Goal: Contribute content: Contribute content

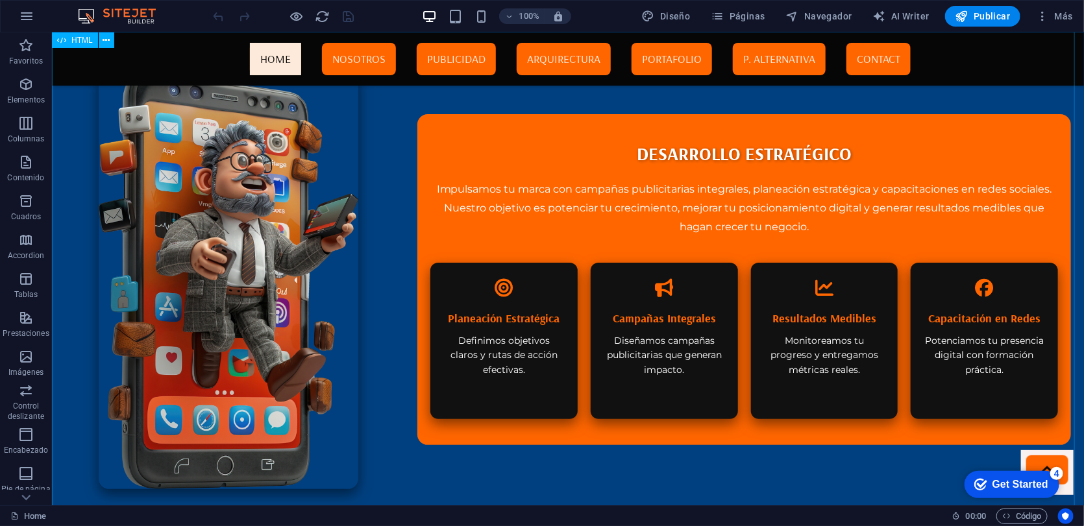
scroll to position [2812, 0]
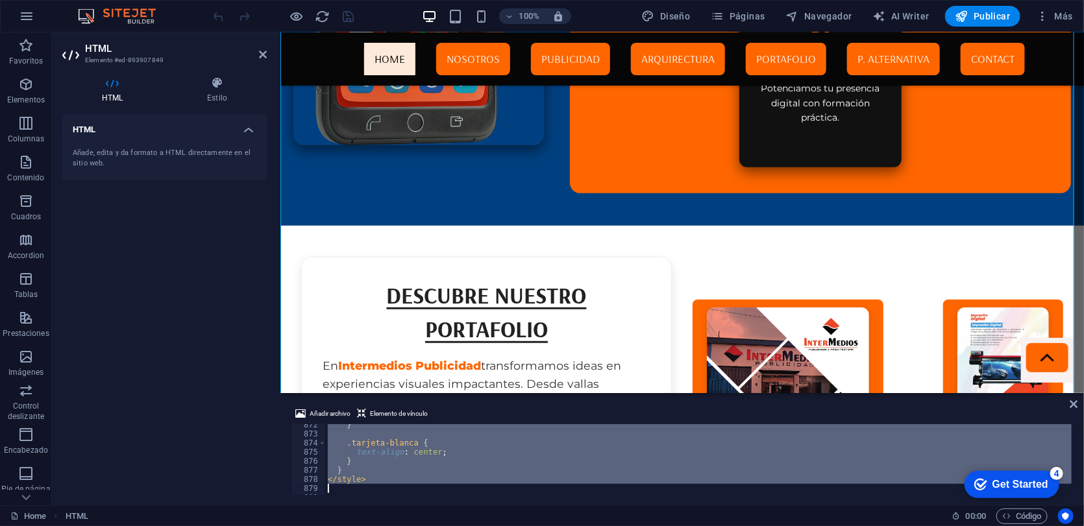
scroll to position [7925, 0]
drag, startPoint x: 327, startPoint y: 469, endPoint x: 341, endPoint y: 504, distance: 37.2
click at [341, 483] on div "Añadir archivo Elemento de vínculo <meta charset="UTF-8"> 873 874 875 876 877 8…" at bounding box center [681, 451] width 803 height 110
paste textarea
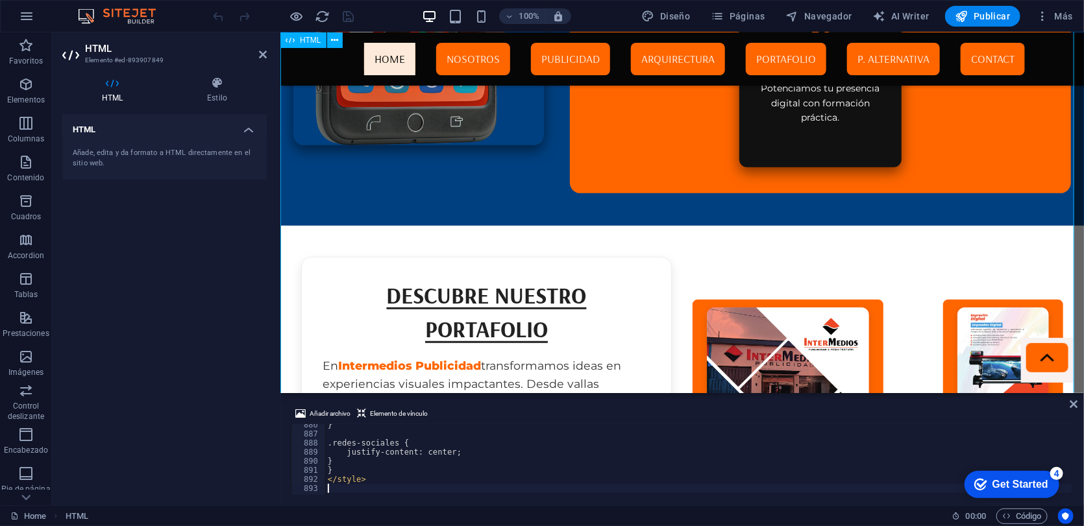
scroll to position [8043, 0]
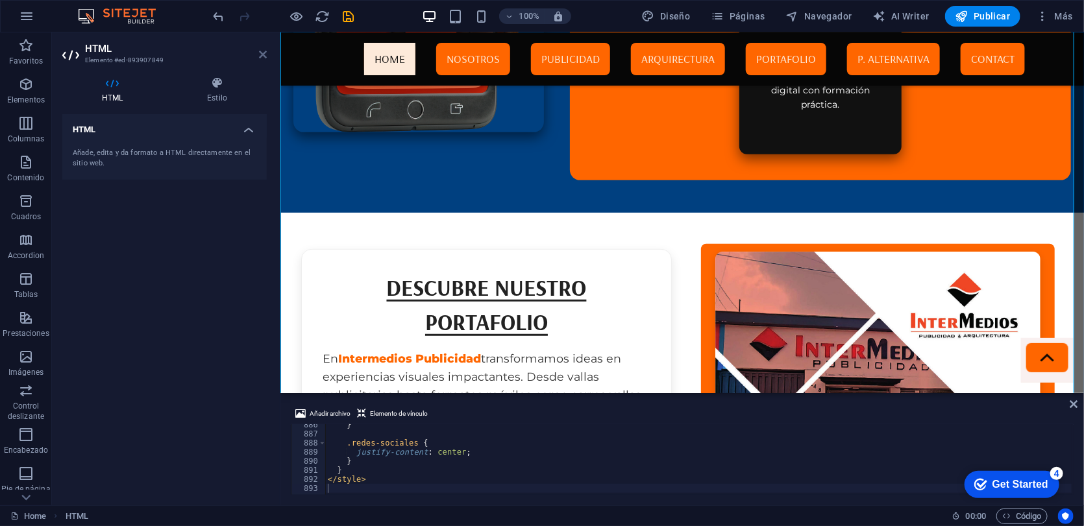
click at [266, 53] on icon at bounding box center [263, 54] width 8 height 10
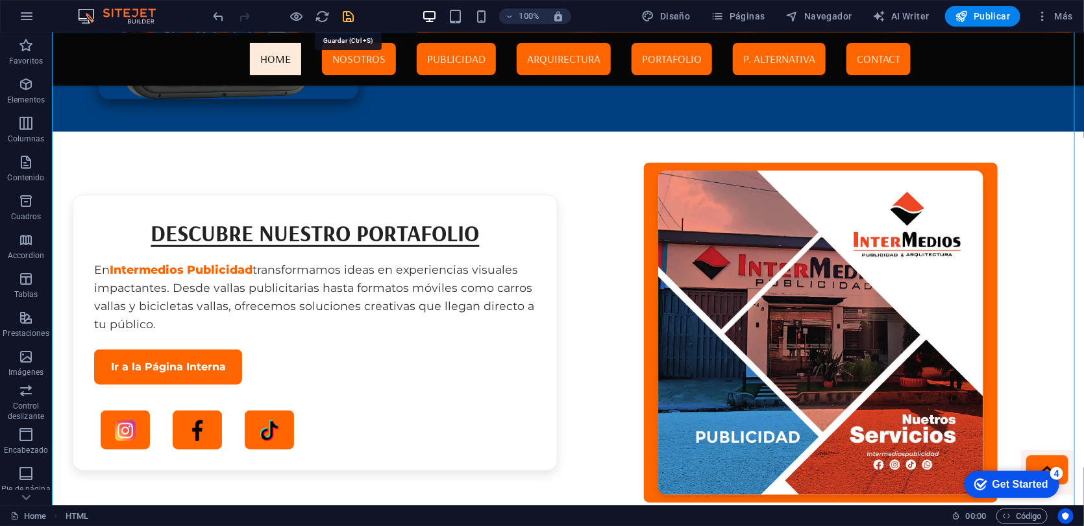
click at [348, 19] on icon "save" at bounding box center [348, 16] width 15 height 15
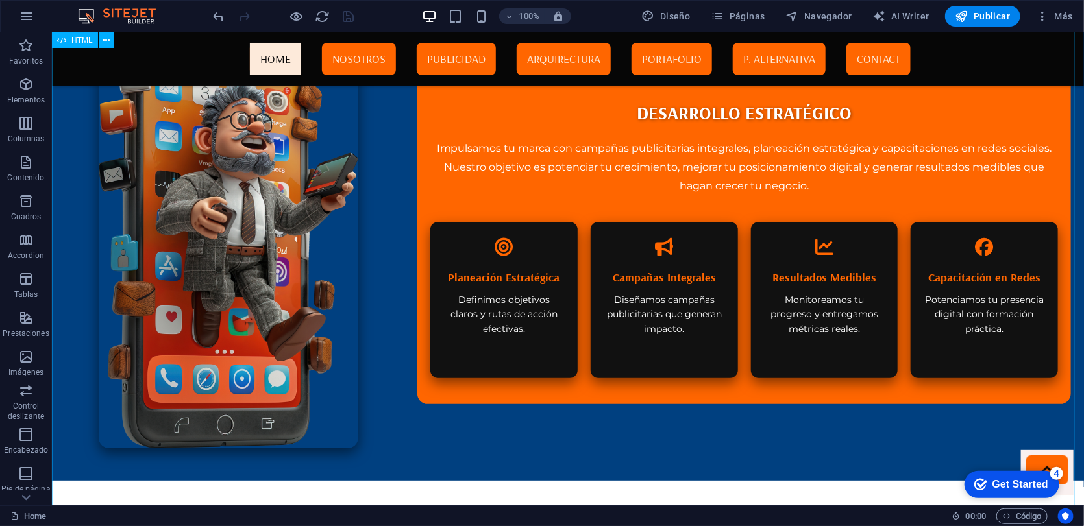
scroll to position [2928, 0]
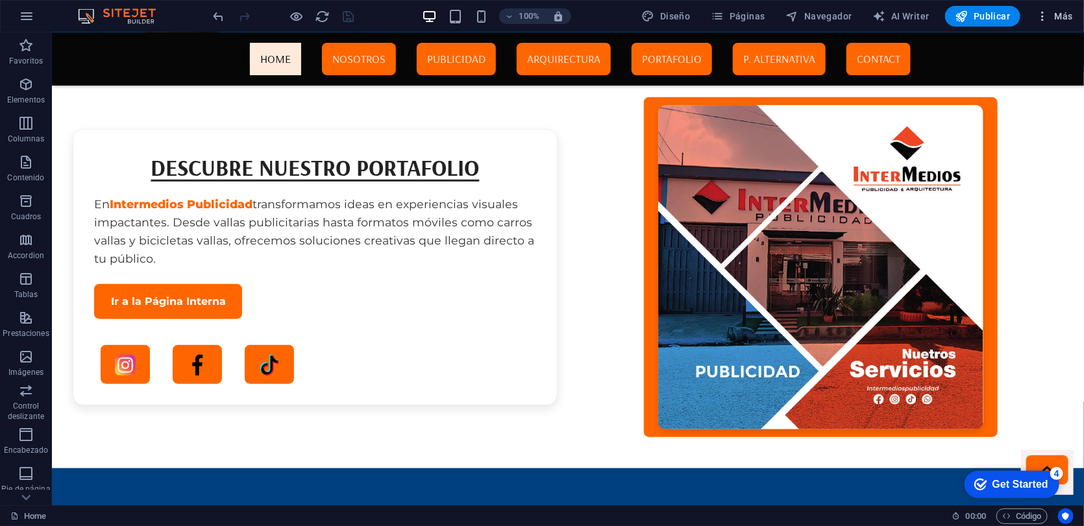
click at [921, 18] on span "Más" at bounding box center [1054, 16] width 37 height 13
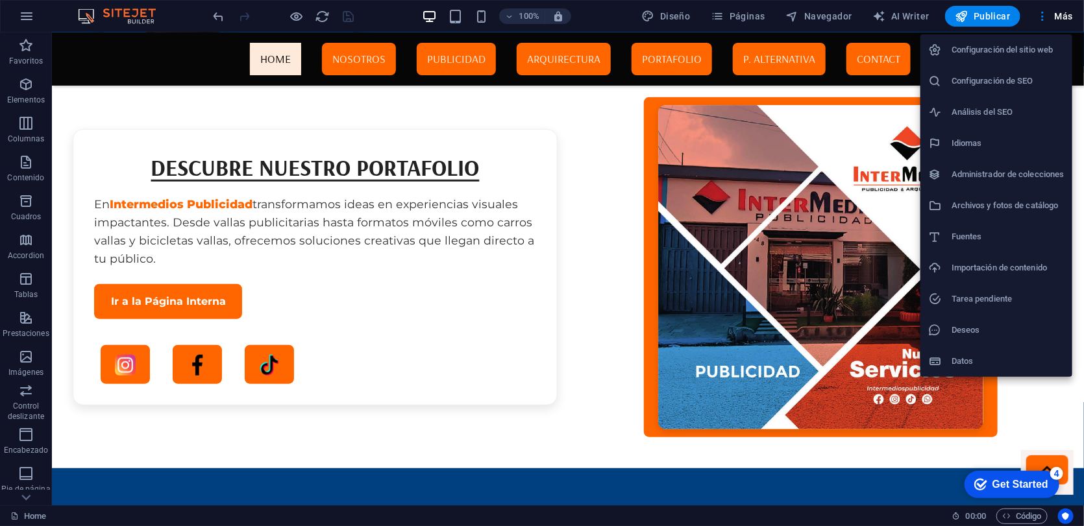
click at [921, 198] on h6 "Archivos y fotos de catálogo" at bounding box center [1007, 206] width 113 height 16
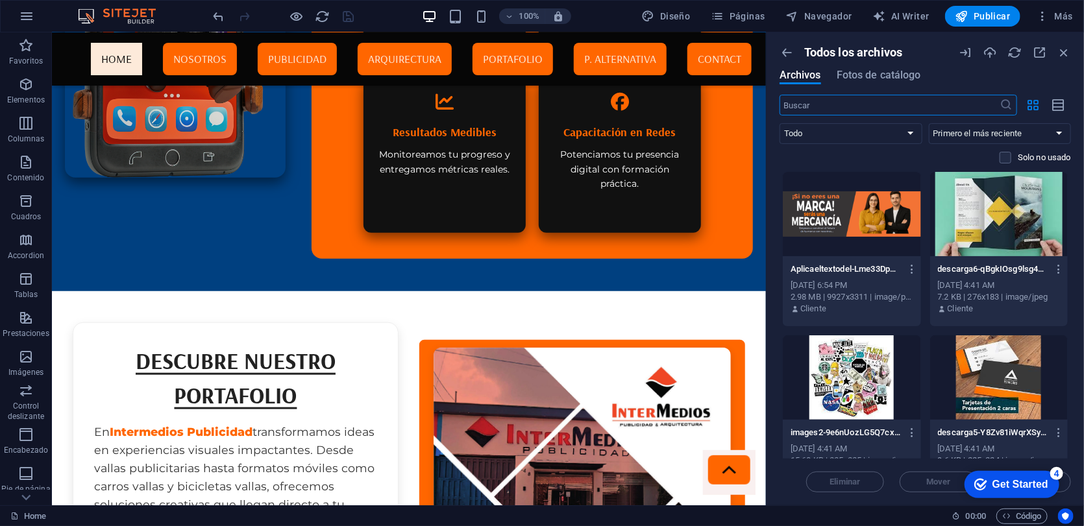
scroll to position [3054, 0]
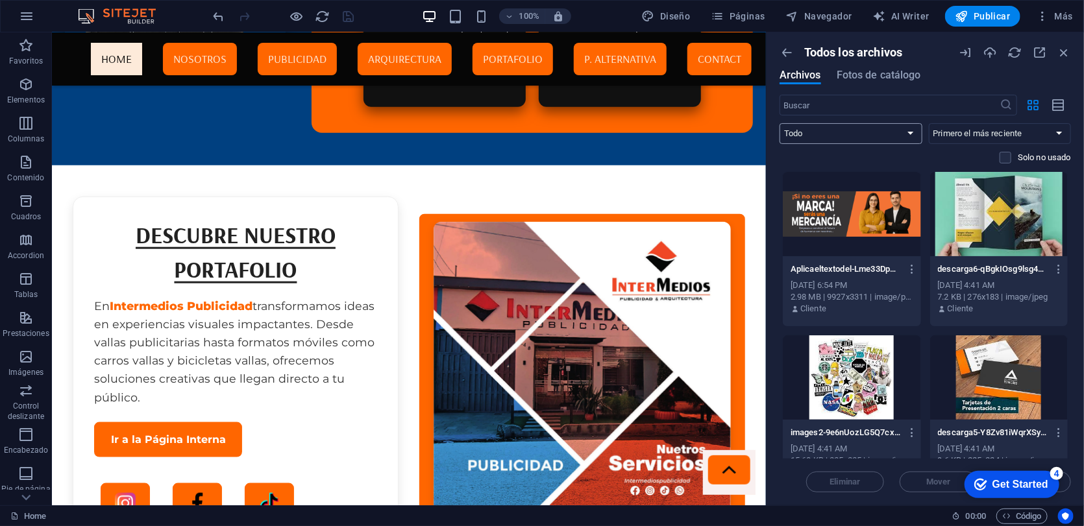
click at [899, 133] on select "Todo Imágenes Documentos Audio Video Vector Otro" at bounding box center [850, 133] width 143 height 21
select select "video"
click at [779, 123] on select "Todo Imágenes Documentos Audio Video Vector Otro" at bounding box center [850, 133] width 143 height 21
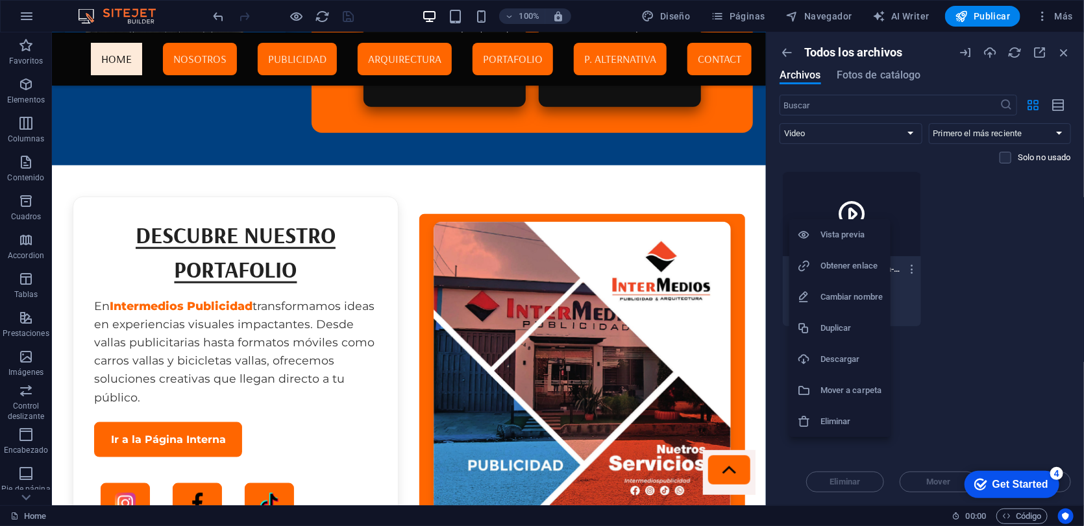
click at [855, 261] on h6 "Obtener enlace" at bounding box center [851, 266] width 62 height 16
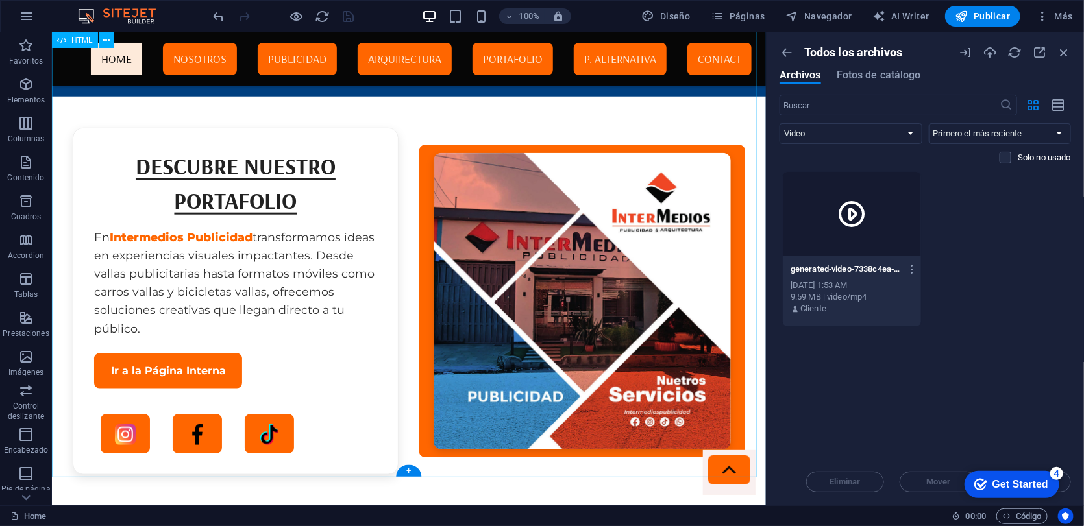
scroll to position [3148, 0]
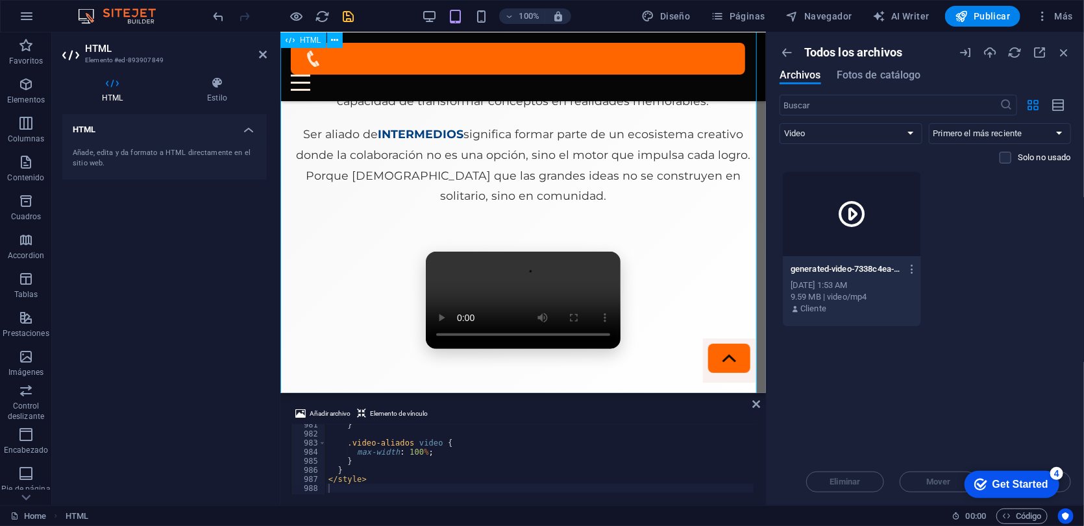
scroll to position [8019, 0]
click at [260, 57] on icon at bounding box center [263, 54] width 8 height 10
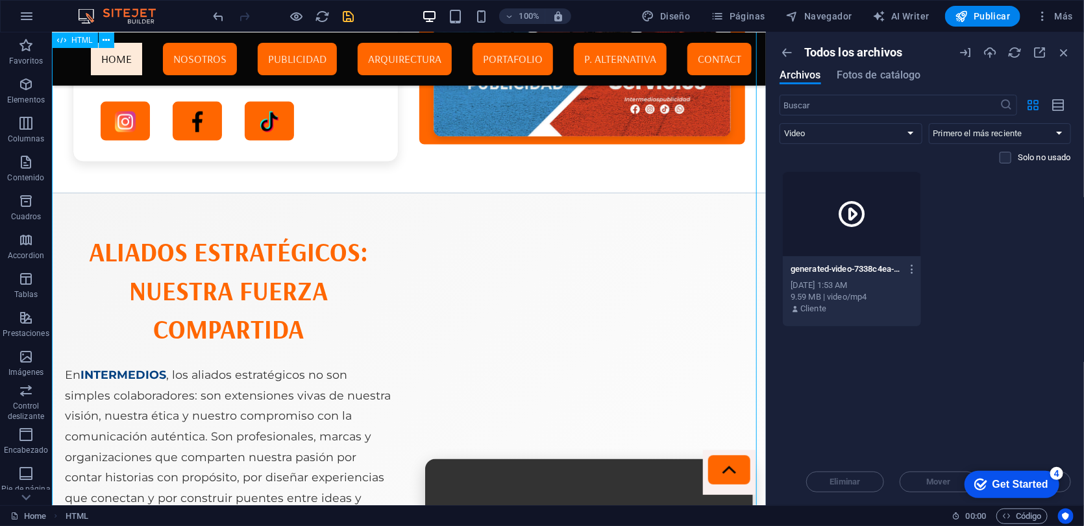
scroll to position [3850, 0]
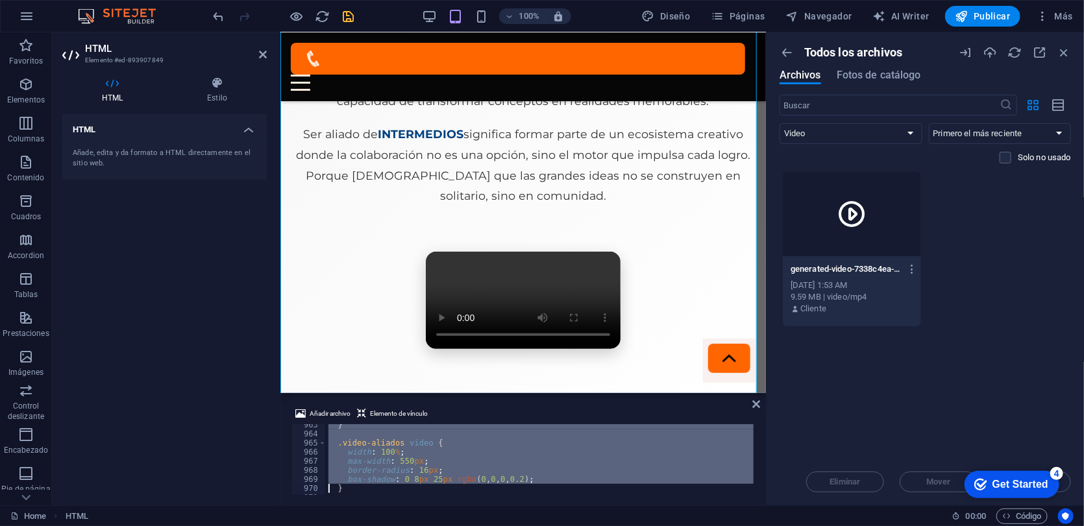
scroll to position [8906, 0]
drag, startPoint x: 328, startPoint y: 458, endPoint x: 328, endPoint y: 518, distance: 60.3
click at [328, 483] on section "Favoritos Elementos Columnas Contenido Cuadros Accordion Tablas Prestaciones Im…" at bounding box center [383, 268] width 766 height 473
type textarea "</style>"
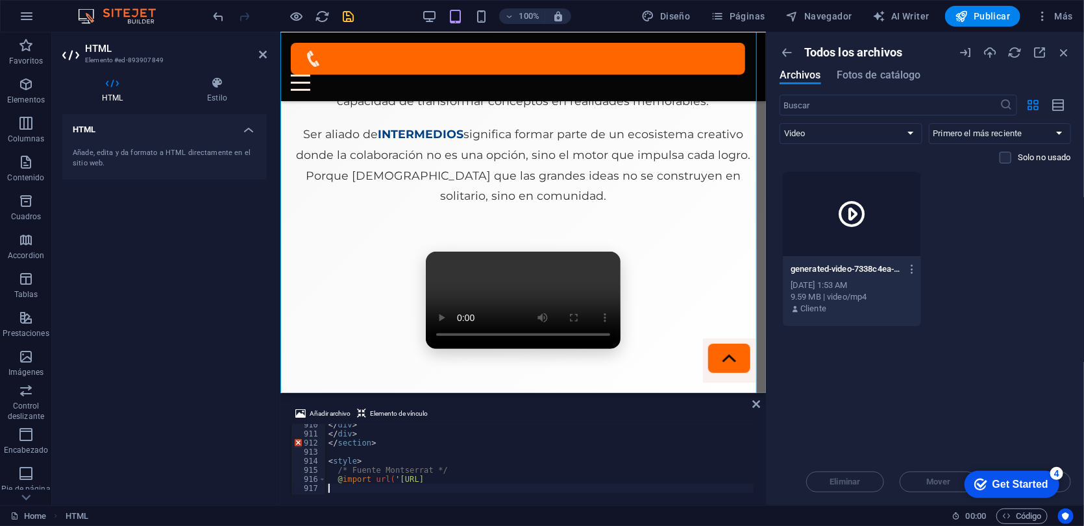
click at [257, 56] on header "HTML Elemento #ed-893907849" at bounding box center [164, 49] width 204 height 34
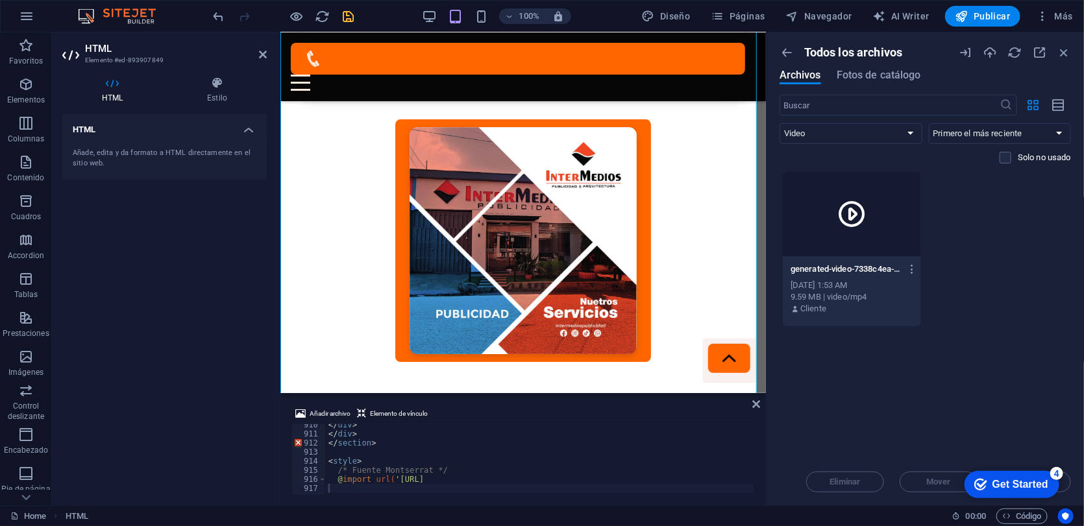
scroll to position [7178, 0]
click at [257, 56] on header "HTML Elemento #ed-893907849" at bounding box center [164, 49] width 204 height 34
click at [265, 54] on icon at bounding box center [263, 54] width 8 height 10
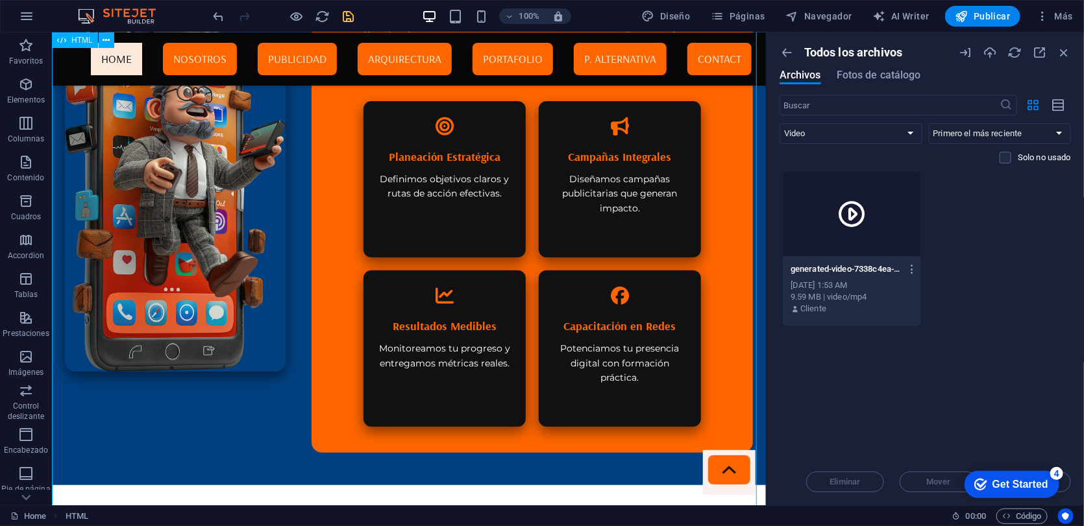
scroll to position [3148, 0]
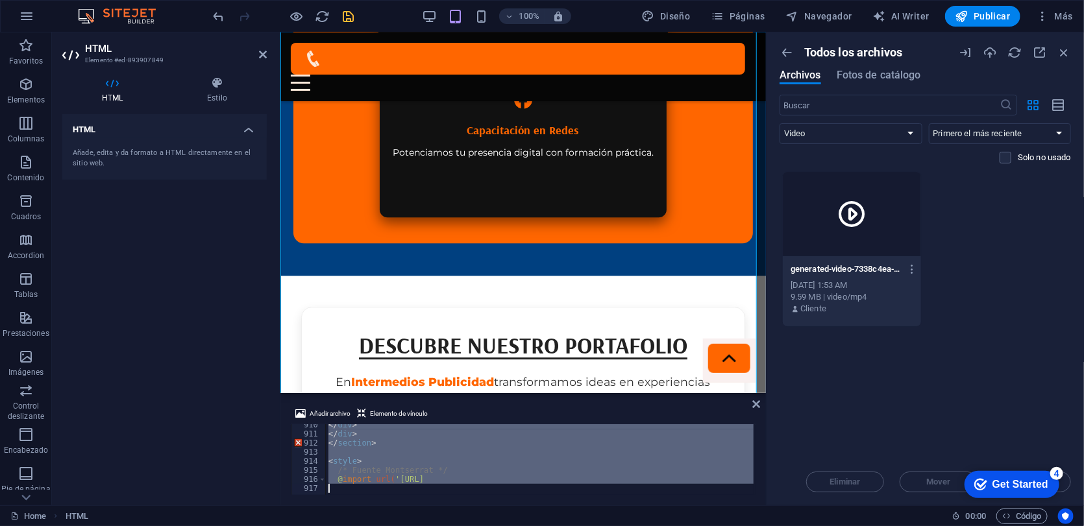
scroll to position [8261, 0]
drag, startPoint x: 332, startPoint y: 454, endPoint x: 335, endPoint y: 516, distance: 62.3
click at [335, 483] on section "Favoritos Elementos Columnas Contenido Cuadros Accordion Tablas Prestaciones Im…" at bounding box center [383, 268] width 766 height 473
type textarea "@import url('[URL]"
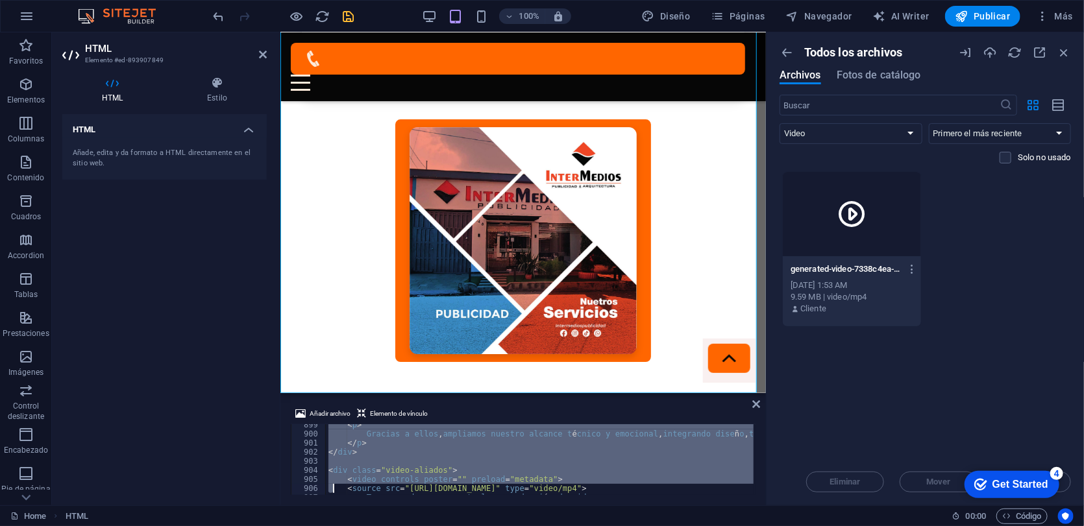
scroll to position [8252, 0]
drag, startPoint x: 332, startPoint y: 466, endPoint x: 337, endPoint y: 522, distance: 56.0
click at [337, 483] on section "Favoritos Elementos Columnas Contenido Cuadros Accordion Tablas Prestaciones Im…" at bounding box center [383, 268] width 766 height 473
type textarea "@import url('[URL]"
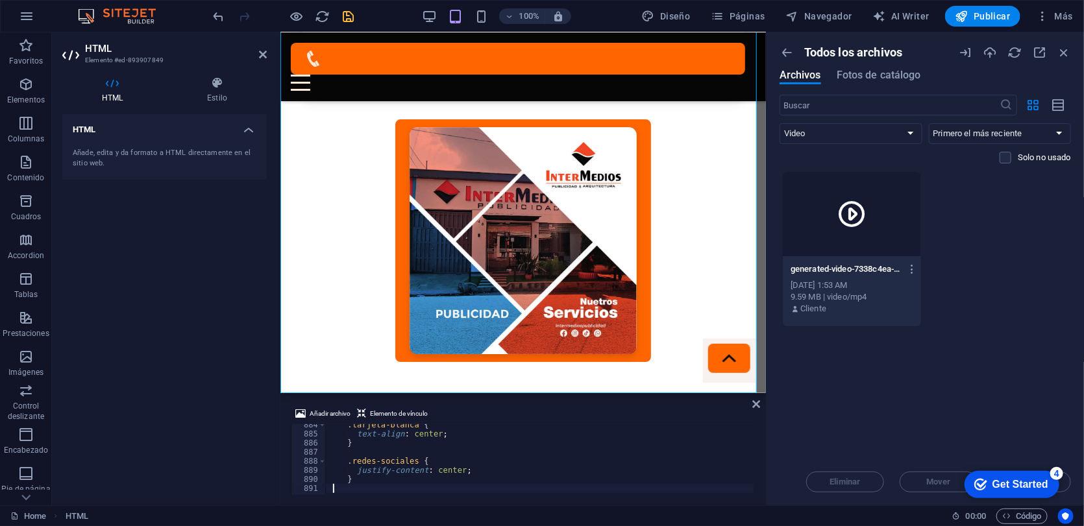
type textarea "}"
paste textarea
type textarea "}"
paste textarea
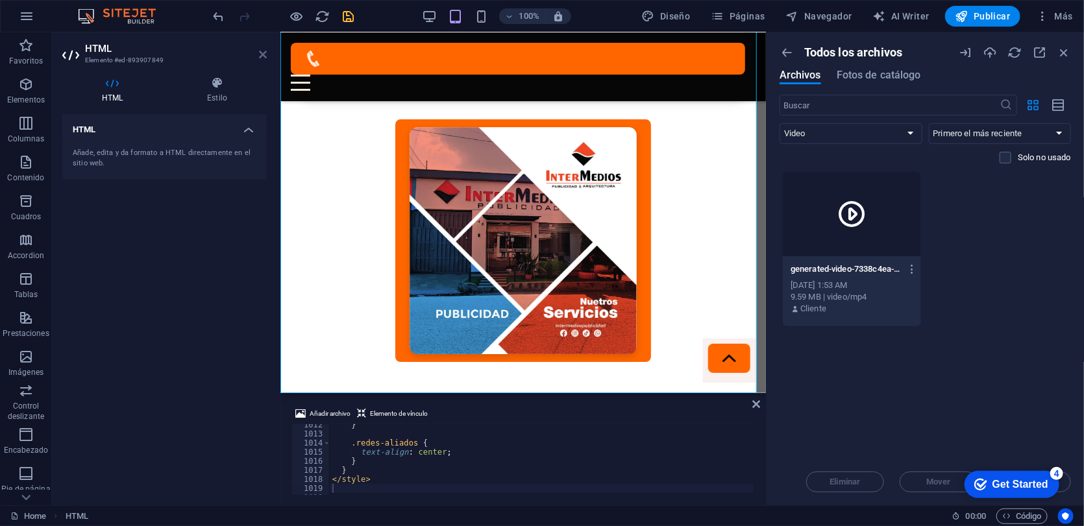
click at [263, 53] on icon at bounding box center [263, 54] width 8 height 10
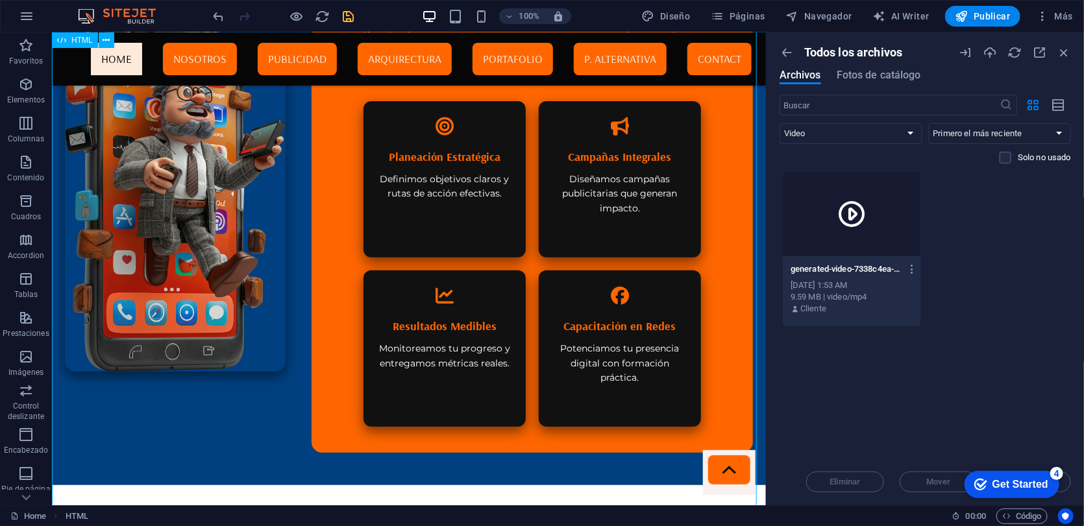
scroll to position [3148, 0]
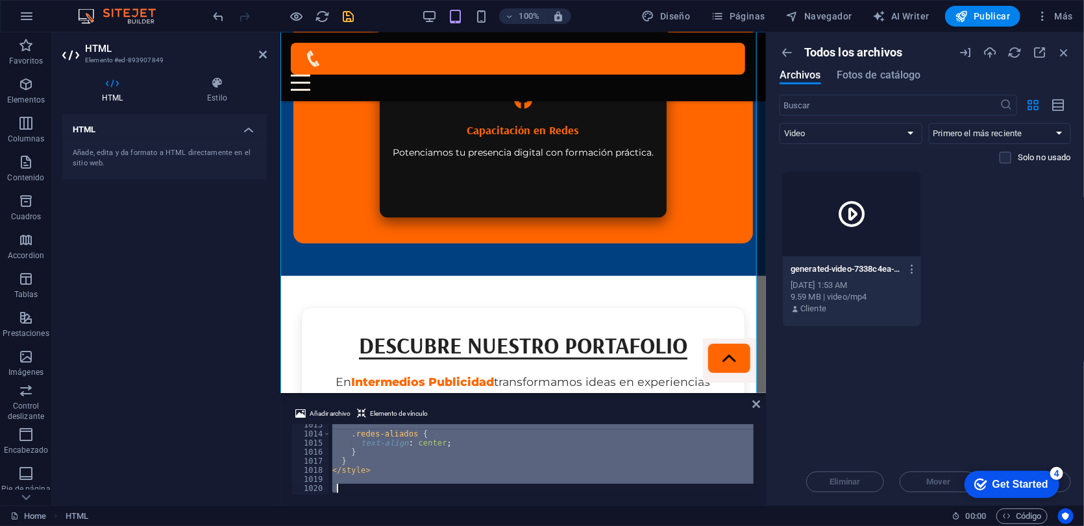
scroll to position [9196, 0]
drag, startPoint x: 345, startPoint y: 430, endPoint x: 434, endPoint y: 549, distance: 149.2
click at [434, 483] on html "[DOMAIN_NAME] Home Favoritos Elementos Columnas Contenido Cuadros Accordion Tab…" at bounding box center [542, 263] width 1084 height 526
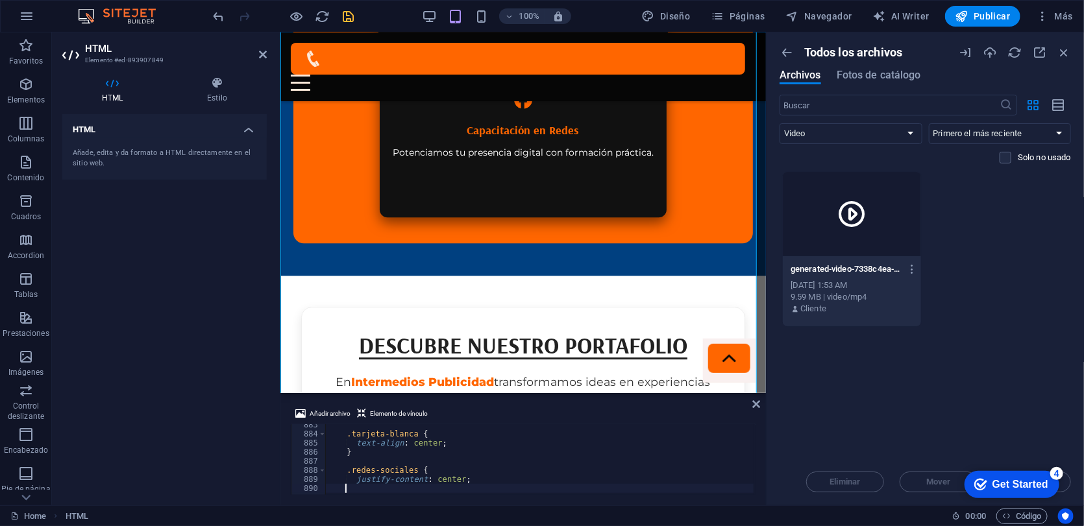
type textarea "justify-content: center;"
paste textarea
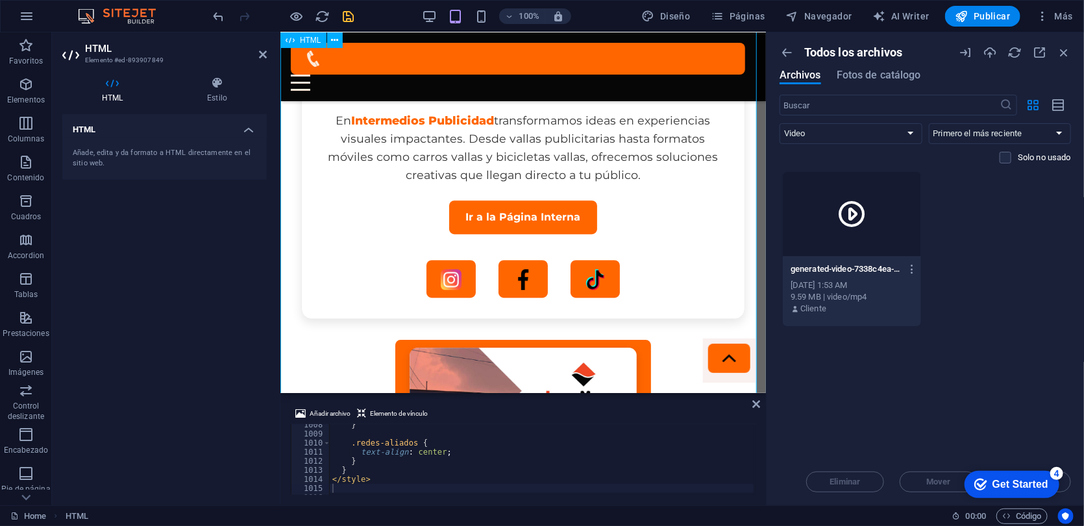
scroll to position [7178, 0]
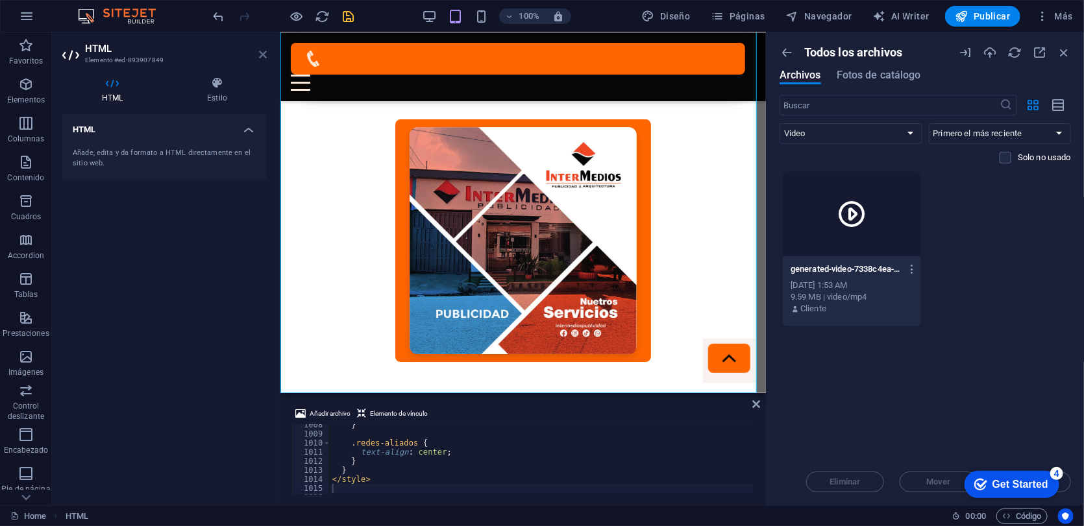
click at [263, 55] on icon at bounding box center [263, 54] width 8 height 10
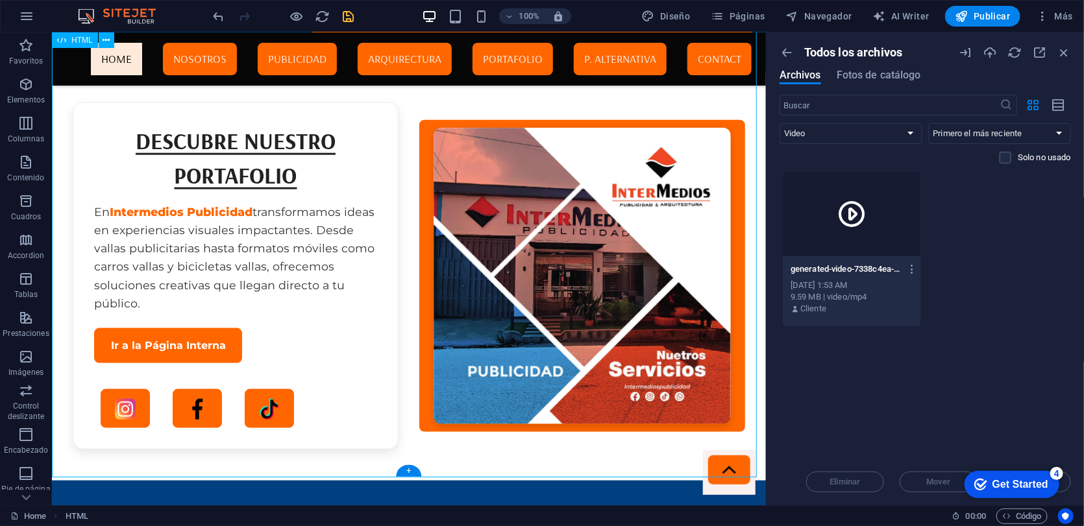
scroll to position [3148, 0]
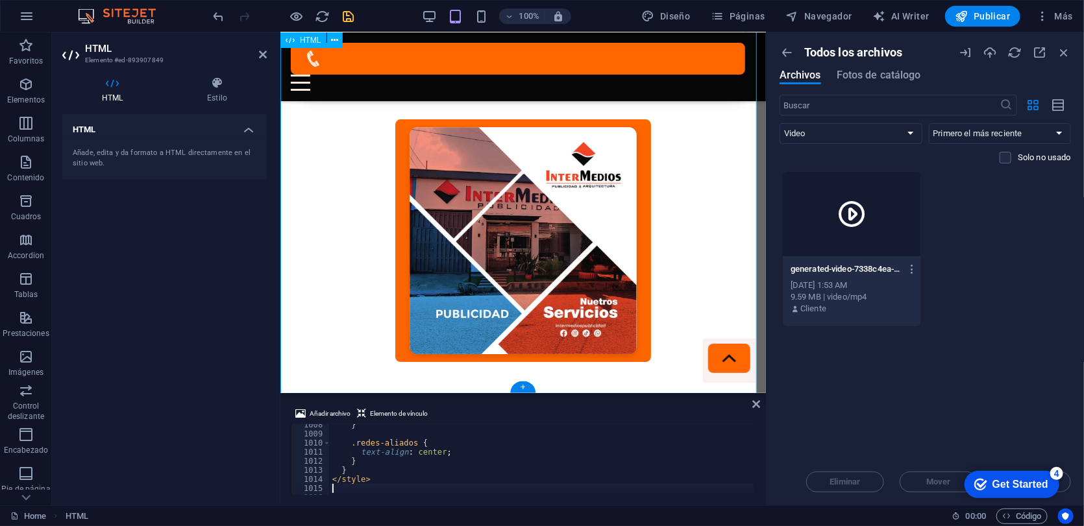
scroll to position [7178, 0]
click at [384, 480] on div "} .redes-aliados { text-align : center ; } } </ style >" at bounding box center [898, 463] width 1136 height 87
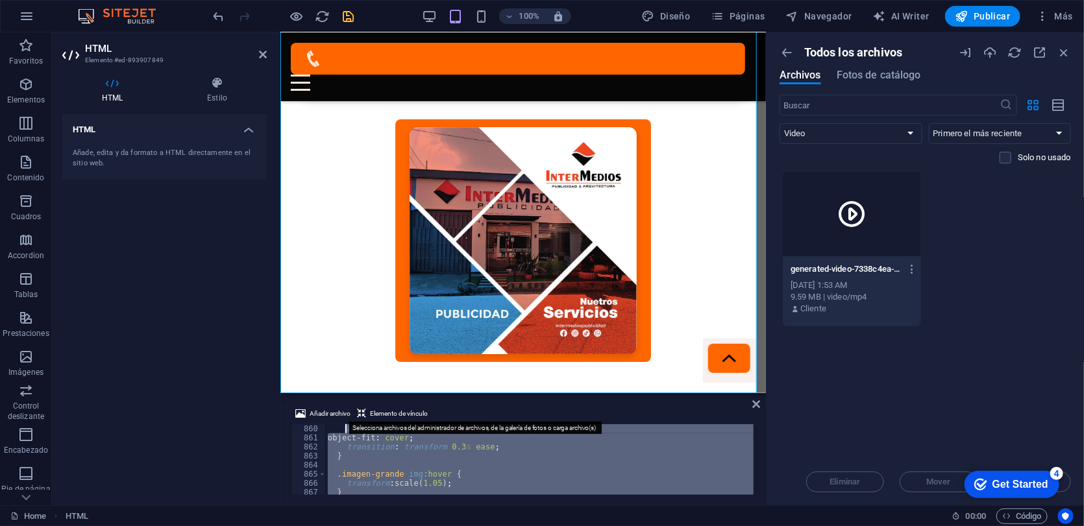
scroll to position [7712, 0]
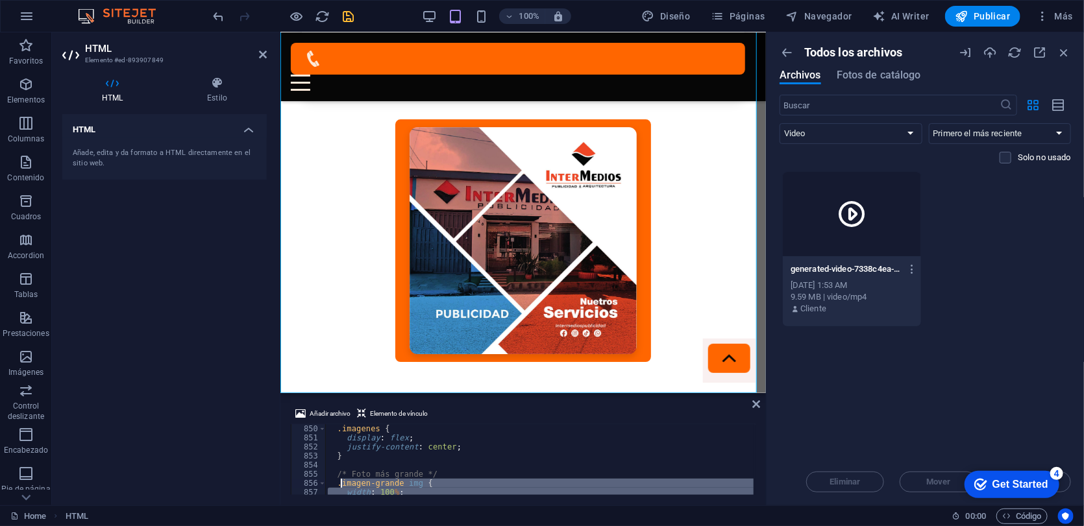
drag, startPoint x: 384, startPoint y: 480, endPoint x: 358, endPoint y: 483, distance: 26.2
click at [358, 483] on div ".imagenes { display : flex ; justify-content : center ; } /* Foto más grande */…" at bounding box center [893, 467] width 1136 height 87
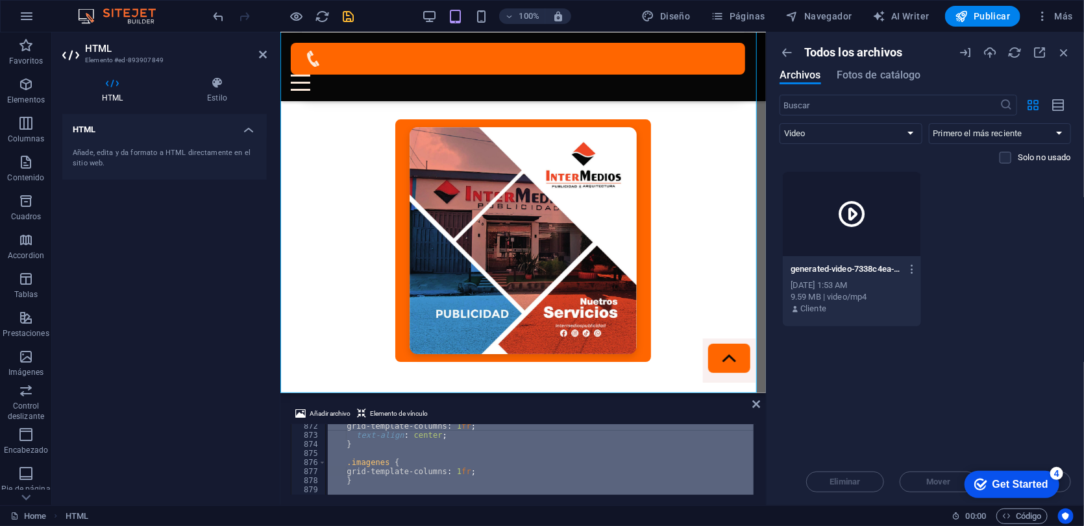
scroll to position [8015, 0]
click at [358, 476] on div ".tarjeta-blanca { text-align : center ; } .redes-sociales { justify-content : c…" at bounding box center [539, 459] width 428 height 71
type textarea "justify-content: center;<!-- 🔶 Sección Aliados Estratégicos -->"
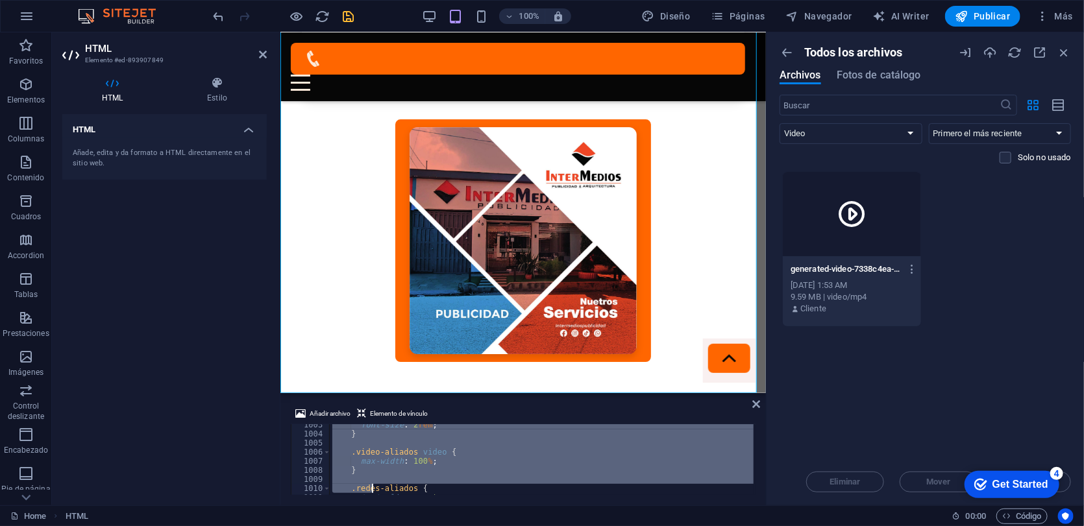
scroll to position [9161, 0]
drag, startPoint x: 341, startPoint y: 445, endPoint x: 372, endPoint y: 513, distance: 74.1
click at [372, 483] on section "Favoritos Elementos Columnas Contenido Cuadros Accordion Tablas Prestaciones Im…" at bounding box center [383, 268] width 766 height 473
paste textarea "@import url('[URL]"
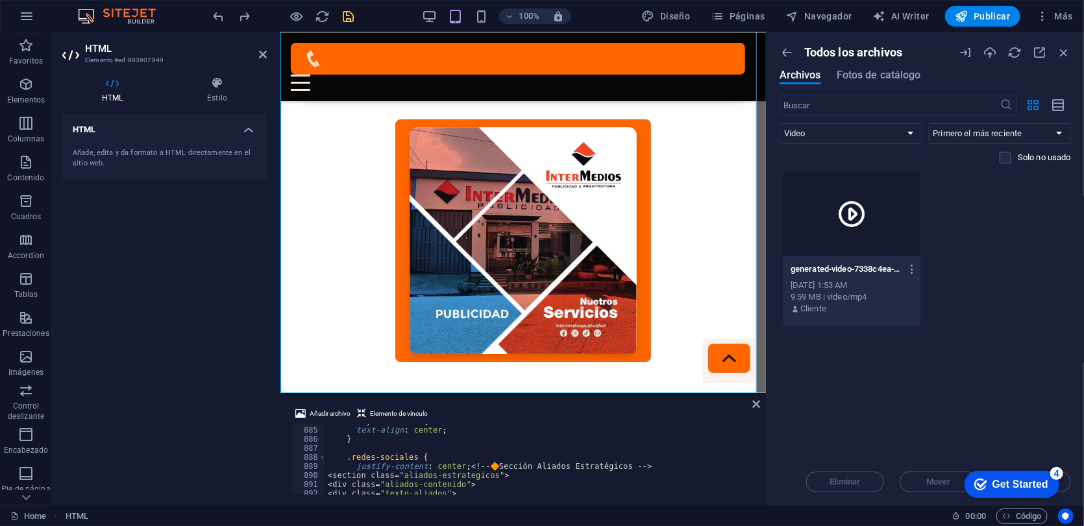
scroll to position [8028, 0]
type textarea "justify-content: center;<!-- 🔶 Sección Aliados Estratégicos -->"
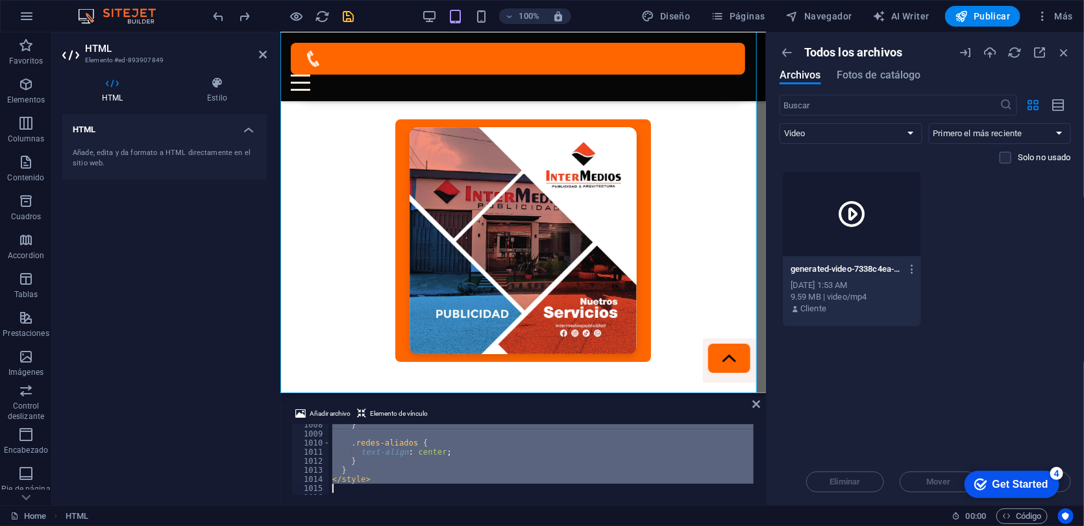
scroll to position [9161, 0]
drag, startPoint x: 346, startPoint y: 467, endPoint x: 361, endPoint y: 528, distance: 63.3
click at [361, 483] on html "[DOMAIN_NAME] Home Favoritos Elementos Columnas Contenido Cuadros Accordion Tab…" at bounding box center [542, 263] width 1084 height 526
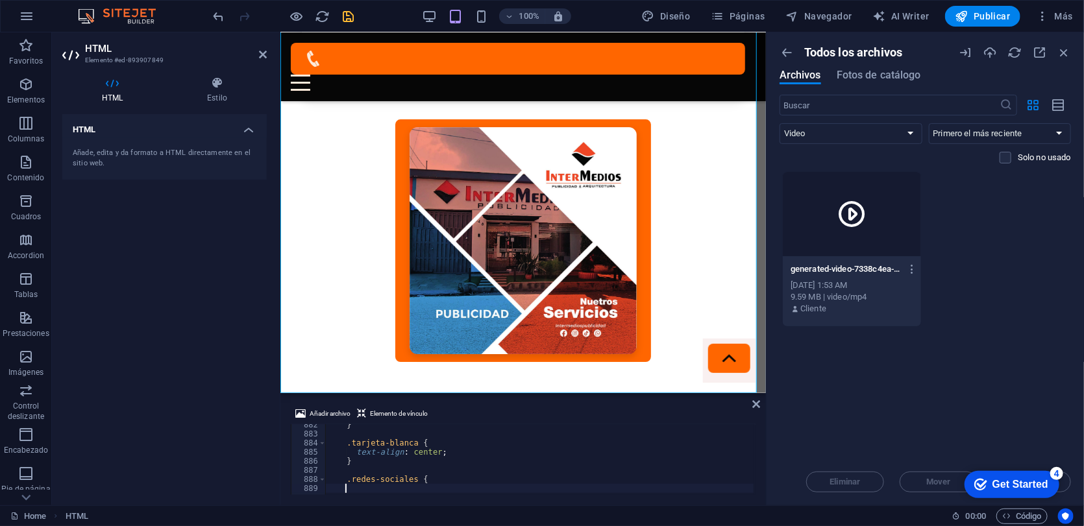
type textarea ".redes-sociales {"
paste textarea
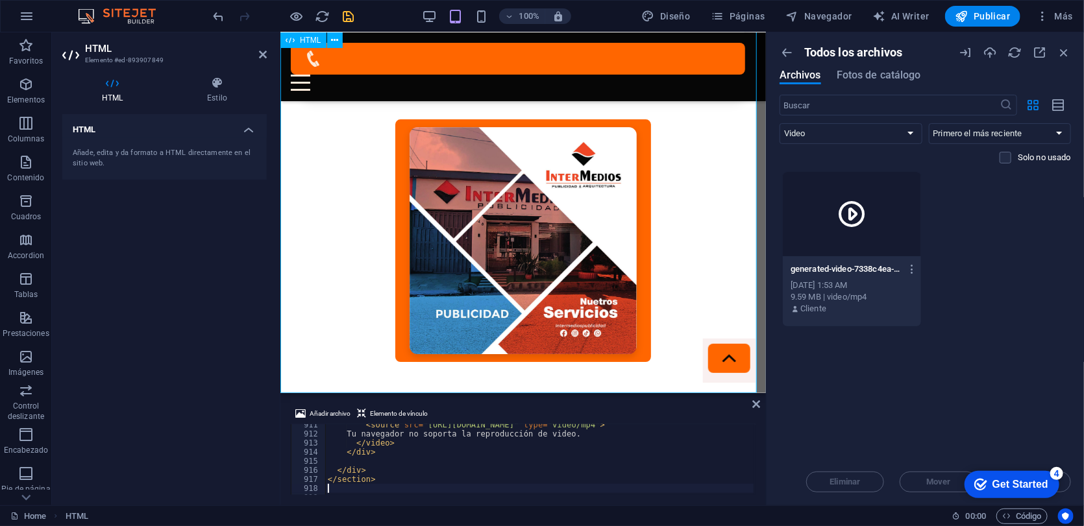
scroll to position [8270, 0]
click at [261, 55] on icon at bounding box center [263, 54] width 8 height 10
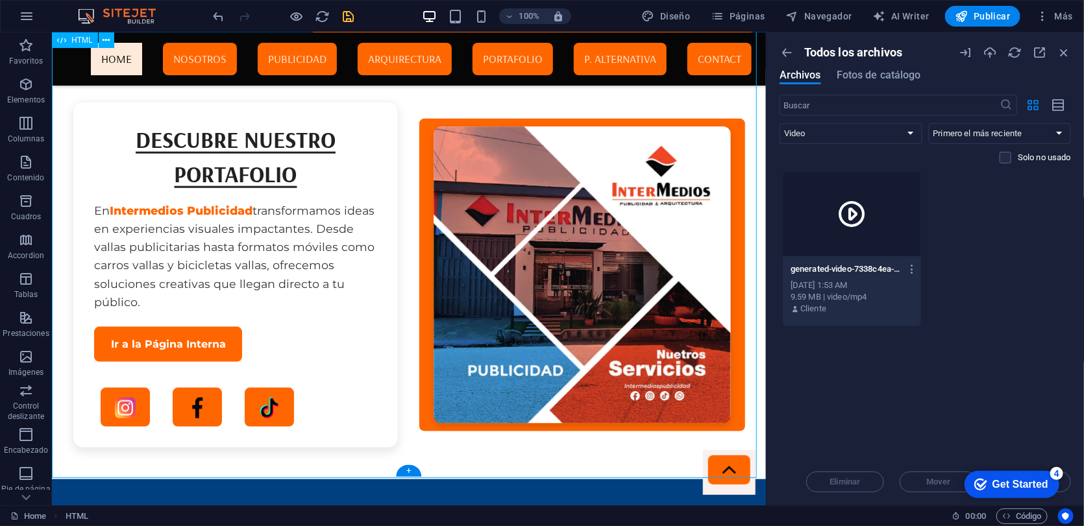
scroll to position [3148, 0]
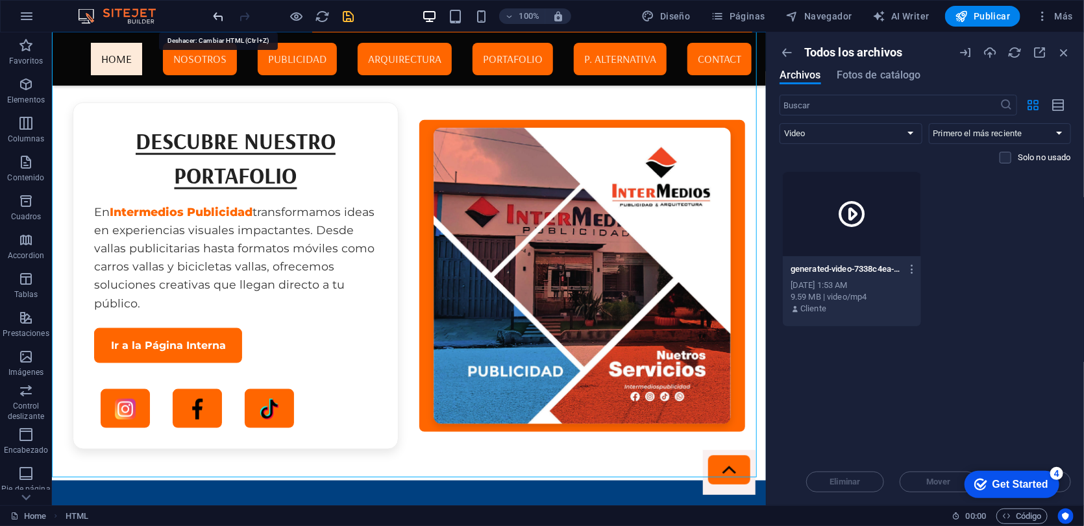
click at [215, 17] on icon "undo" at bounding box center [219, 16] width 15 height 15
click at [219, 12] on icon "undo" at bounding box center [219, 16] width 15 height 15
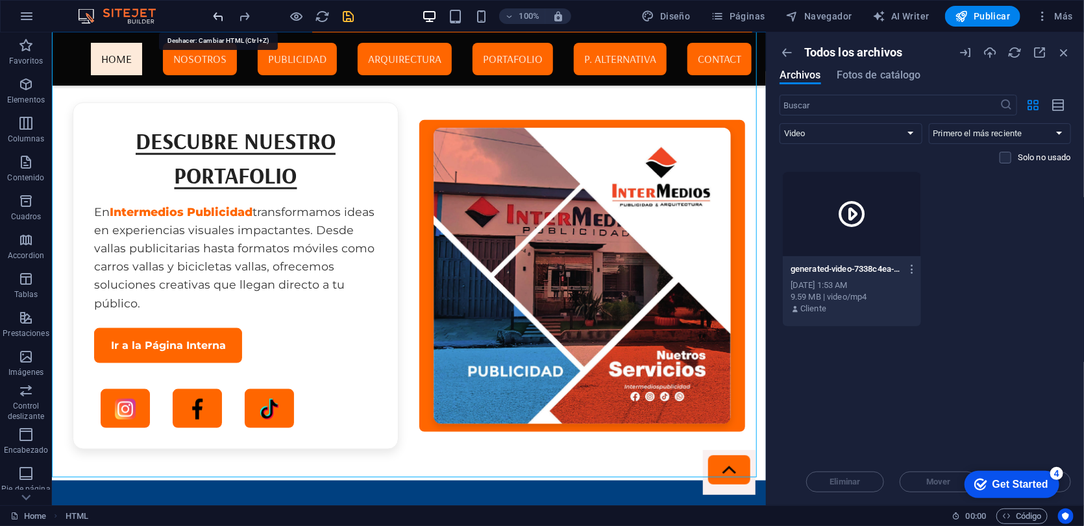
click at [214, 12] on icon "undo" at bounding box center [219, 16] width 15 height 15
click at [214, 16] on icon "undo" at bounding box center [219, 16] width 15 height 15
click at [216, 16] on icon "undo" at bounding box center [219, 16] width 15 height 15
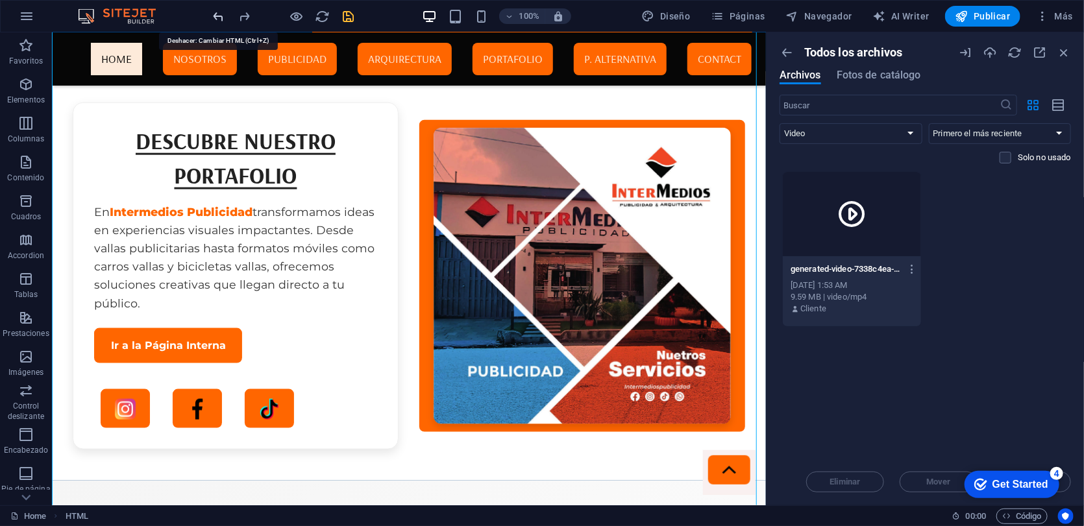
click at [216, 16] on icon "undo" at bounding box center [219, 16] width 15 height 15
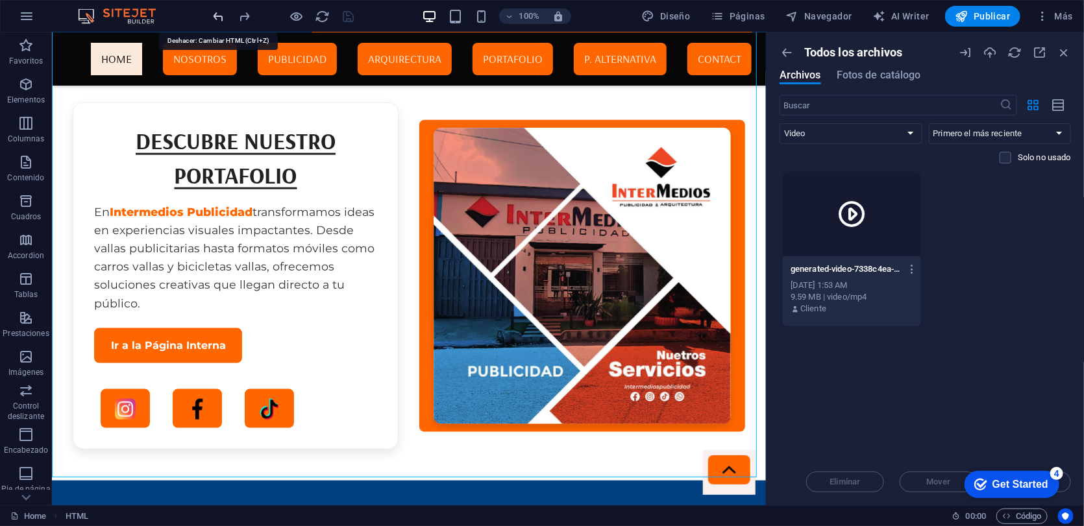
click at [218, 15] on icon "undo" at bounding box center [219, 16] width 15 height 15
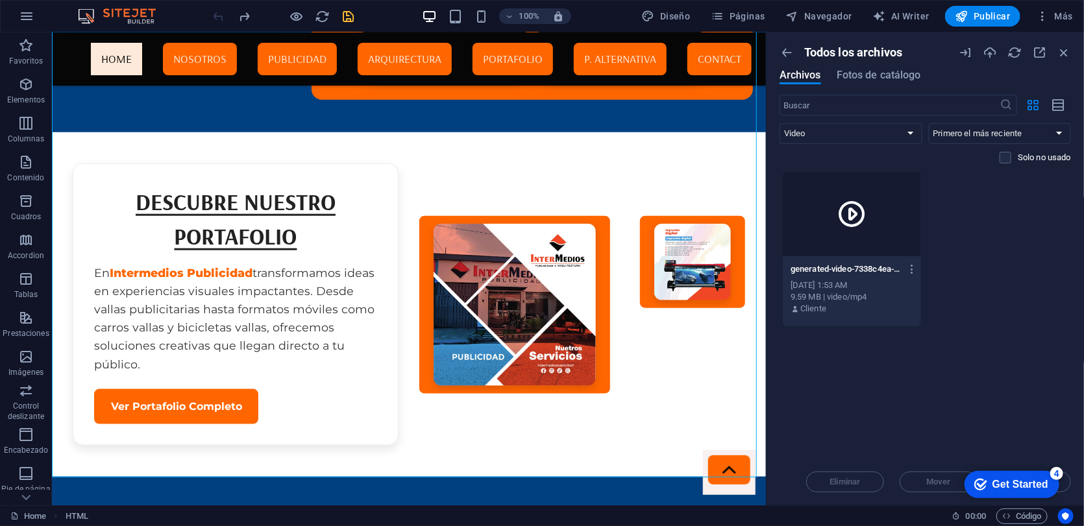
scroll to position [3096, 0]
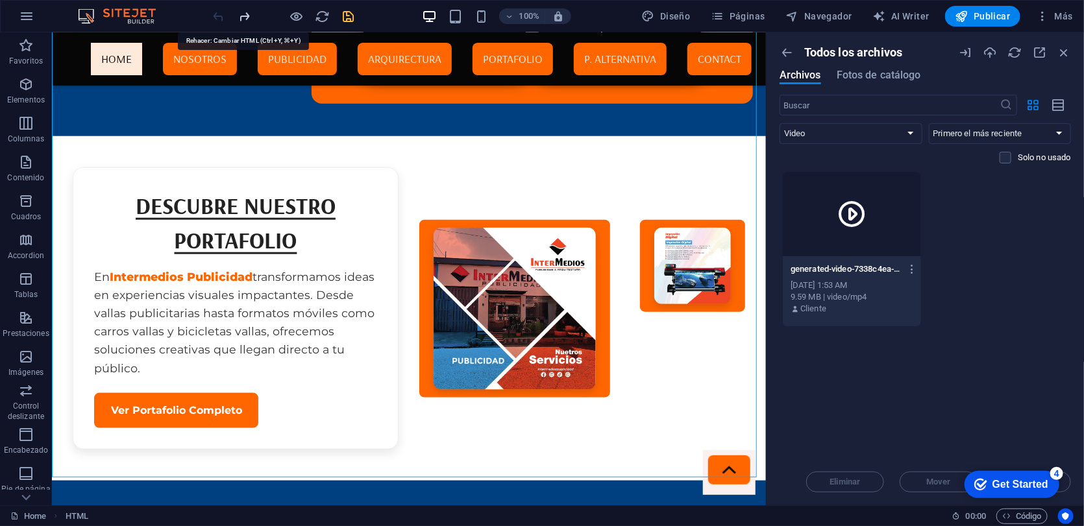
click at [245, 14] on icon "redo" at bounding box center [244, 16] width 15 height 15
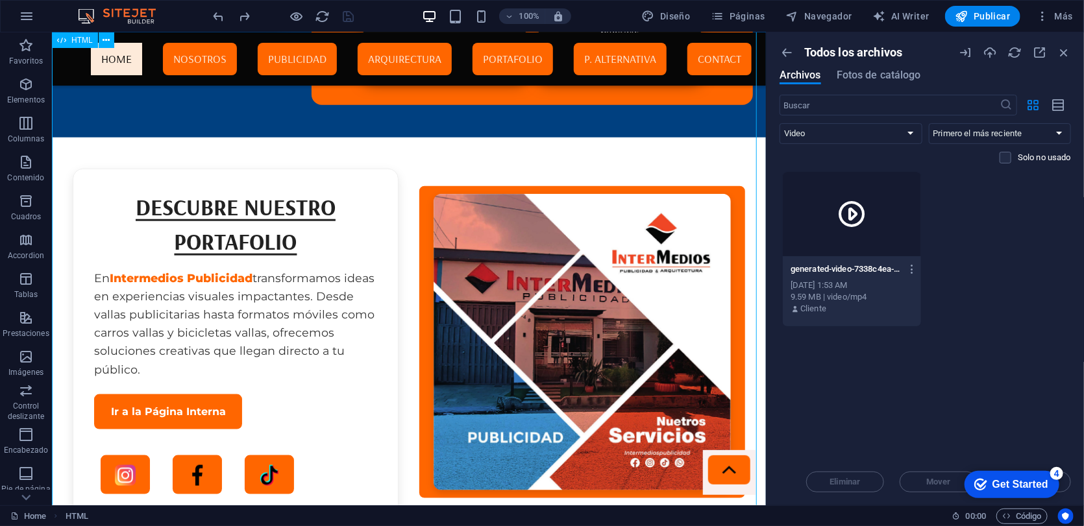
scroll to position [3148, 0]
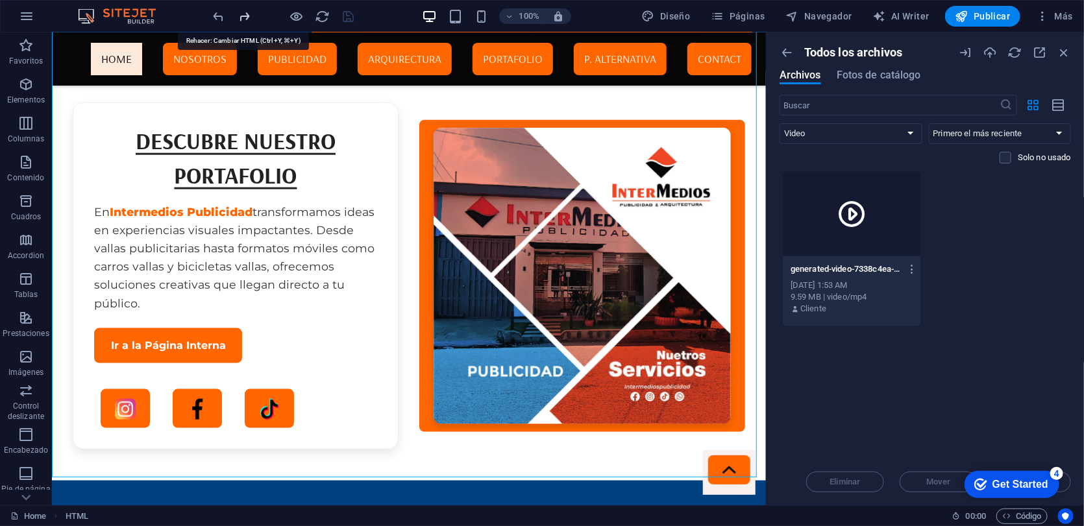
click at [244, 15] on icon "redo" at bounding box center [244, 16] width 15 height 15
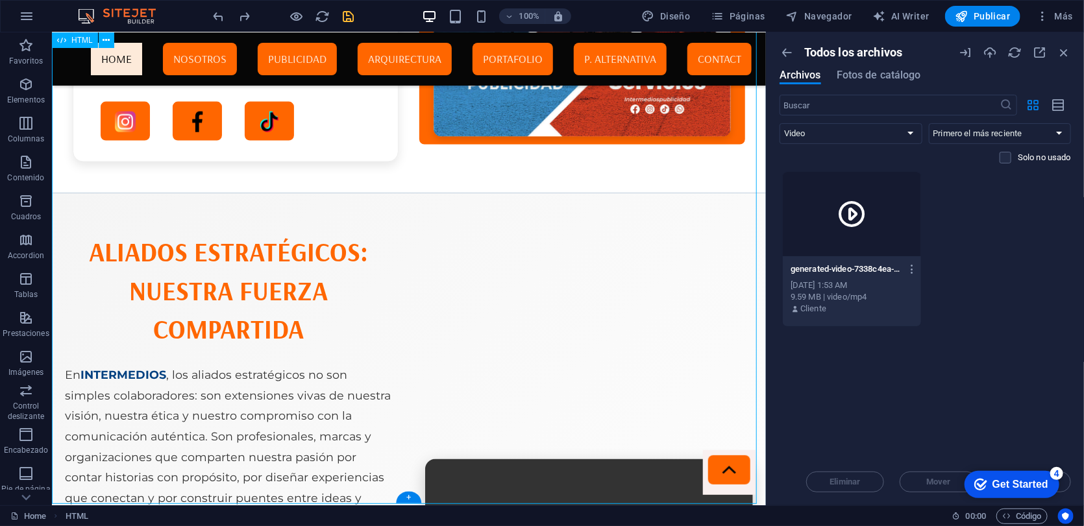
scroll to position [3850, 0]
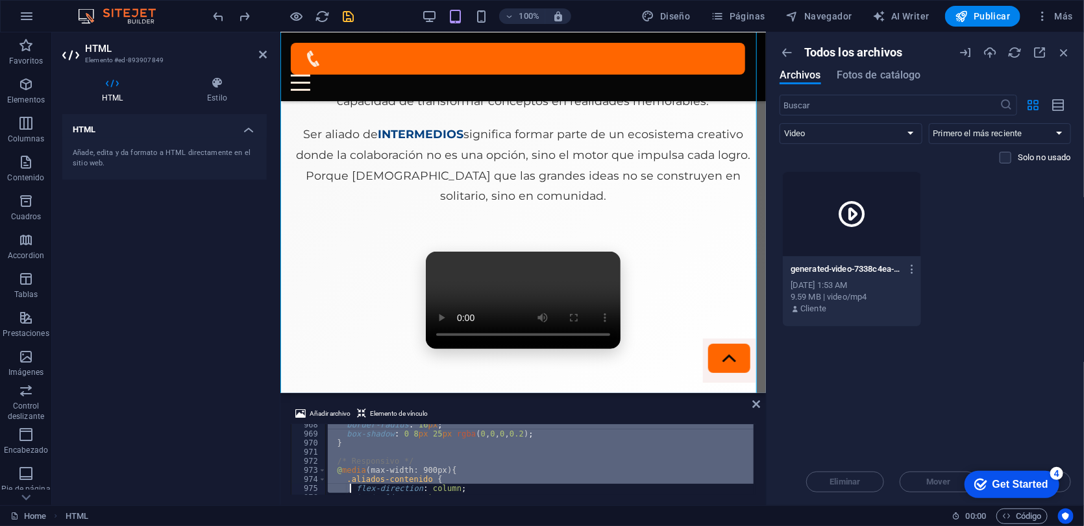
scroll to position [8906, 0]
drag, startPoint x: 327, startPoint y: 454, endPoint x: 348, endPoint y: 513, distance: 62.6
click at [348, 483] on section "Favoritos Elementos Columnas Contenido Cuadros Accordion Tablas Prestaciones Im…" at bounding box center [383, 268] width 766 height 473
type textarea "</style>"
paste textarea
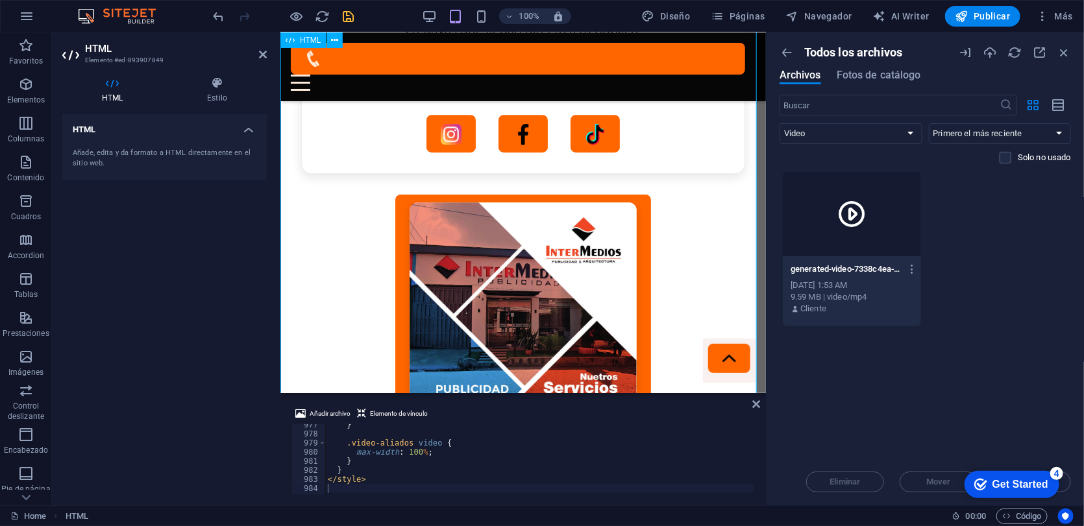
scroll to position [7178, 0]
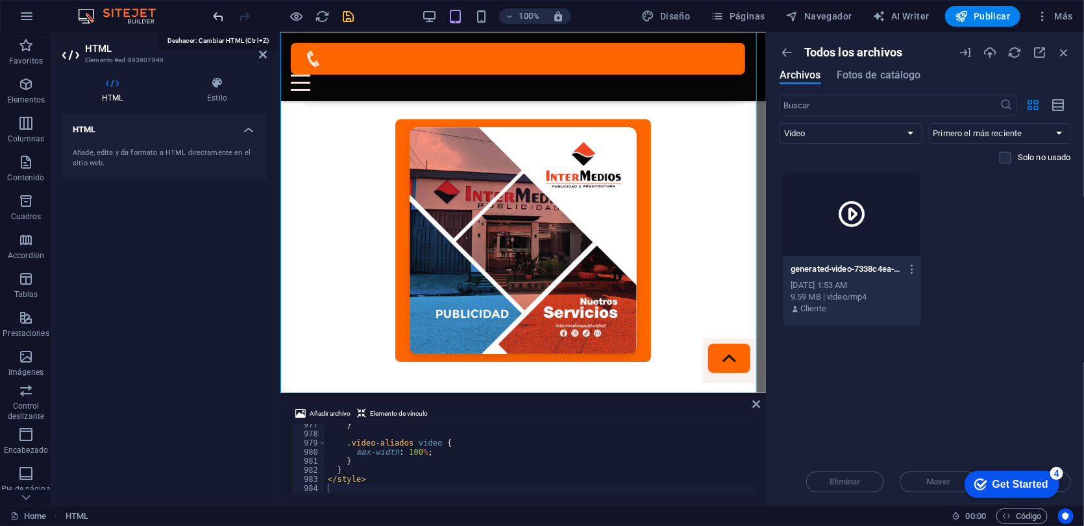
click at [216, 17] on icon "undo" at bounding box center [219, 16] width 15 height 15
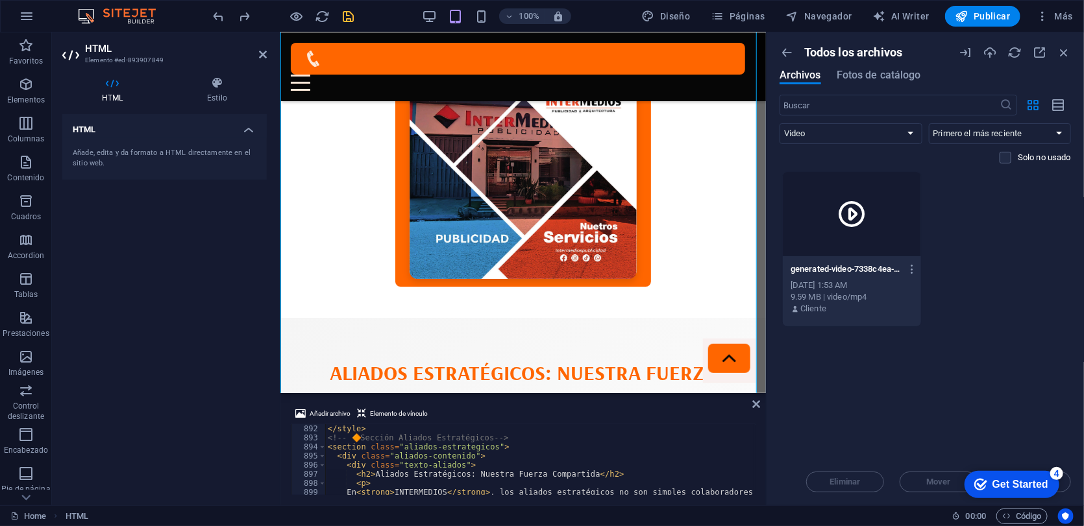
scroll to position [8060, 0]
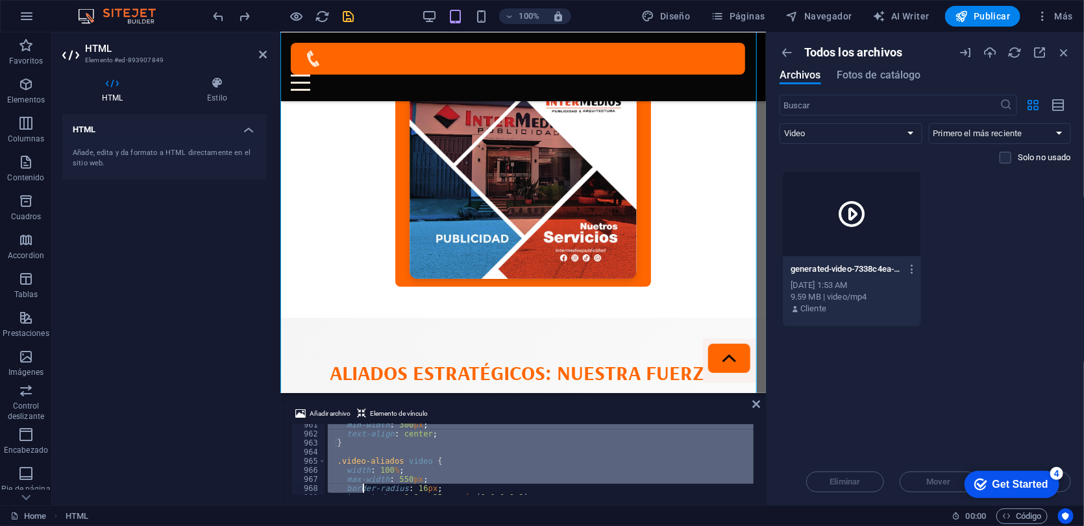
scroll to position [8906, 0]
drag, startPoint x: 326, startPoint y: 474, endPoint x: 364, endPoint y: 533, distance: 70.0
click at [364, 483] on html "[DOMAIN_NAME] Home Favoritos Elementos Columnas Contenido Cuadros Accordion Tab…" at bounding box center [542, 263] width 1084 height 526
type textarea "</style>"
paste textarea
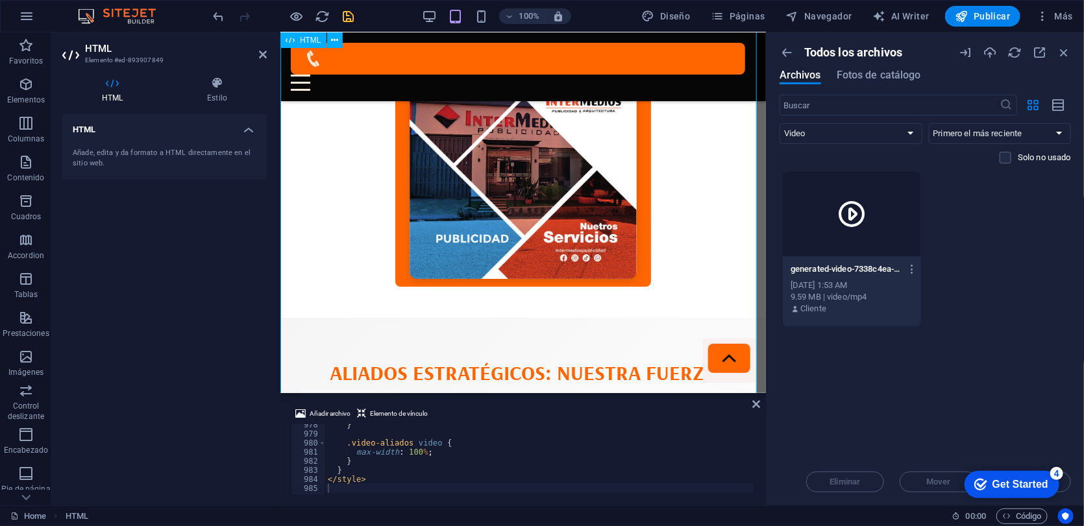
scroll to position [7810, 0]
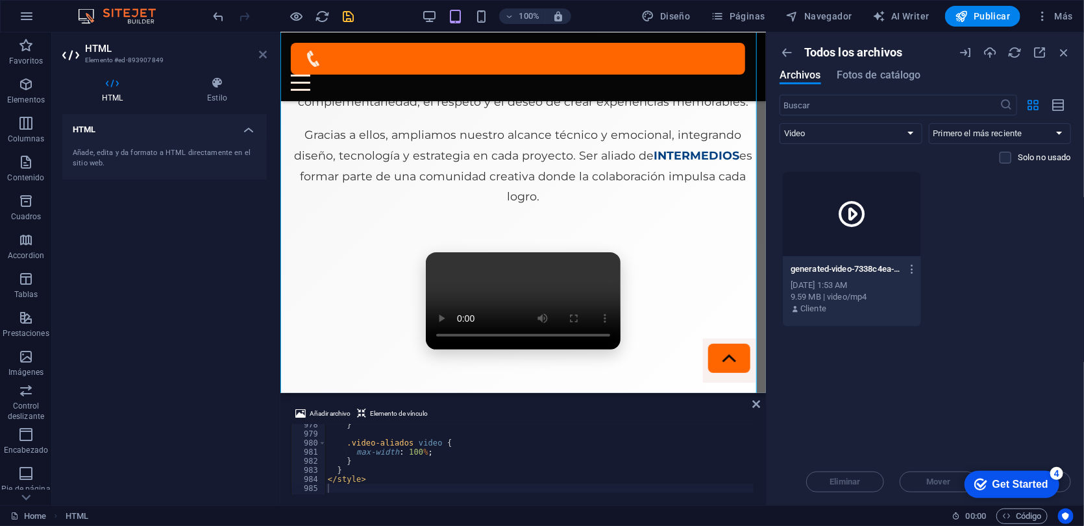
drag, startPoint x: 25, startPoint y: 106, endPoint x: 258, endPoint y: 56, distance: 238.9
click at [259, 56] on icon at bounding box center [263, 54] width 8 height 10
click at [486, 55] on nav "Home Nosotros Publicidad Arquirectura Portafolio P. Alternativa Contact" at bounding box center [522, 212] width 485 height 361
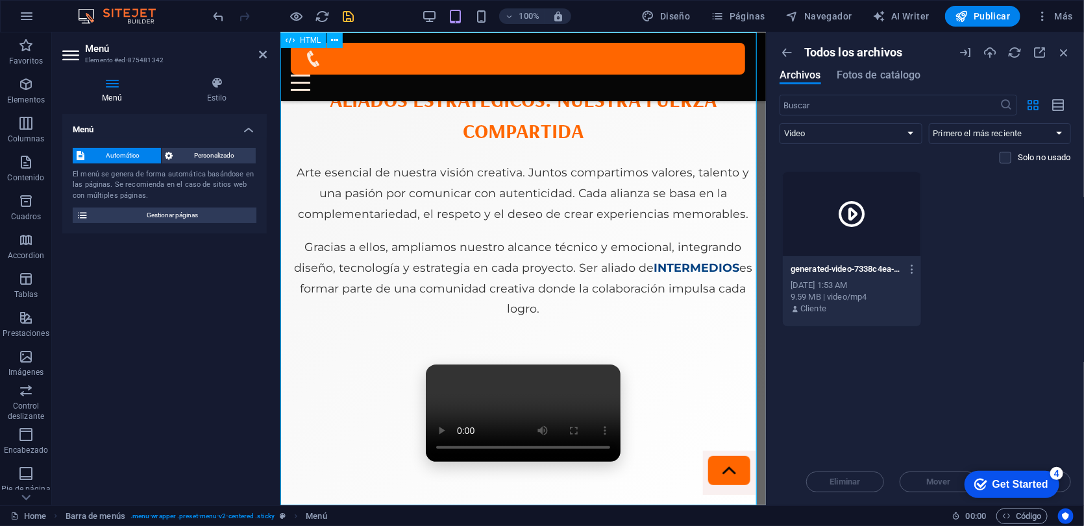
scroll to position [7730, 0]
click at [921, 55] on icon "button" at bounding box center [1063, 52] width 14 height 14
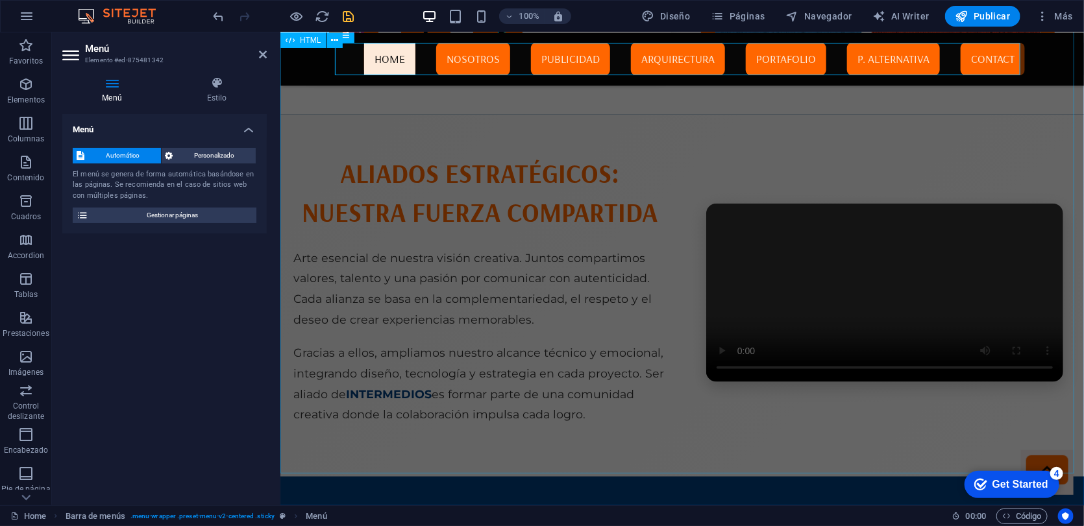
scroll to position [3277, 0]
click at [264, 55] on icon at bounding box center [263, 54] width 8 height 10
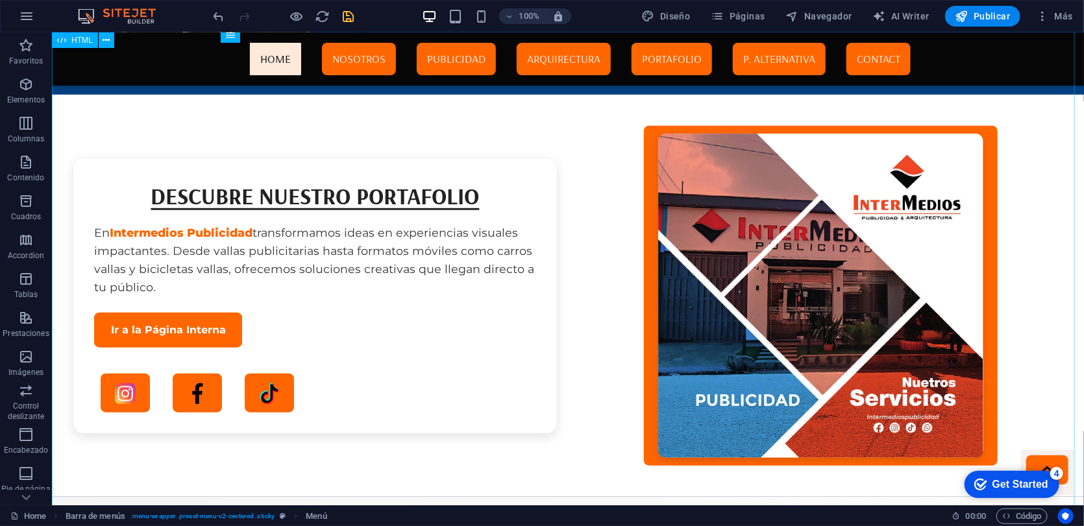
scroll to position [3290, 0]
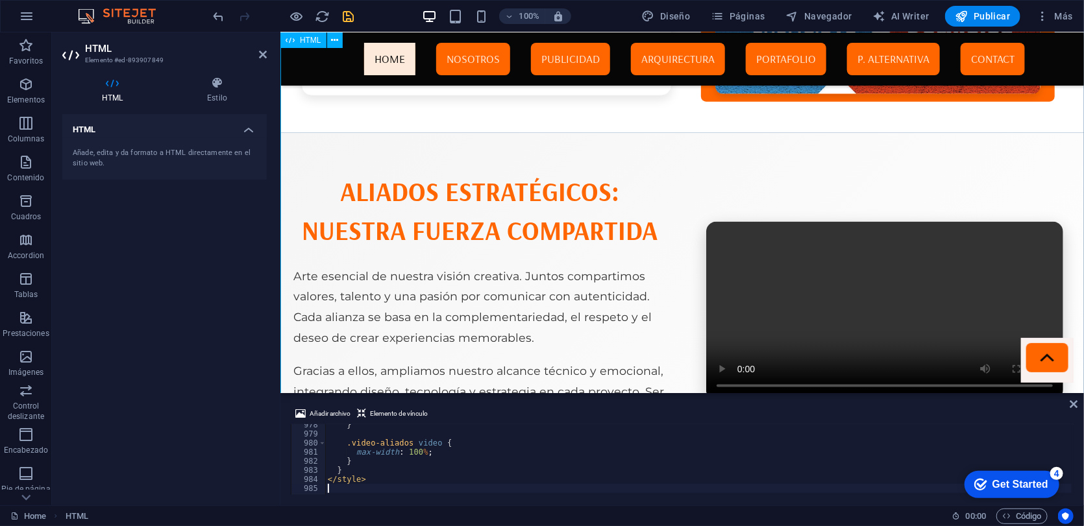
scroll to position [8879, 0]
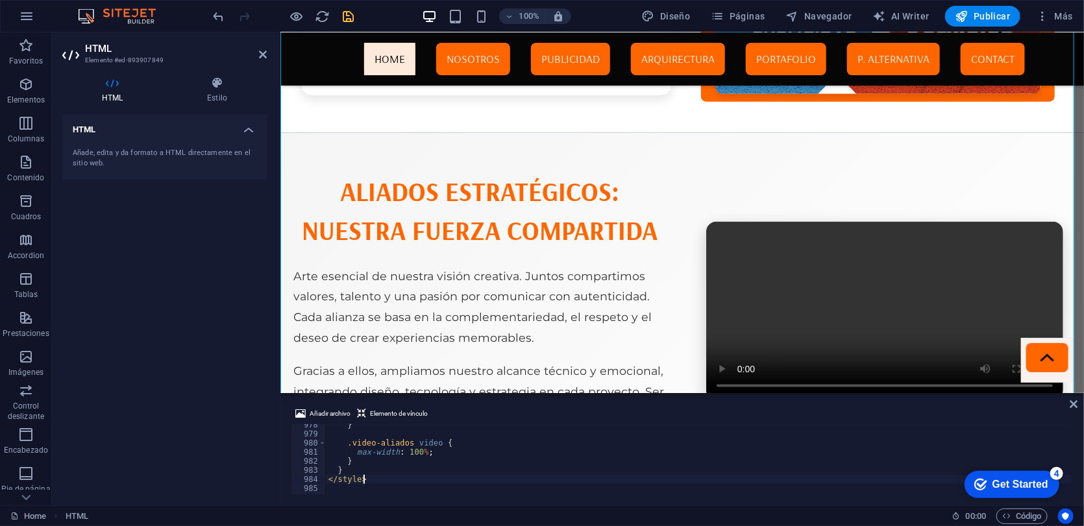
type textarea "</div>"
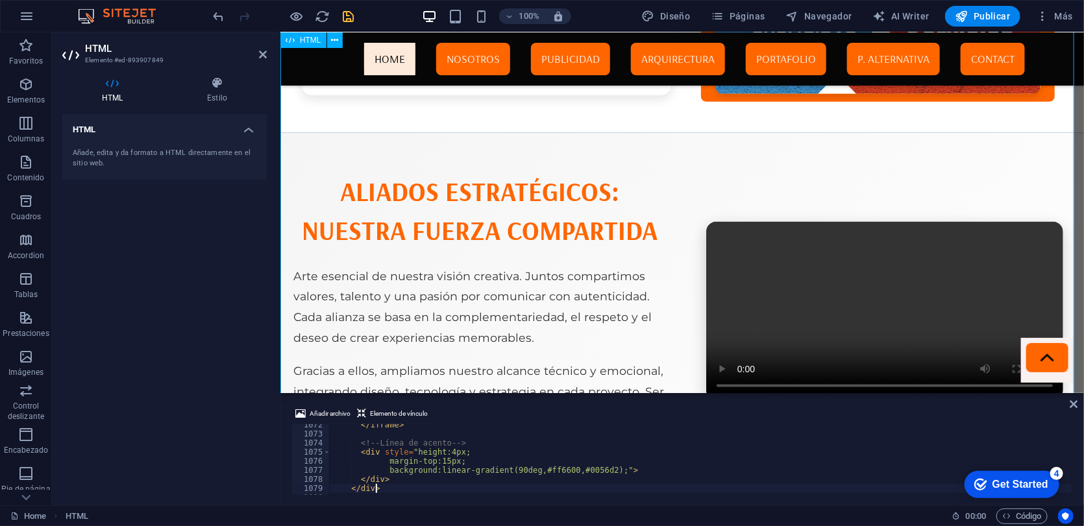
scroll to position [9733, 0]
click at [260, 53] on icon at bounding box center [263, 54] width 8 height 10
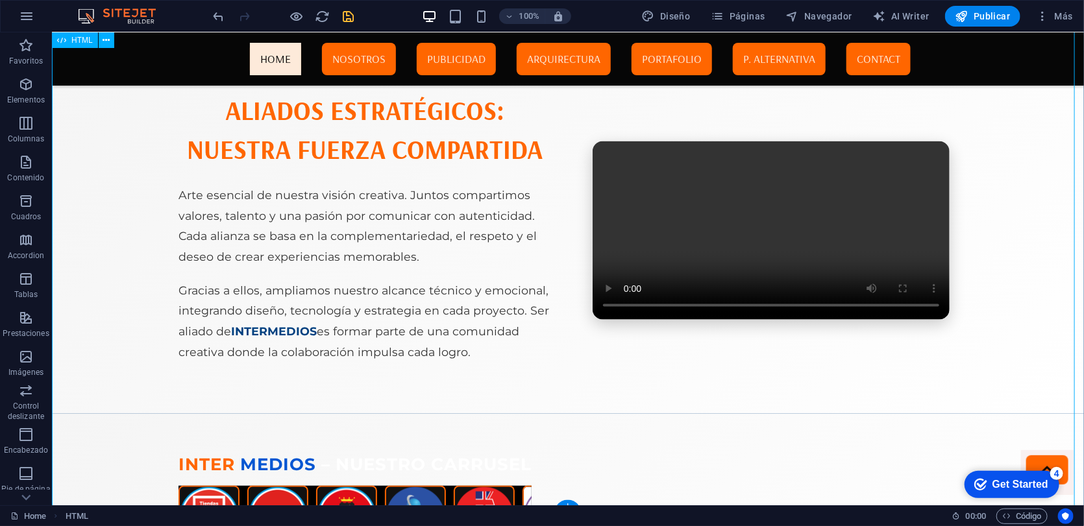
scroll to position [3503, 0]
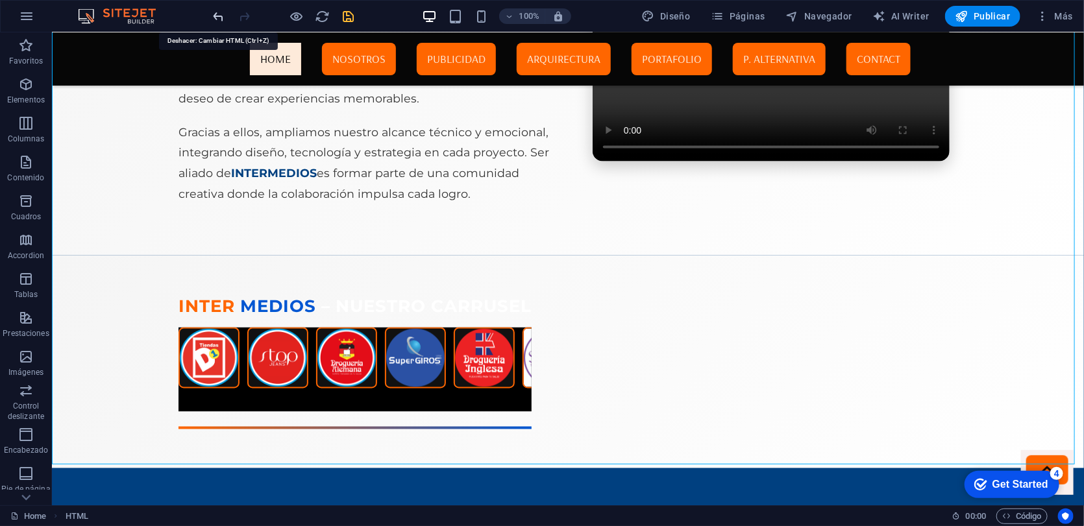
click at [216, 17] on icon "undo" at bounding box center [219, 16] width 15 height 15
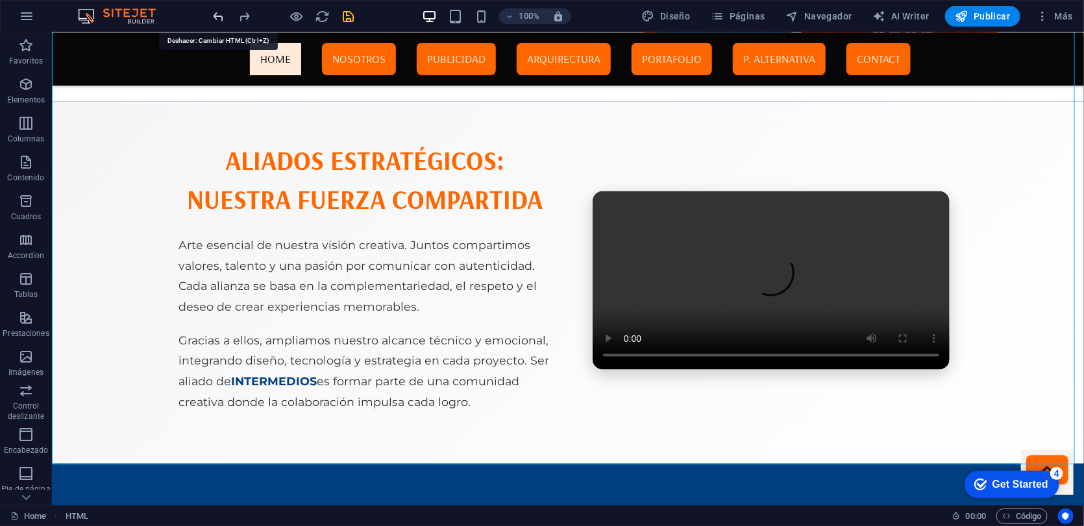
scroll to position [3290, 0]
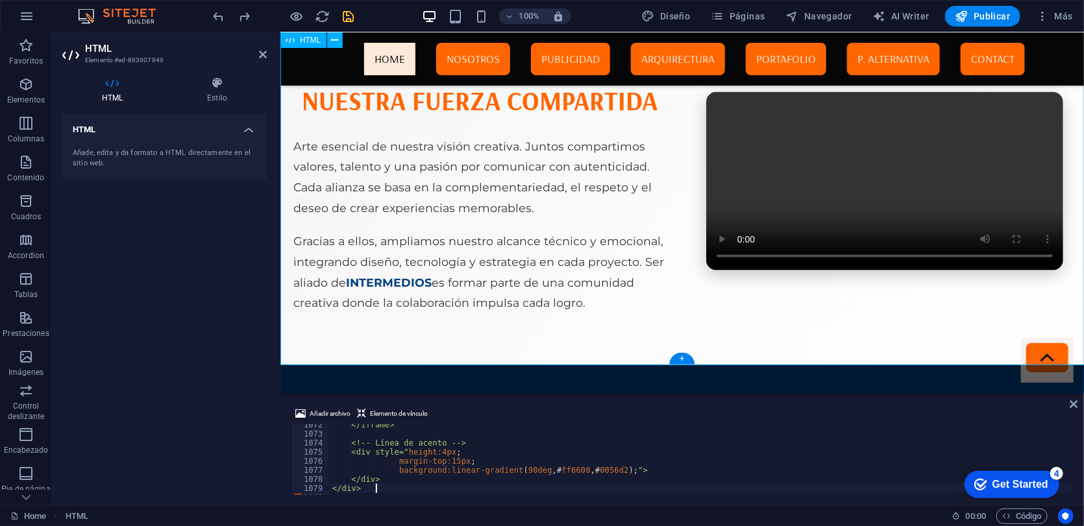
scroll to position [8879, 0]
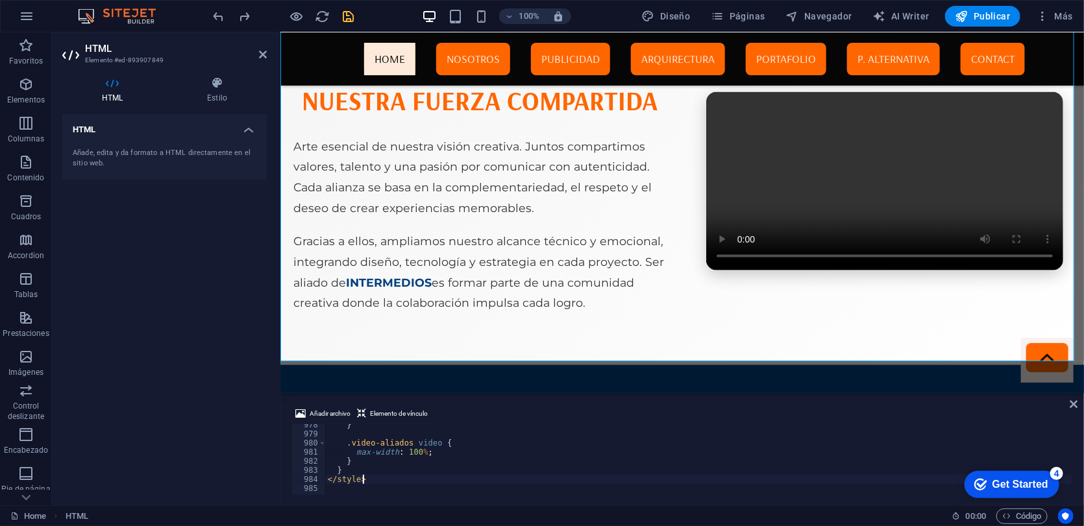
click at [380, 480] on div "} .video-aliados video { max-width : 100 % ; } } </ style >" at bounding box center [893, 463] width 1136 height 87
type textarea "</style>"
click at [400, 483] on div "} .video-aliados video { max-width : 100 % ; } } </ style >" at bounding box center [893, 463] width 1136 height 87
click at [264, 55] on icon at bounding box center [263, 54] width 8 height 10
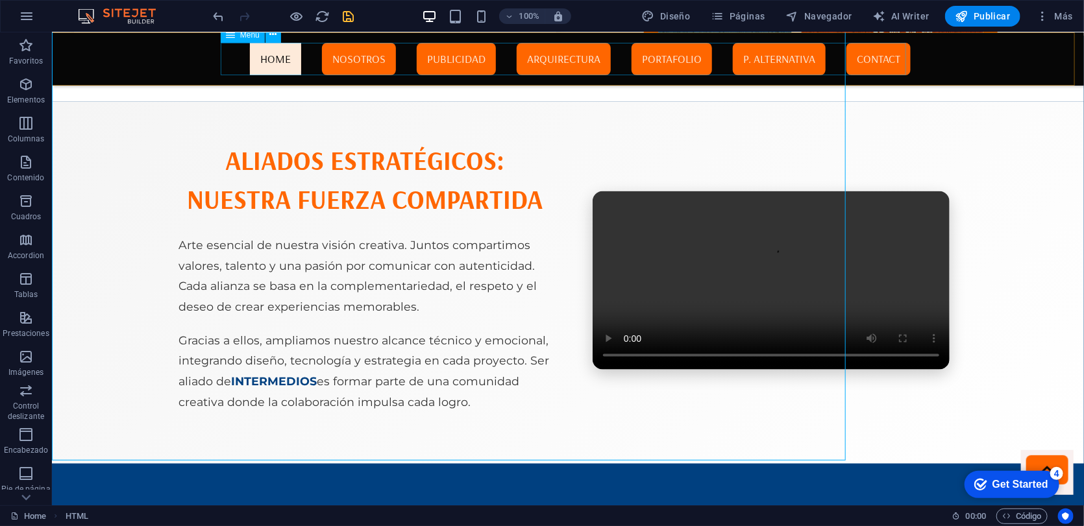
scroll to position [3290, 0]
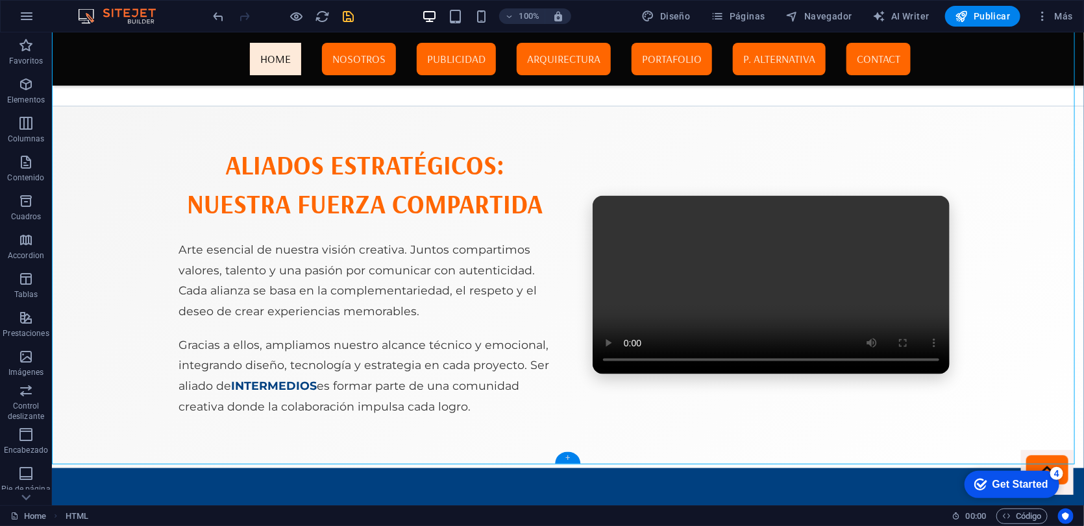
drag, startPoint x: 293, startPoint y: 422, endPoint x: 568, endPoint y: 454, distance: 277.0
click at [568, 454] on div "+" at bounding box center [567, 458] width 25 height 12
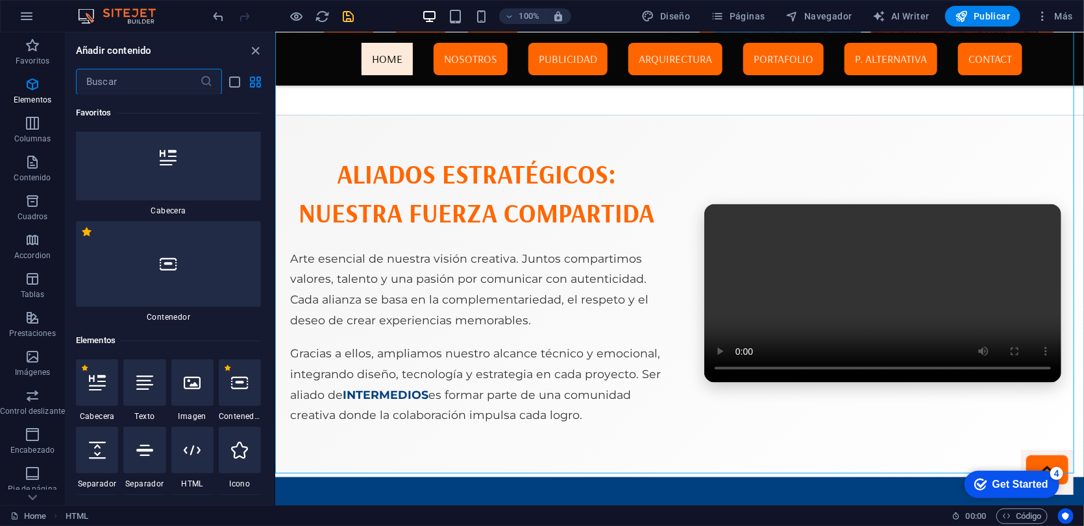
scroll to position [0, 0]
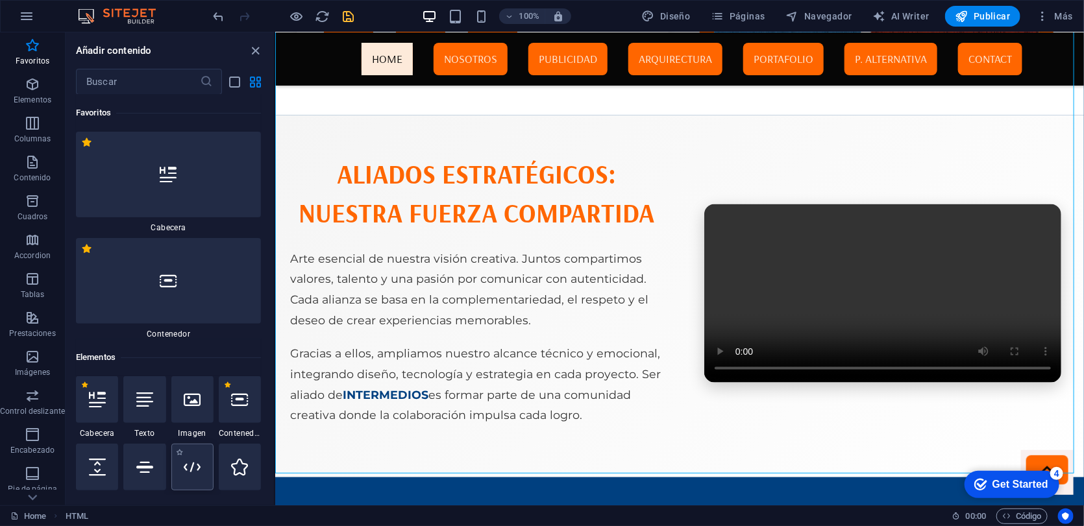
click at [188, 471] on icon at bounding box center [192, 467] width 17 height 17
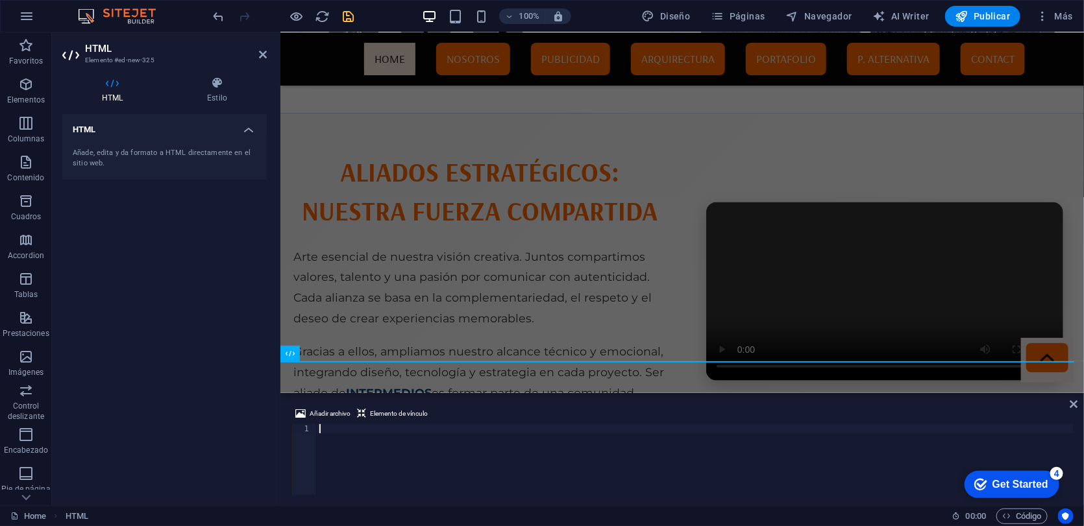
scroll to position [3389, 0]
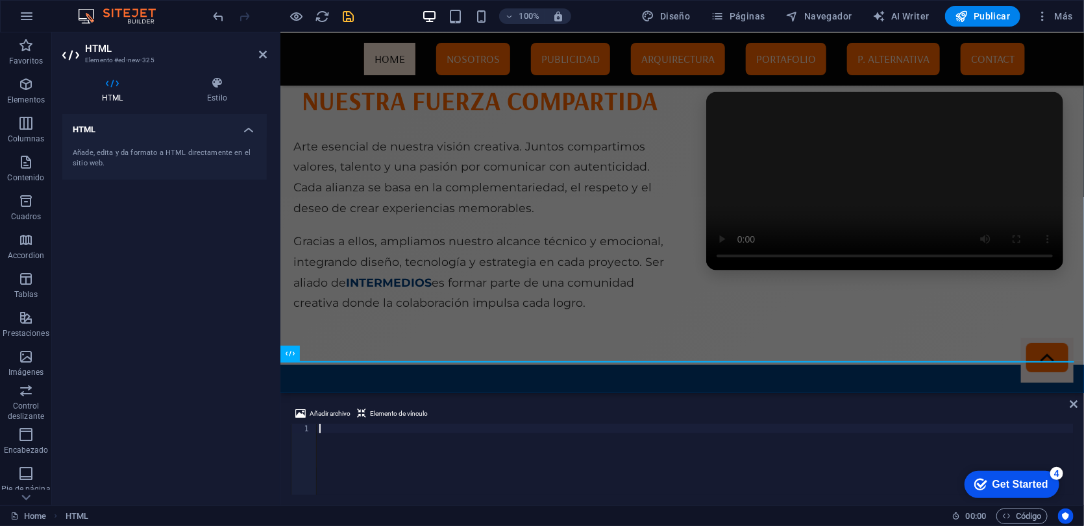
type textarea "</div>"
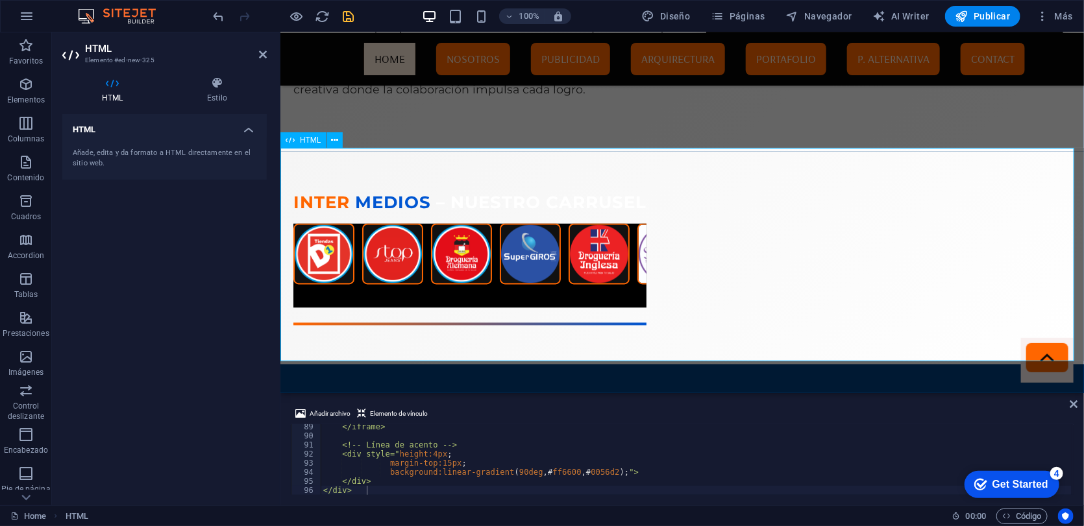
scroll to position [0, 0]
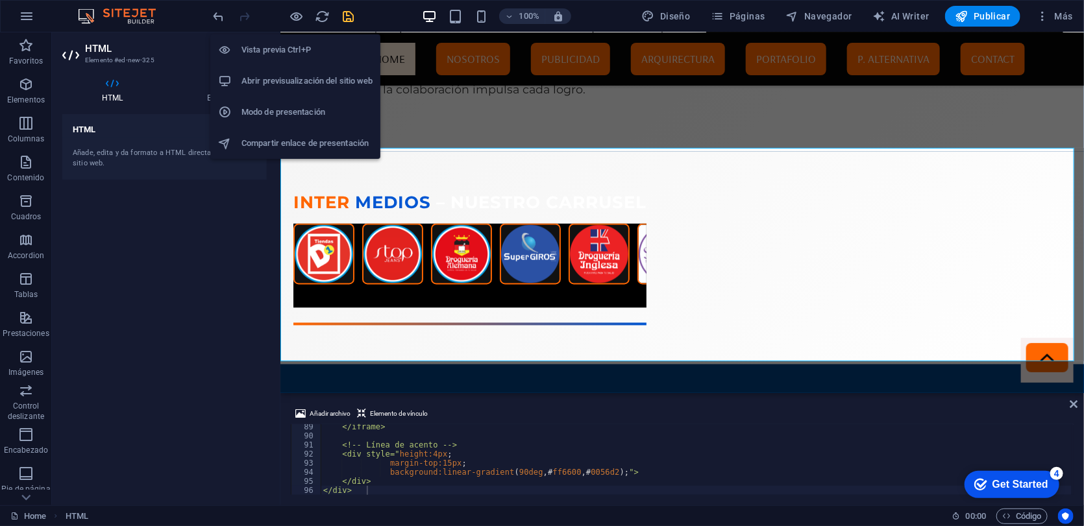
click at [290, 51] on h6 "Vista previa Ctrl+P" at bounding box center [306, 50] width 131 height 16
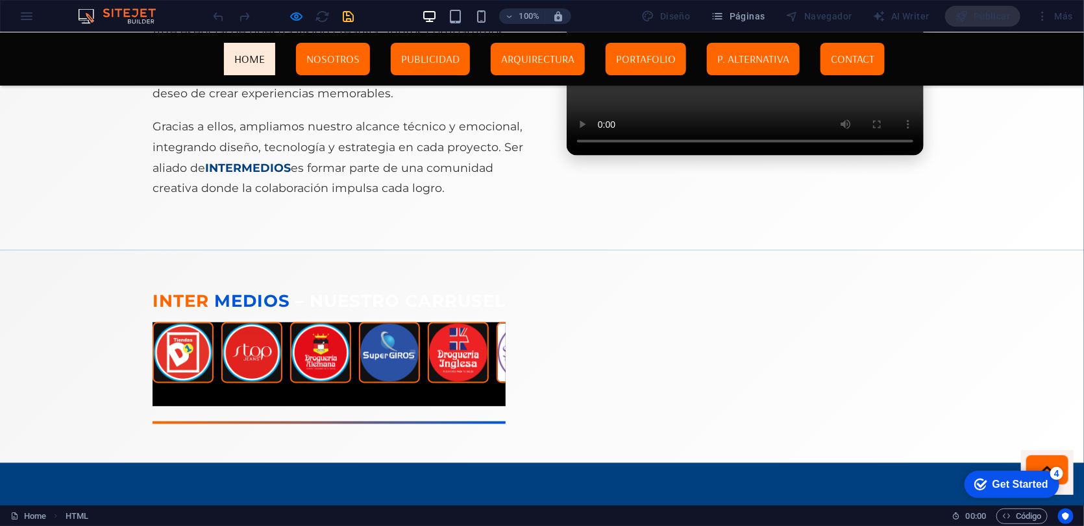
click at [769, 337] on img at bounding box center [799, 352] width 61 height 61
click at [771, 337] on img at bounding box center [801, 352] width 61 height 61
click at [840, 337] on img at bounding box center [870, 352] width 61 height 61
click at [833, 337] on img at bounding box center [863, 352] width 61 height 61
click at [351, 300] on span "– Nuestro Carrusel" at bounding box center [400, 301] width 210 height 21
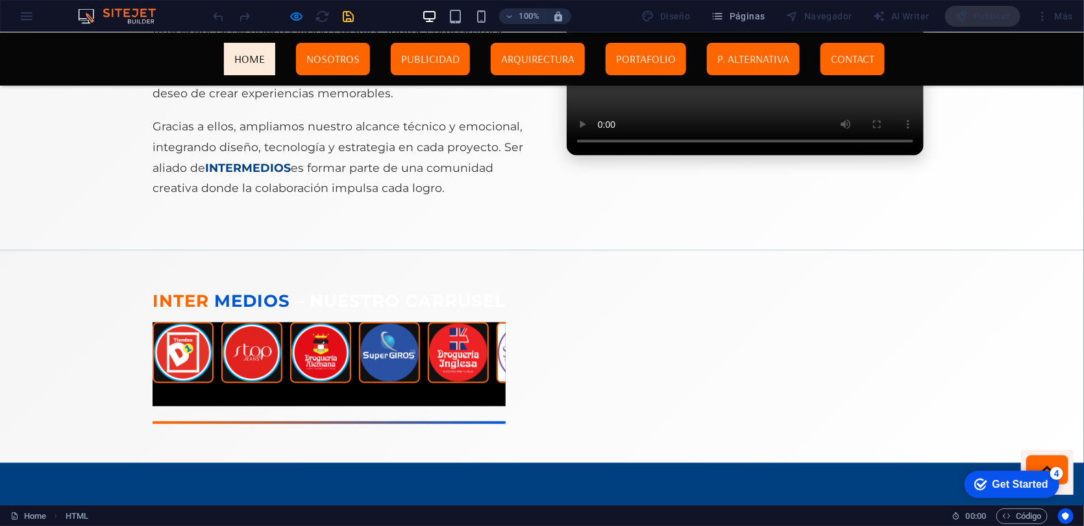
click at [344, 215] on section "Aliados Estratégicos: Nuestra Fuerza Compartida Arte esencial de nuestra visión…" at bounding box center [542, 69] width 1084 height 362
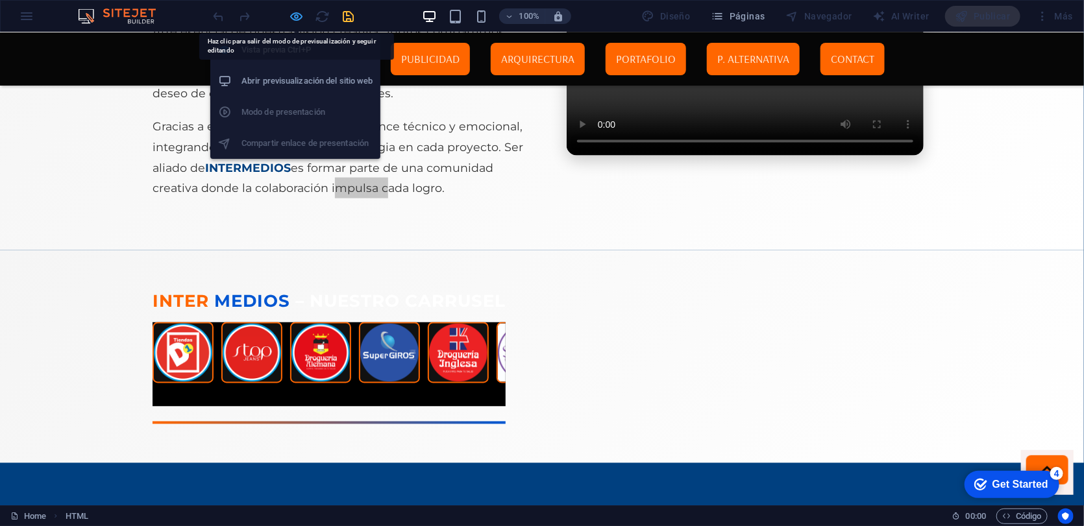
click at [289, 17] on icon "button" at bounding box center [296, 16] width 15 height 15
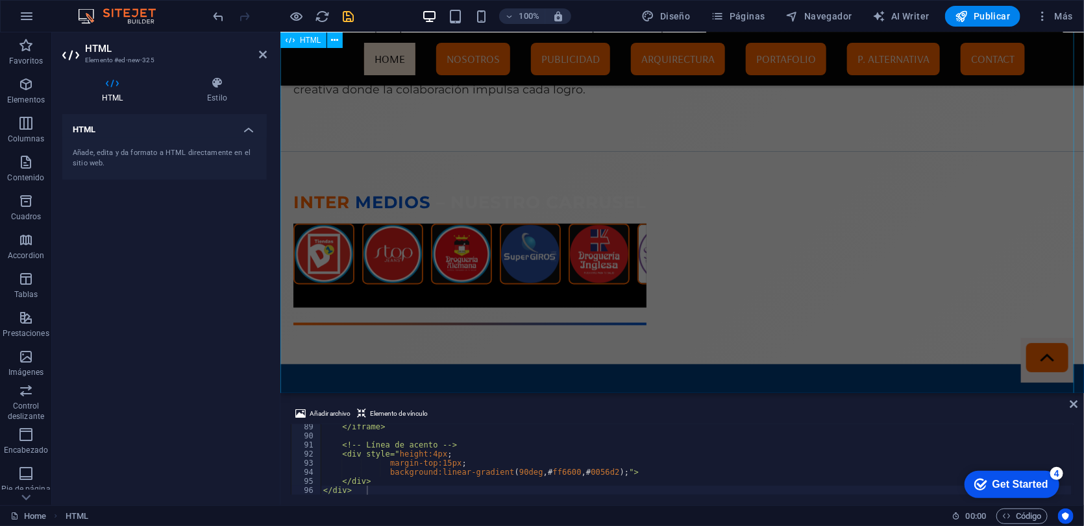
scroll to position [3287, 0]
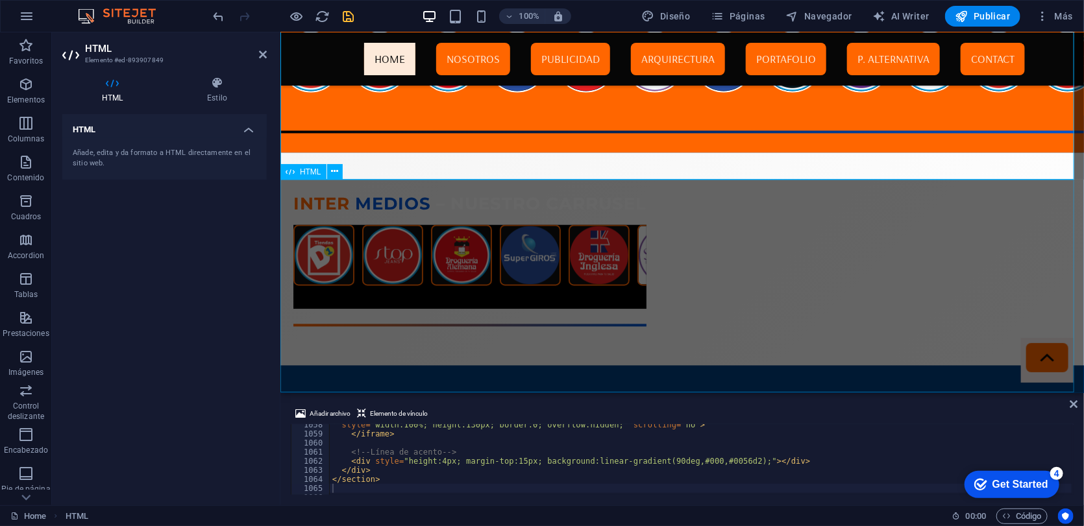
scroll to position [3465, 0]
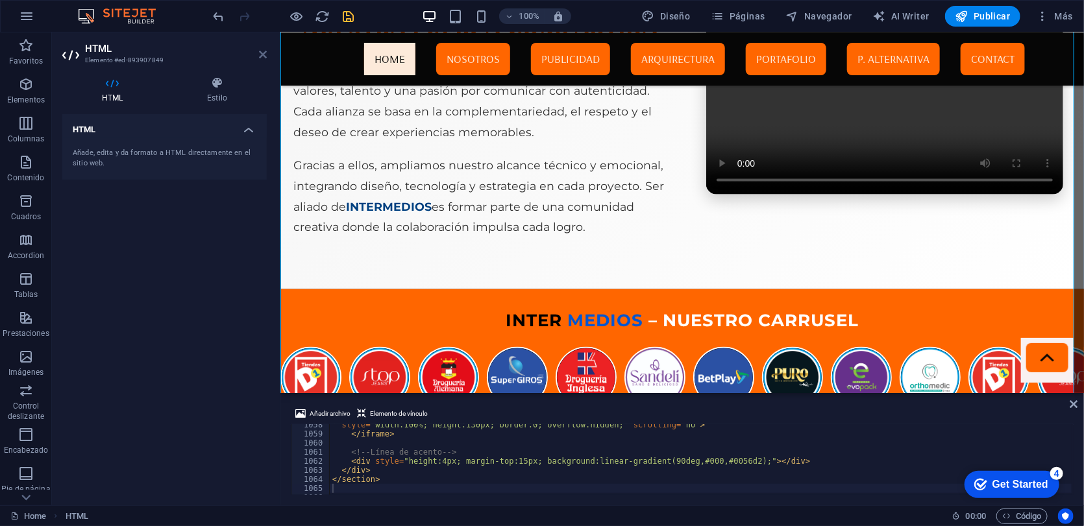
click at [261, 56] on icon at bounding box center [263, 54] width 8 height 10
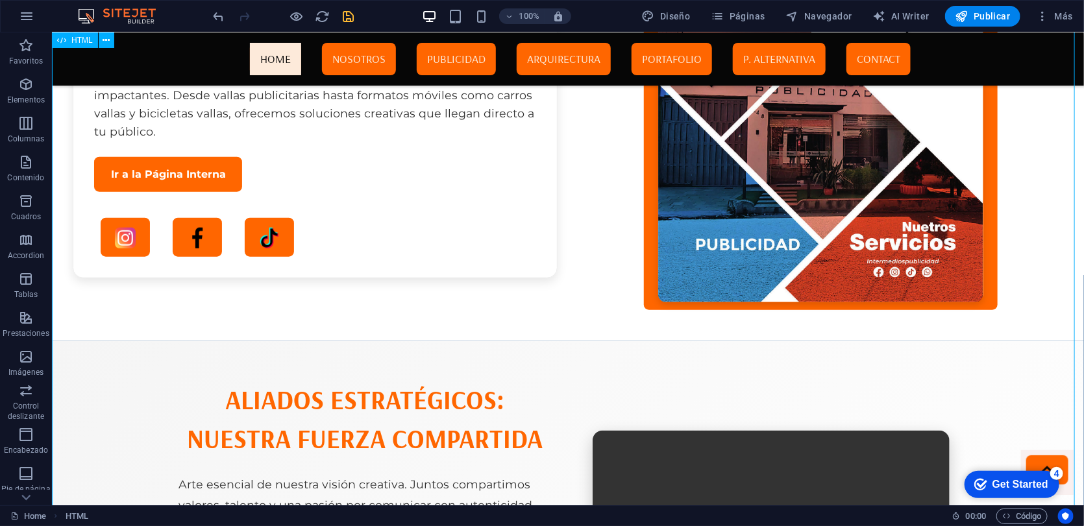
scroll to position [3469, 0]
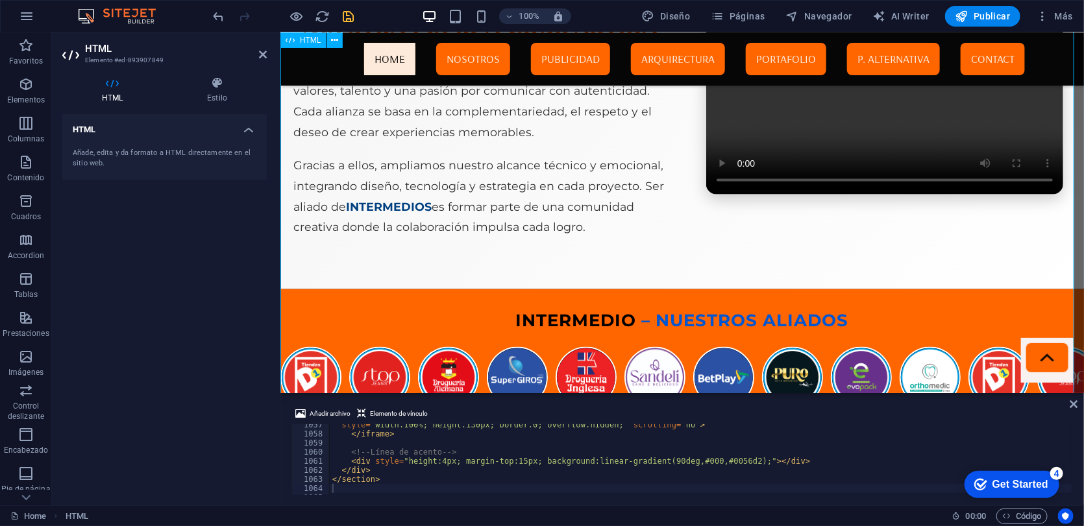
scroll to position [3781, 0]
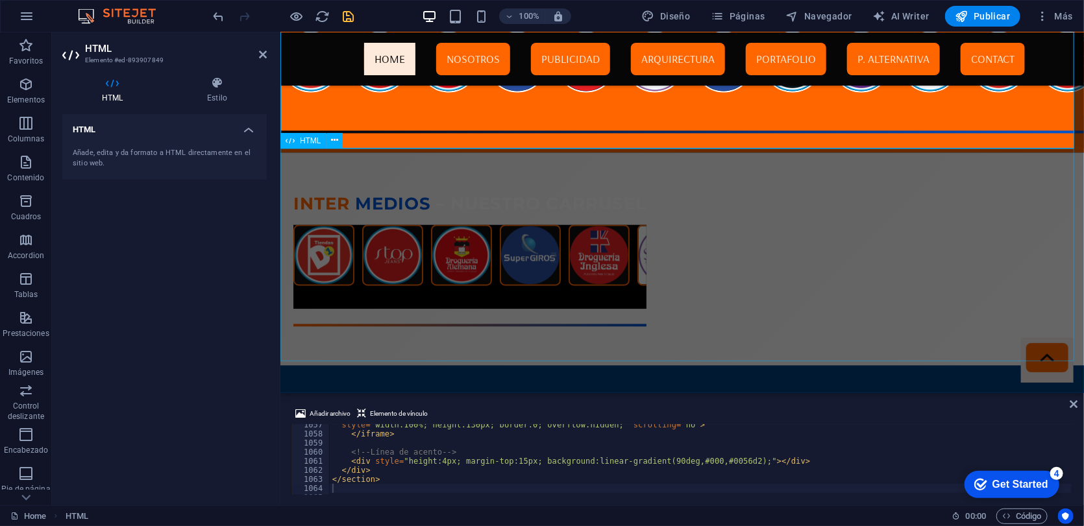
click at [321, 203] on div "Inter Medios – Nuestro Carrusel" at bounding box center [681, 258] width 803 height 213
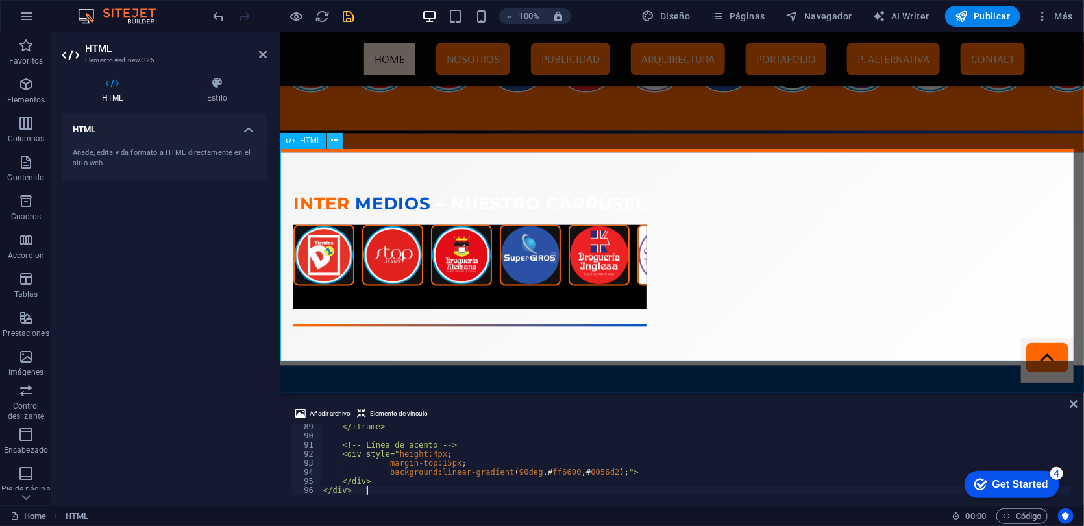
click at [337, 144] on icon at bounding box center [334, 141] width 7 height 14
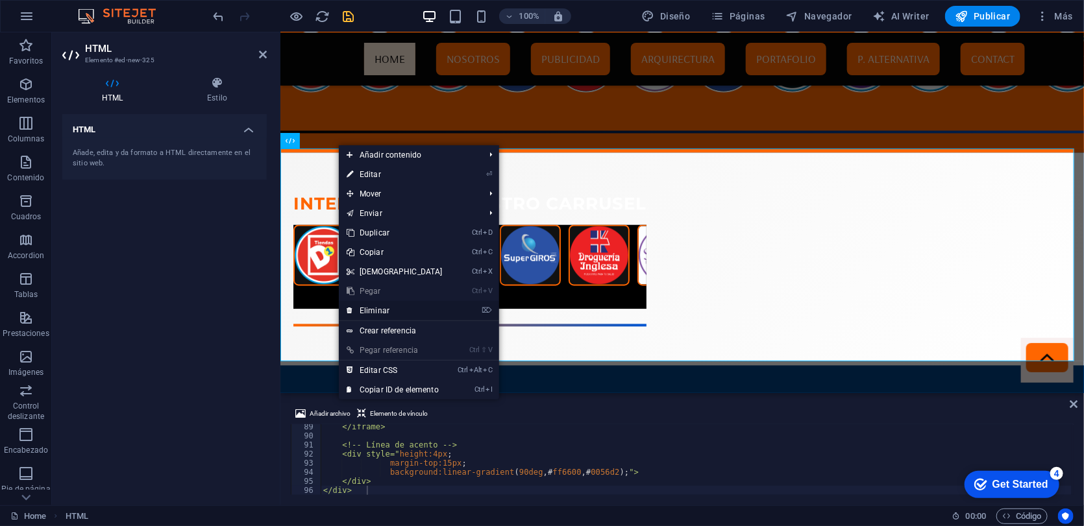
click at [397, 313] on link "⌦ Eliminar" at bounding box center [395, 310] width 112 height 19
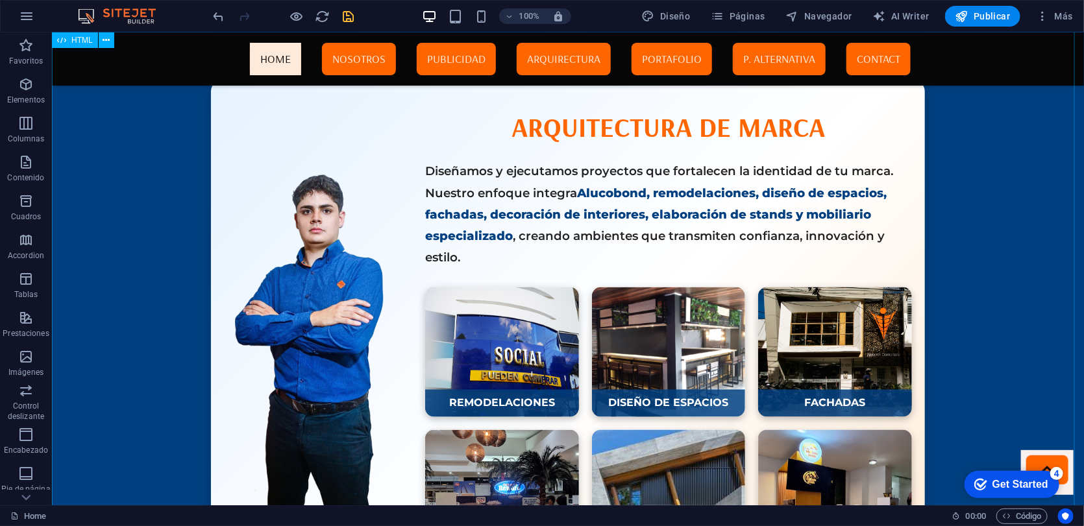
scroll to position [156, 0]
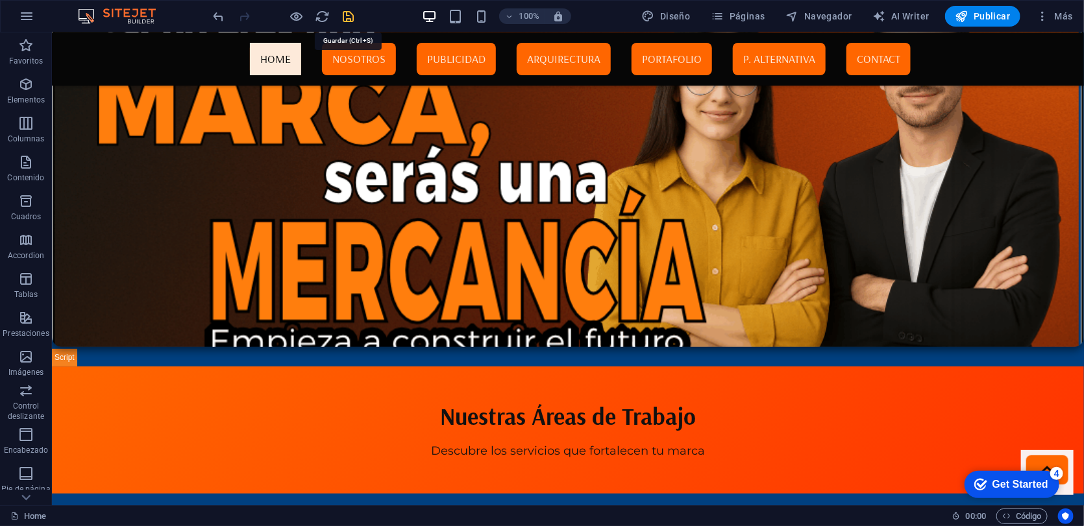
click at [353, 16] on icon "save" at bounding box center [348, 16] width 15 height 15
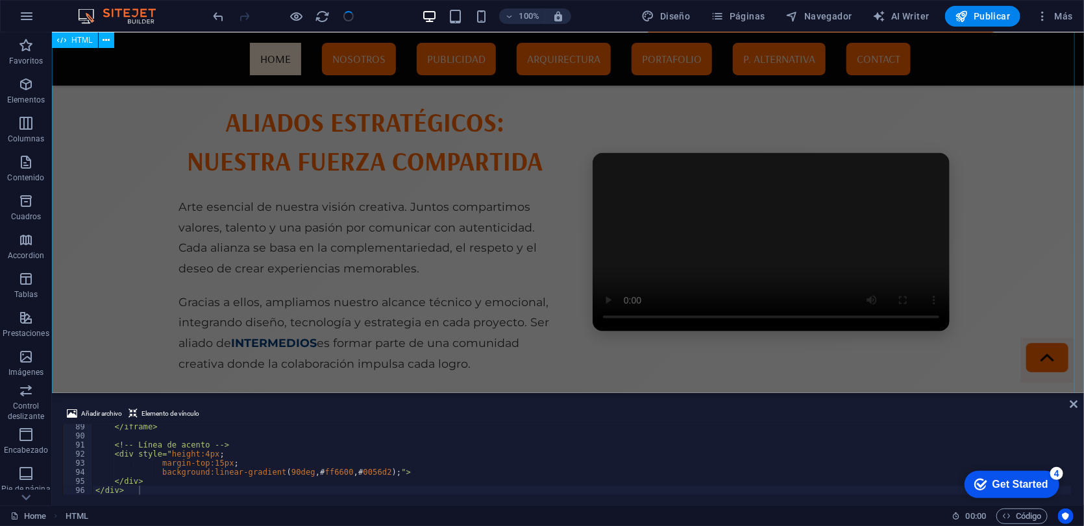
scroll to position [3582, 0]
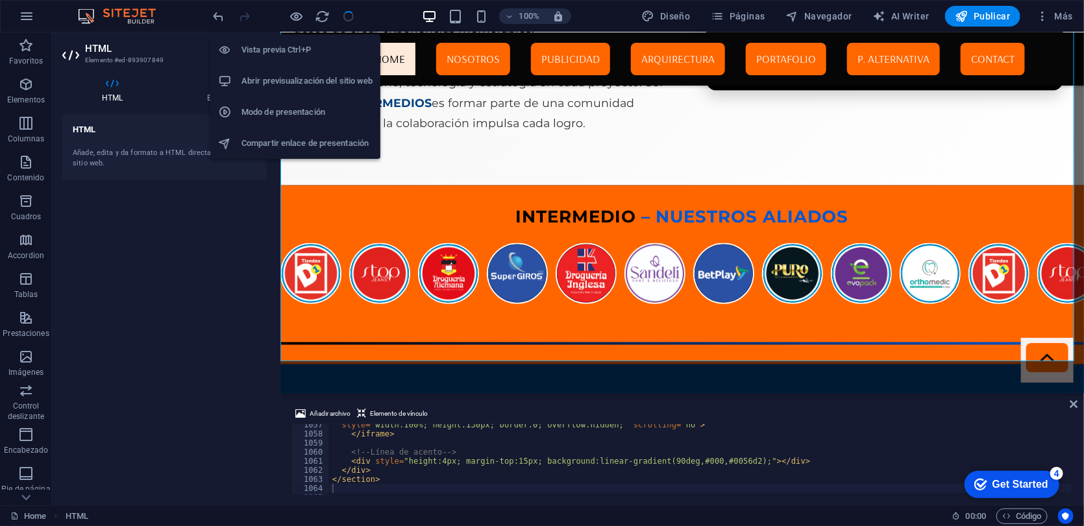
click at [291, 75] on h6 "Abrir previsualización del sitio web" at bounding box center [306, 81] width 131 height 16
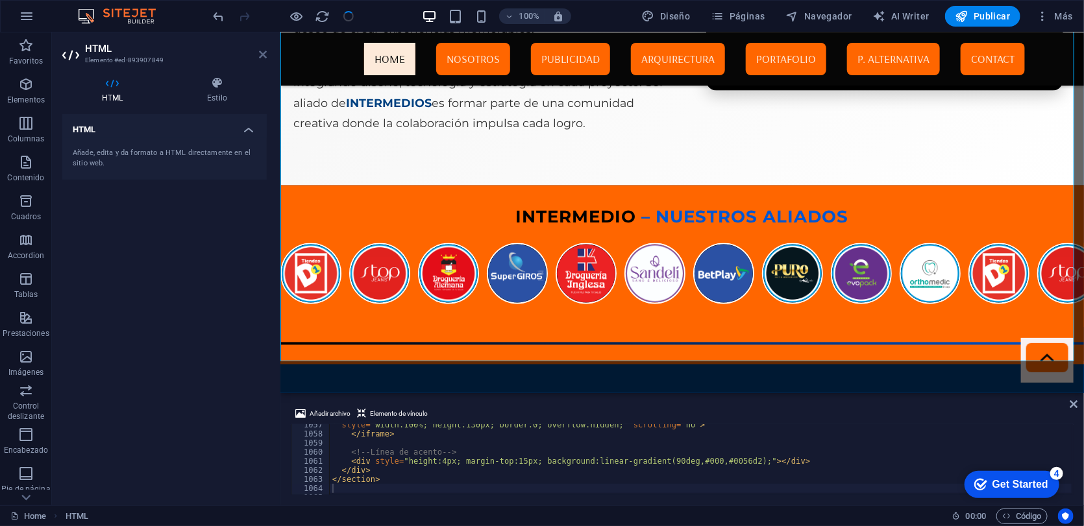
click at [263, 54] on icon at bounding box center [263, 54] width 8 height 10
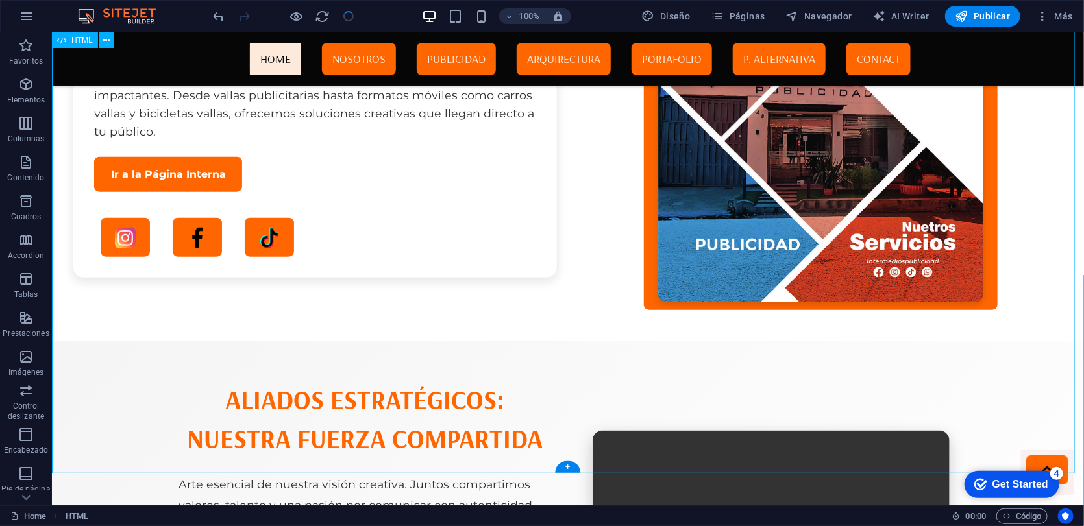
scroll to position [3469, 0]
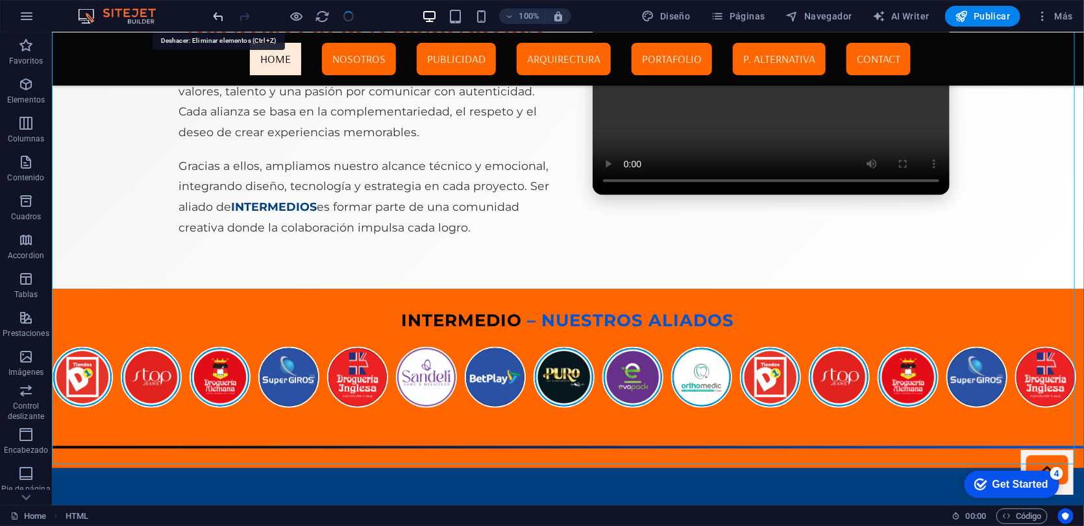
click at [212, 18] on icon "undo" at bounding box center [219, 16] width 15 height 15
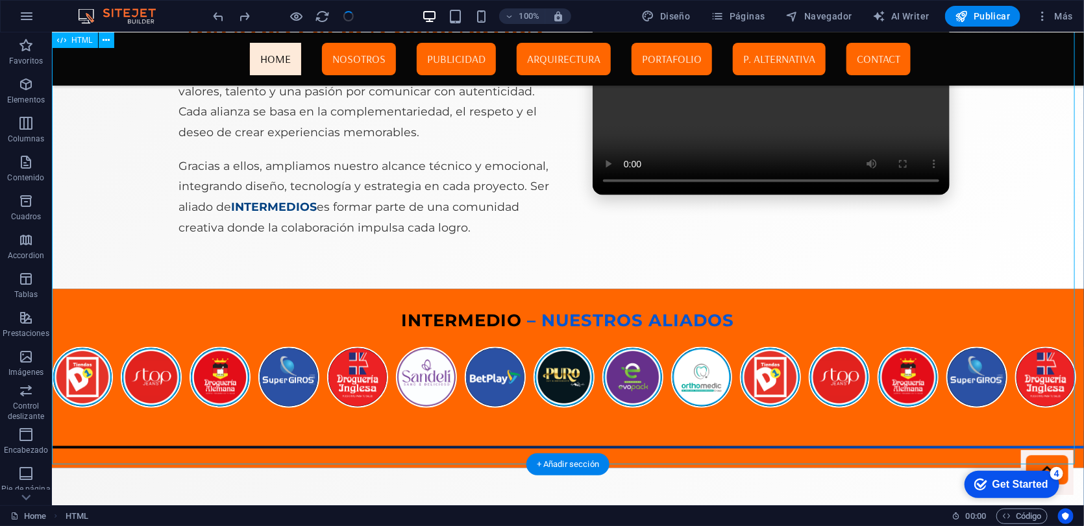
scroll to position [3682, 0]
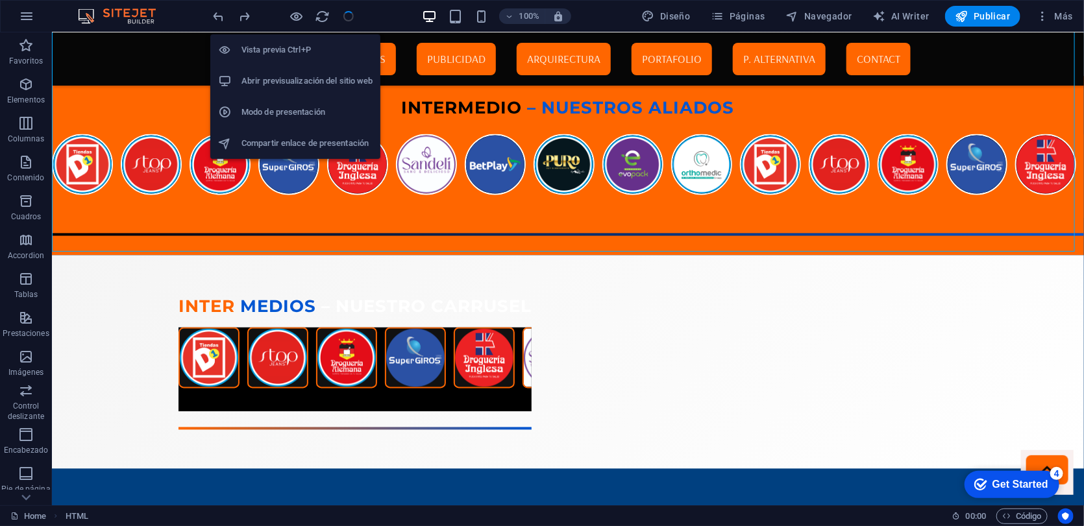
click at [288, 52] on h6 "Vista previa Ctrl+P" at bounding box center [306, 50] width 131 height 16
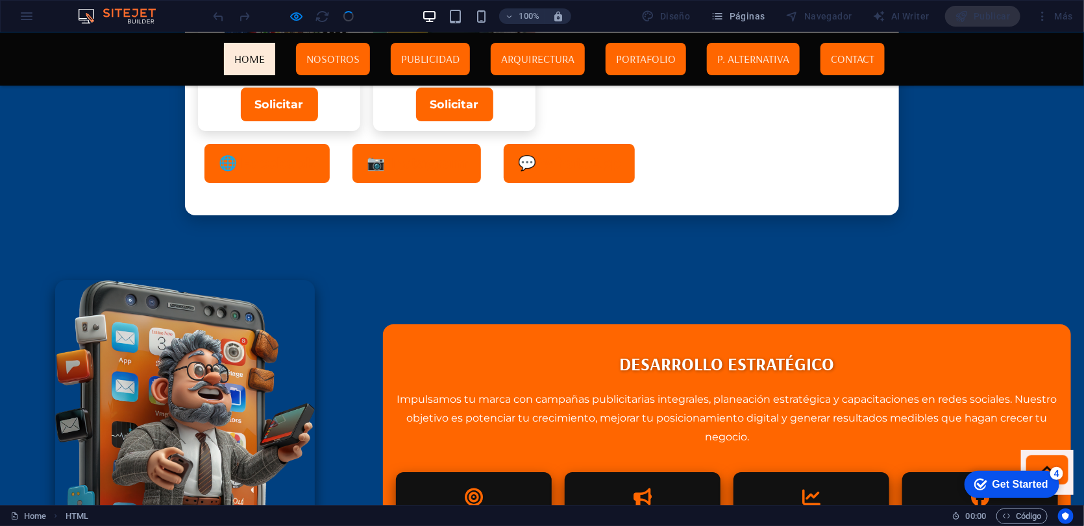
scroll to position [2013, 0]
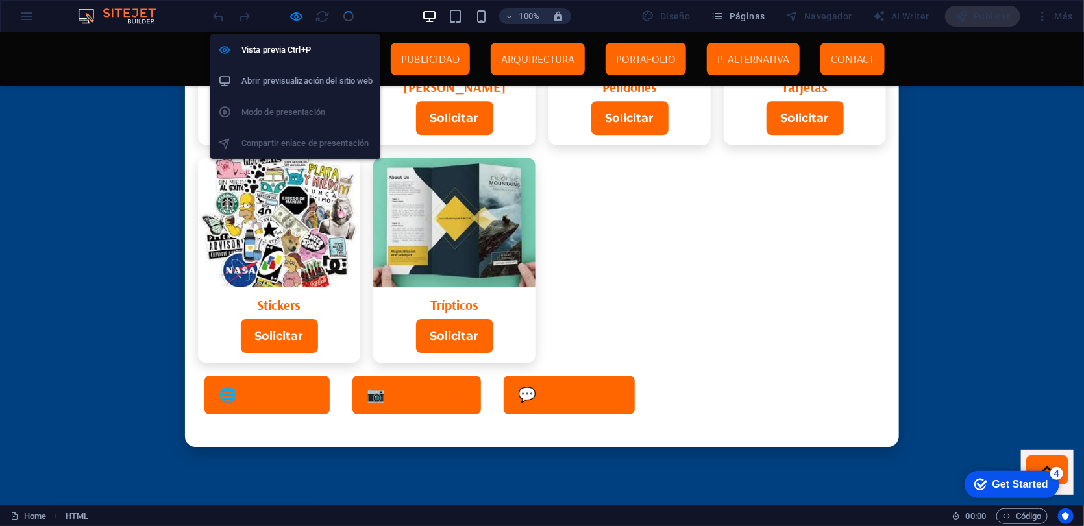
click at [284, 80] on h6 "Abrir previsualización del sitio web" at bounding box center [306, 81] width 131 height 16
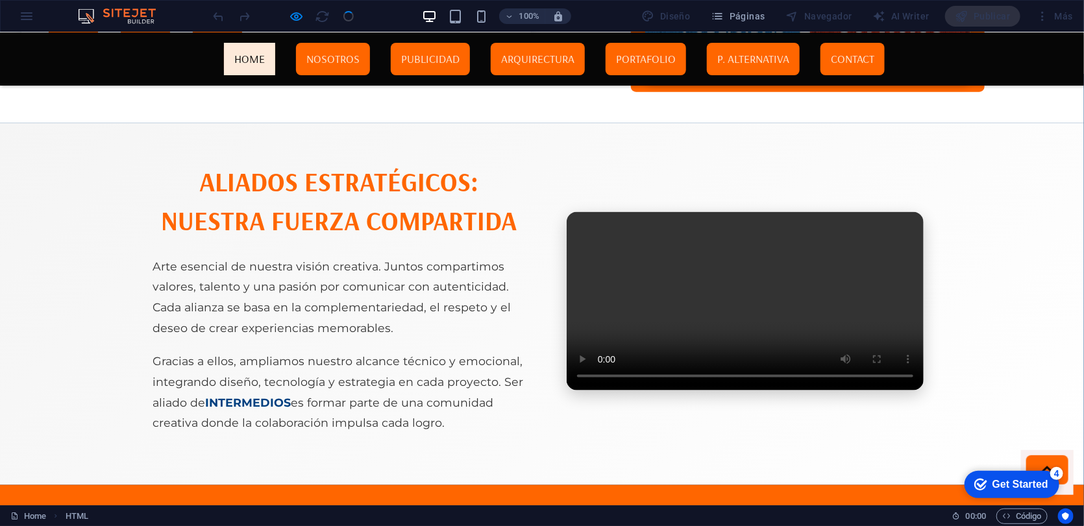
scroll to position [3670, 0]
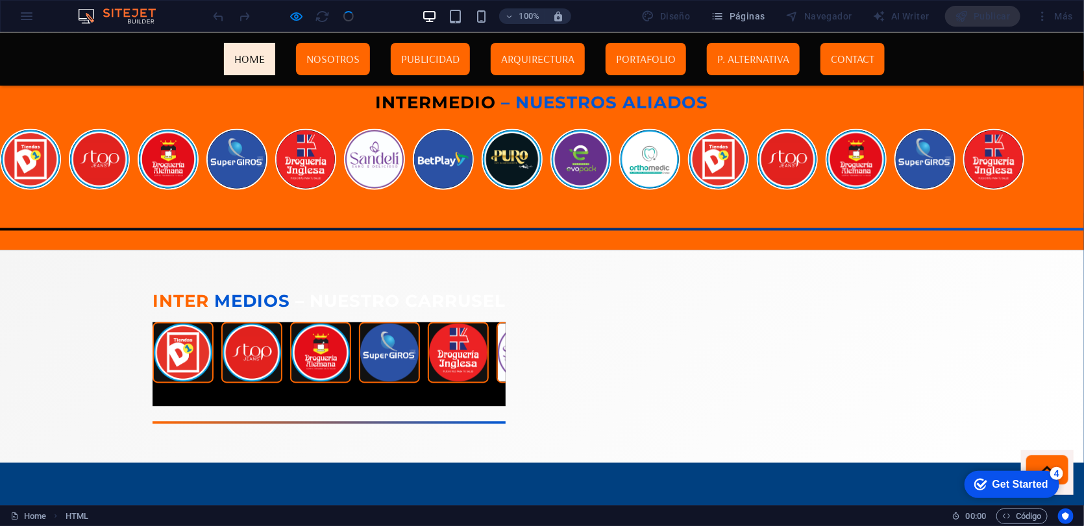
click at [295, 284] on section "Inter Medios – Nuestro Carrusel" at bounding box center [542, 356] width 1084 height 213
click at [295, 287] on section "Inter Medios – Nuestro Carrusel" at bounding box center [542, 356] width 1084 height 213
click at [295, 291] on span "– Nuestro Carrusel" at bounding box center [400, 301] width 210 height 21
click at [295, 293] on span "– Nuestro Carrusel" at bounding box center [400, 301] width 210 height 21
click at [295, 301] on span "– Nuestro Carrusel" at bounding box center [400, 301] width 210 height 21
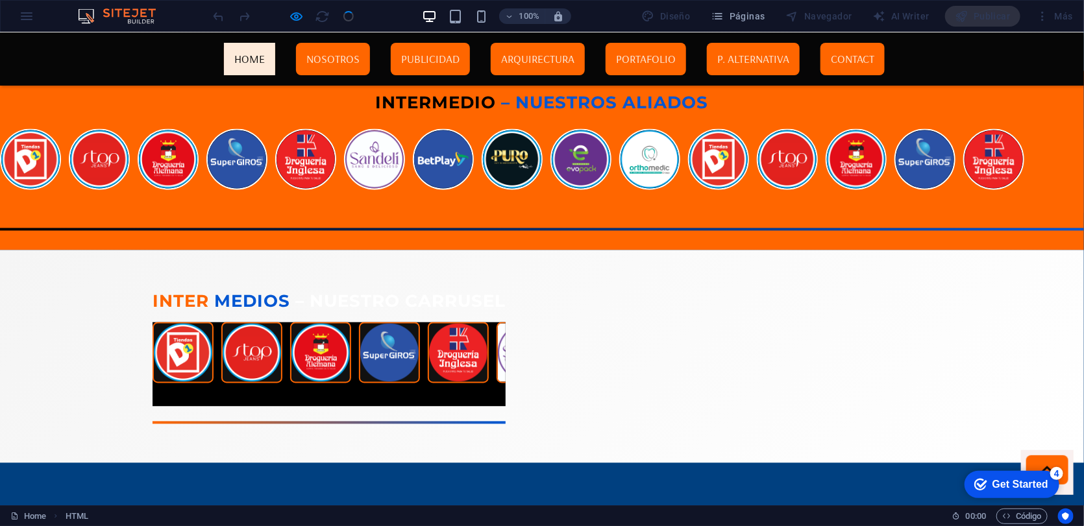
click at [295, 306] on span "– Nuestro Carrusel" at bounding box center [400, 301] width 210 height 21
click at [295, 310] on span "– Nuestro Carrusel" at bounding box center [400, 301] width 210 height 21
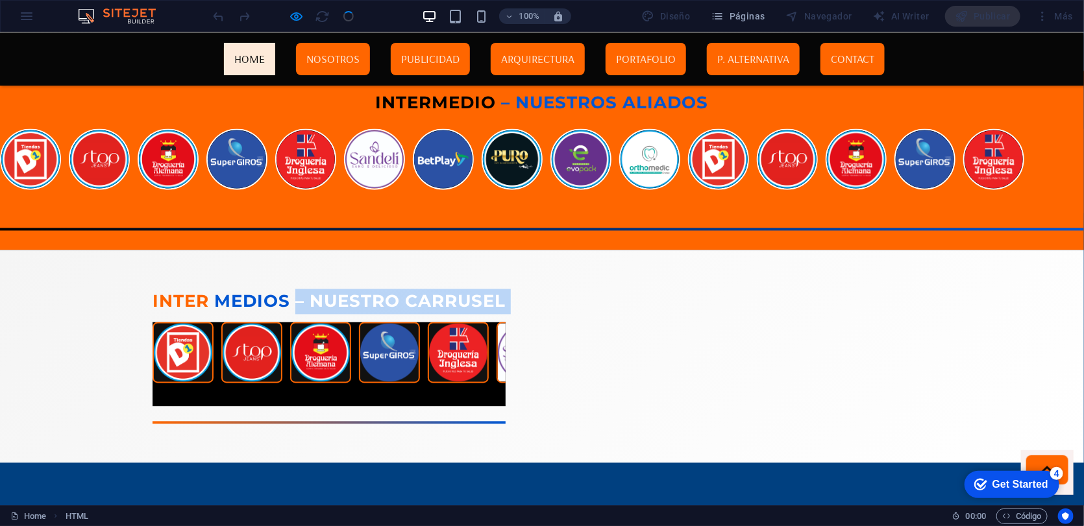
click at [293, 317] on div "Inter Medios – Nuestro Carrusel" at bounding box center [328, 356] width 353 height 135
click at [291, 319] on div "Inter Medios – Nuestro Carrusel" at bounding box center [328, 356] width 353 height 135
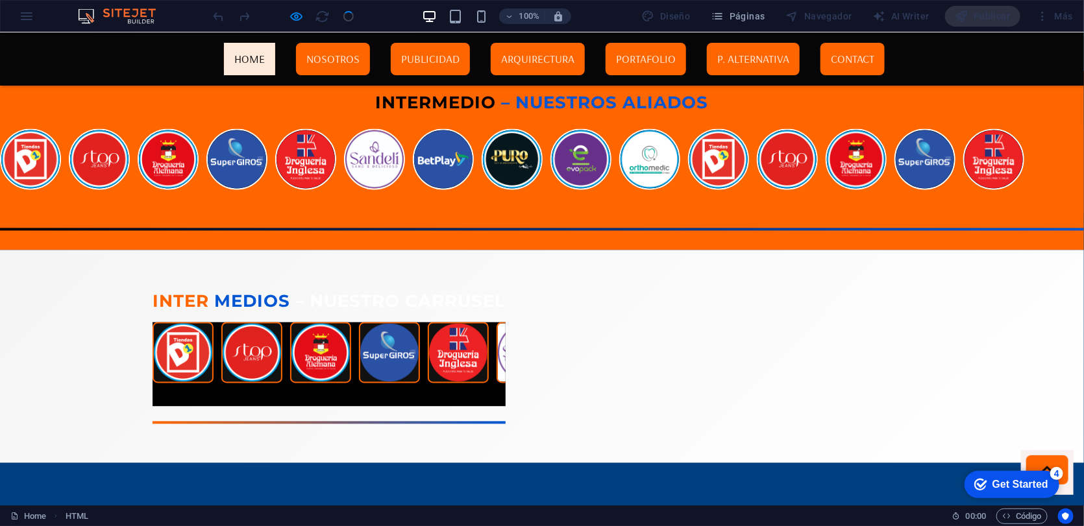
click at [293, 322] on img at bounding box center [319, 352] width 61 height 61
click at [387, 289] on h2 "Inter Medios – Nuestro Carrusel" at bounding box center [328, 301] width 353 height 25
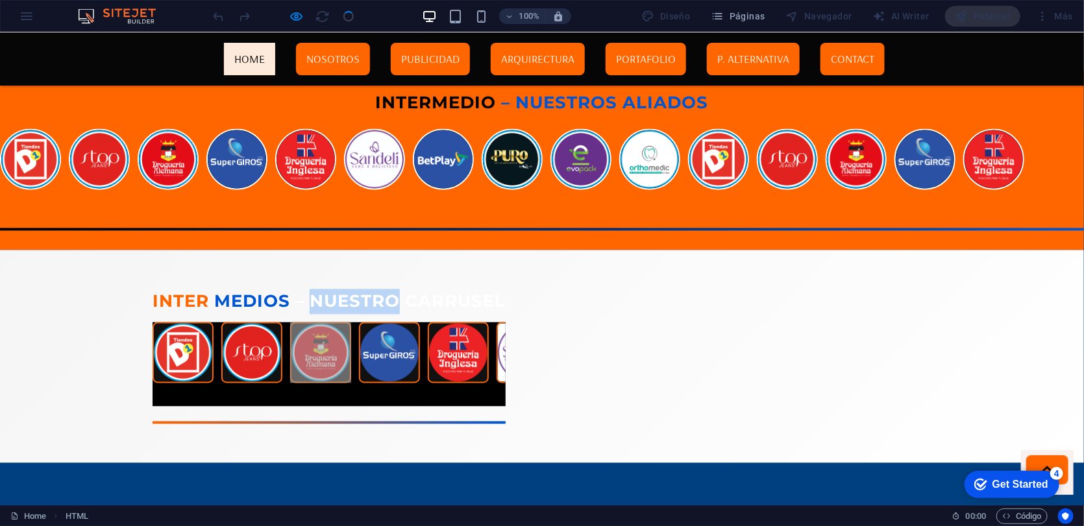
click at [387, 289] on h2 "Inter Medios – Nuestro Carrusel" at bounding box center [328, 301] width 353 height 25
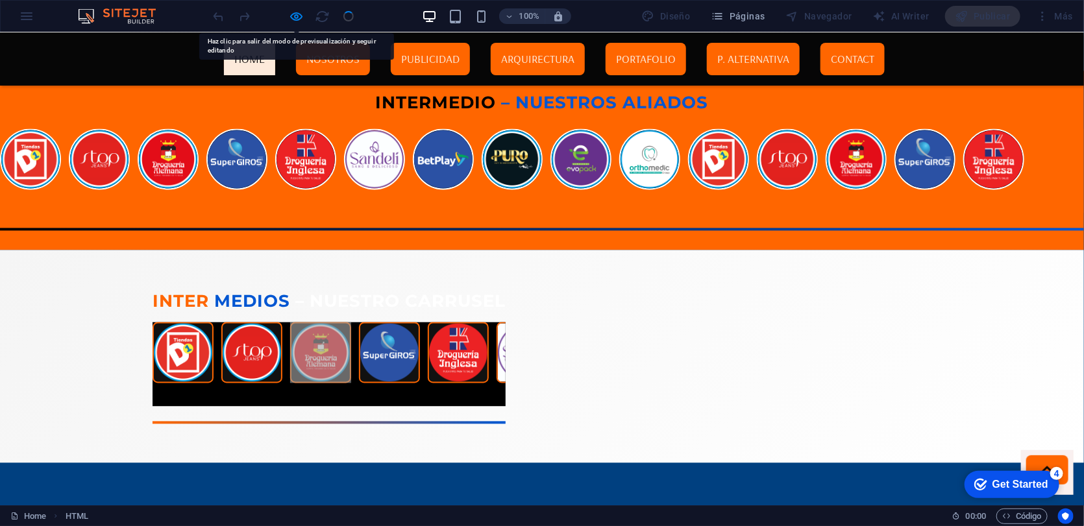
click at [195, 286] on section "Inter Medios – Nuestro Carrusel" at bounding box center [542, 356] width 1084 height 213
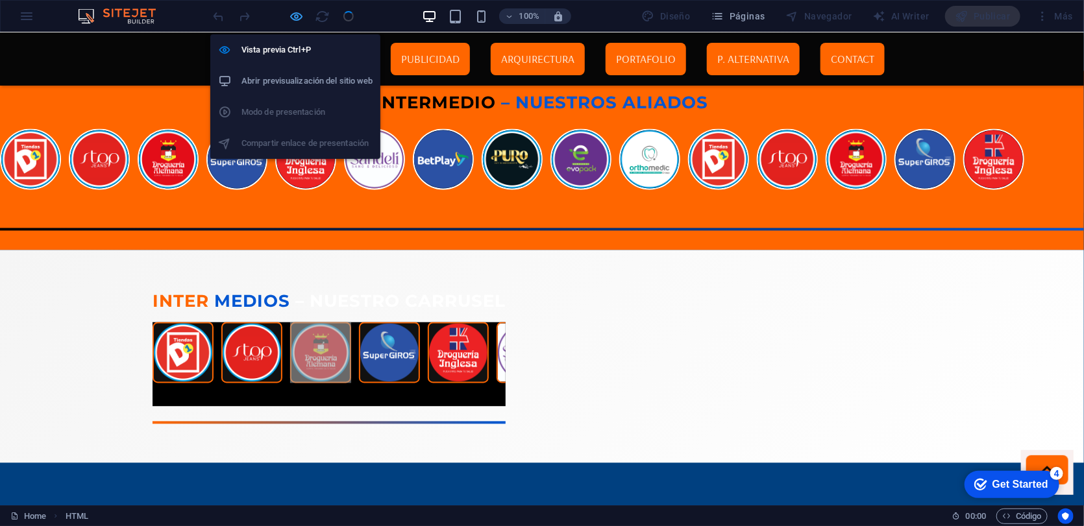
click at [289, 14] on icon "button" at bounding box center [296, 16] width 15 height 15
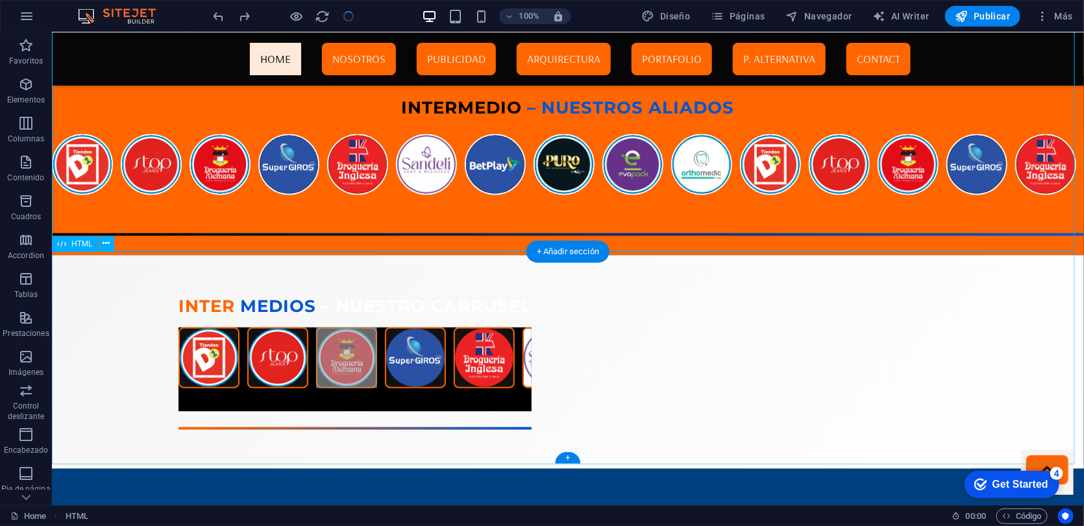
click at [291, 300] on div "Inter Medios – Nuestro Carrusel" at bounding box center [567, 361] width 1032 height 213
click at [104, 245] on icon at bounding box center [106, 244] width 7 height 14
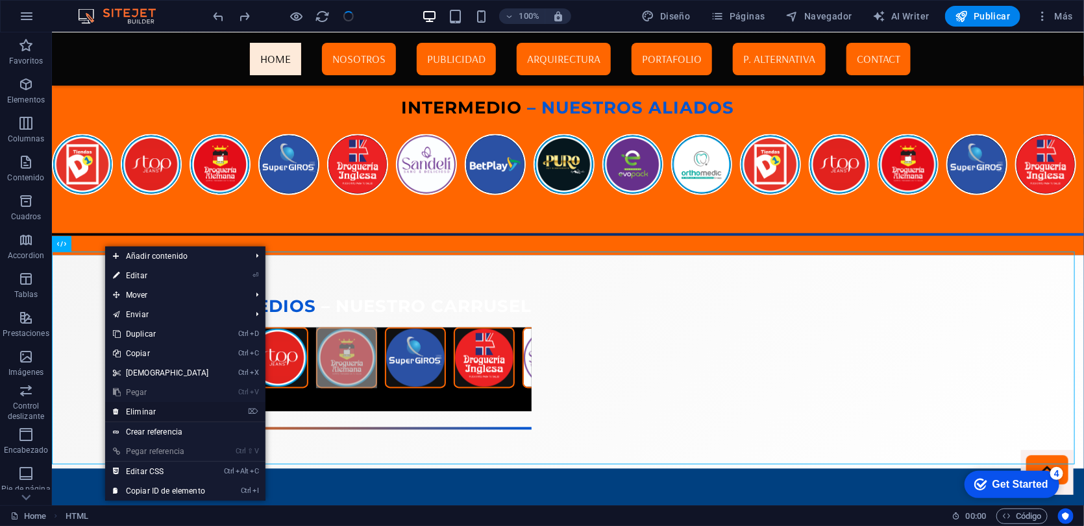
click at [147, 411] on link "⌦ Eliminar" at bounding box center [161, 411] width 112 height 19
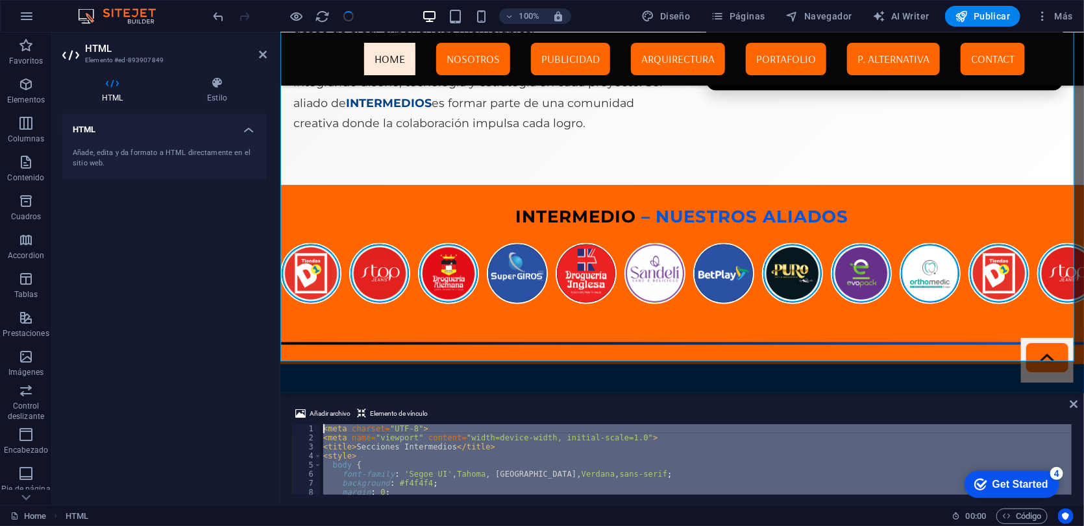
scroll to position [0, 0]
drag, startPoint x: 393, startPoint y: 484, endPoint x: 358, endPoint y: 403, distance: 88.6
click at [358, 402] on div "Añadir archivo Elemento de vínculo 1 2 3 4 5 6 7 8 9 10 < meta charset = "UTF-8…" at bounding box center [681, 451] width 803 height 110
click at [389, 455] on div "< meta charset = "UTF-8" > < meta name = "viewport" content = "width=device-wid…" at bounding box center [696, 459] width 751 height 71
type textarea "<style>"
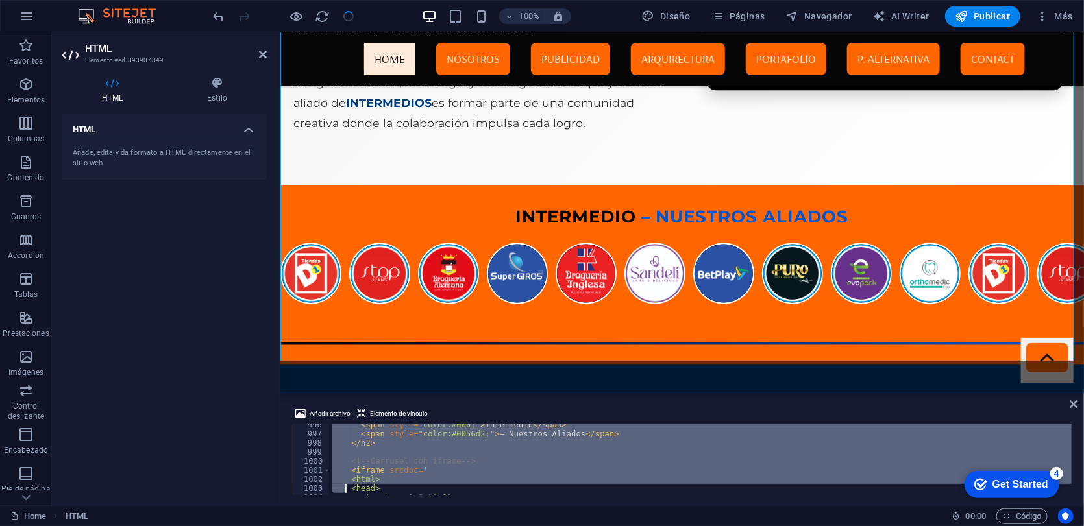
scroll to position [9606, 0]
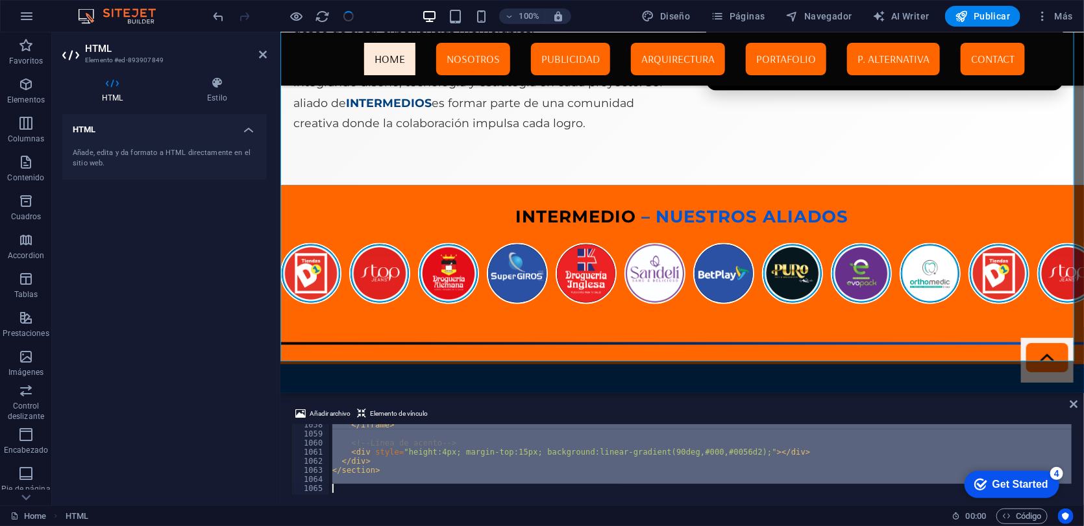
drag, startPoint x: 328, startPoint y: 450, endPoint x: 354, endPoint y: 552, distance: 105.8
click at [354, 483] on html "[DOMAIN_NAME] Home Favoritos Elementos Columnas Contenido Cuadros Accordion Tab…" at bounding box center [542, 263] width 1084 height 526
paste textarea
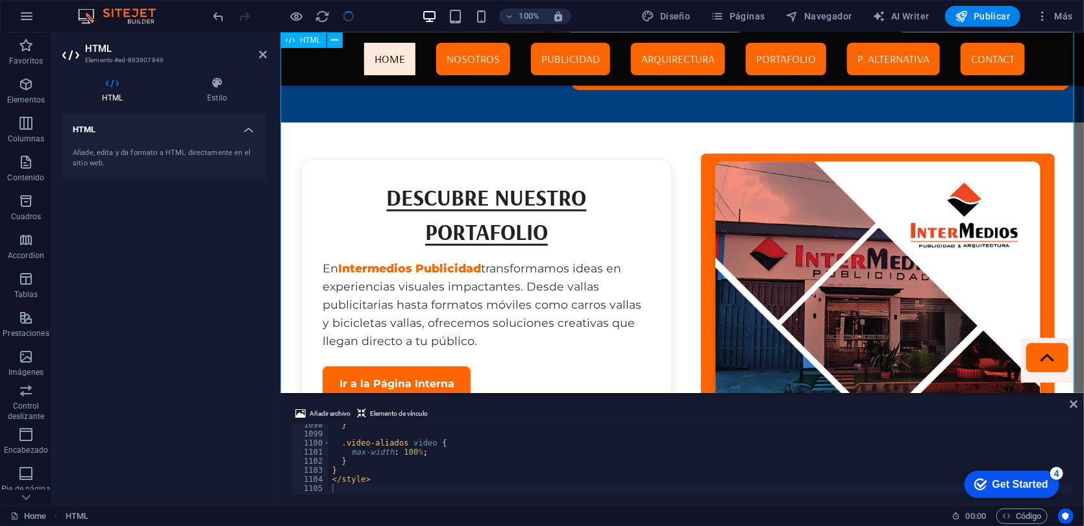
scroll to position [3183, 0]
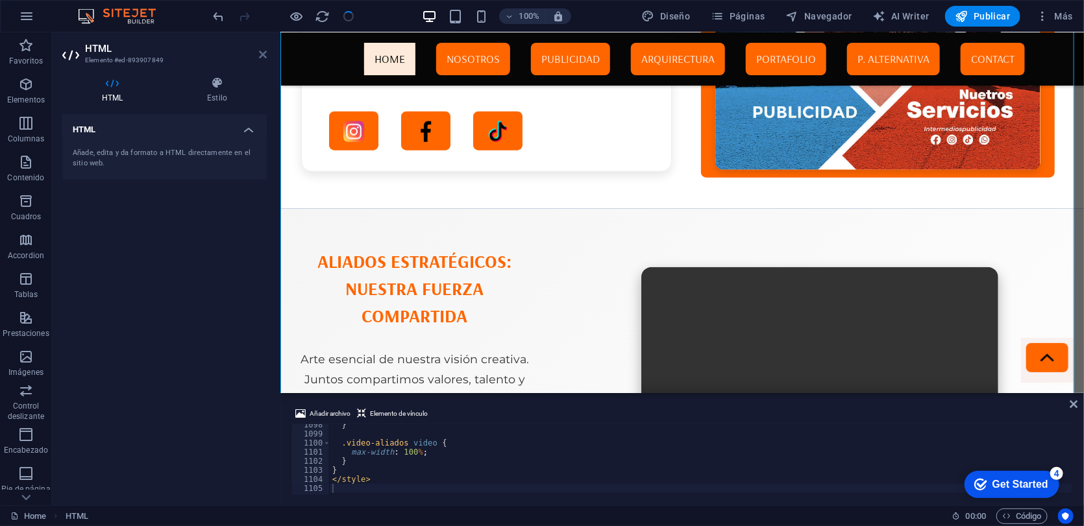
click at [260, 54] on icon at bounding box center [263, 54] width 8 height 10
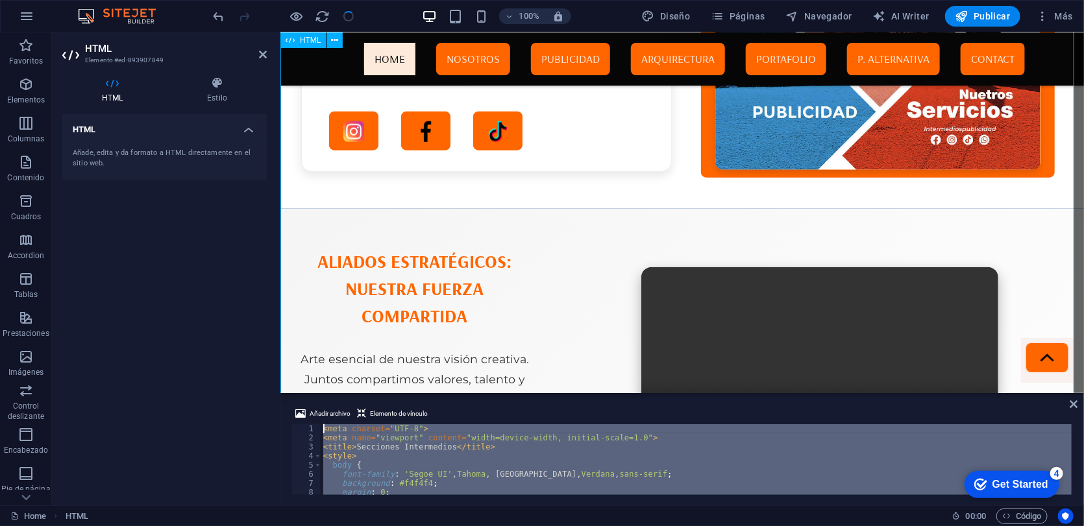
scroll to position [0, 0]
drag, startPoint x: 671, startPoint y: 516, endPoint x: 343, endPoint y: 379, distance: 356.0
type textarea "<meta charset="UTF-8"> <meta name="viewport" content="width=device-width, initi…"
paste textarea
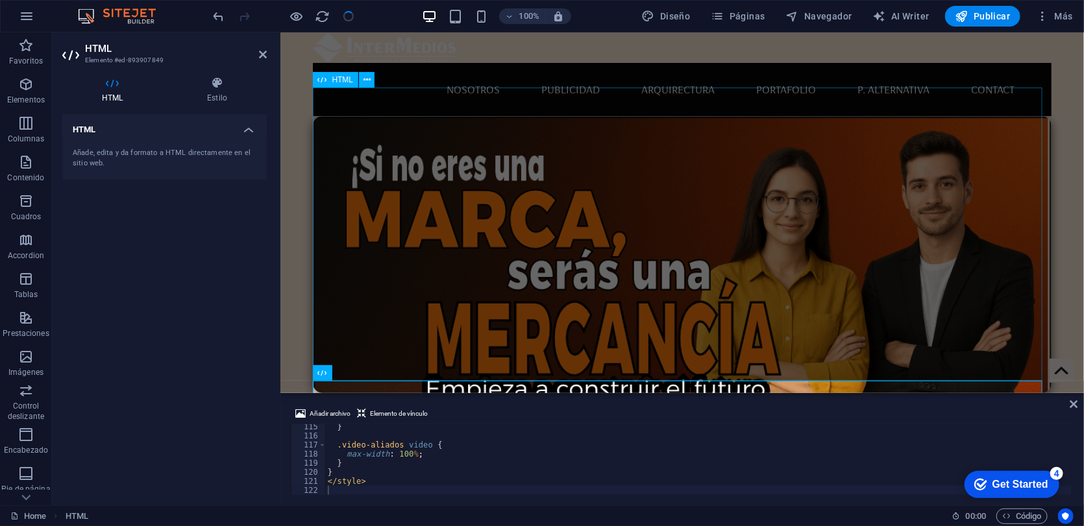
scroll to position [532, 0]
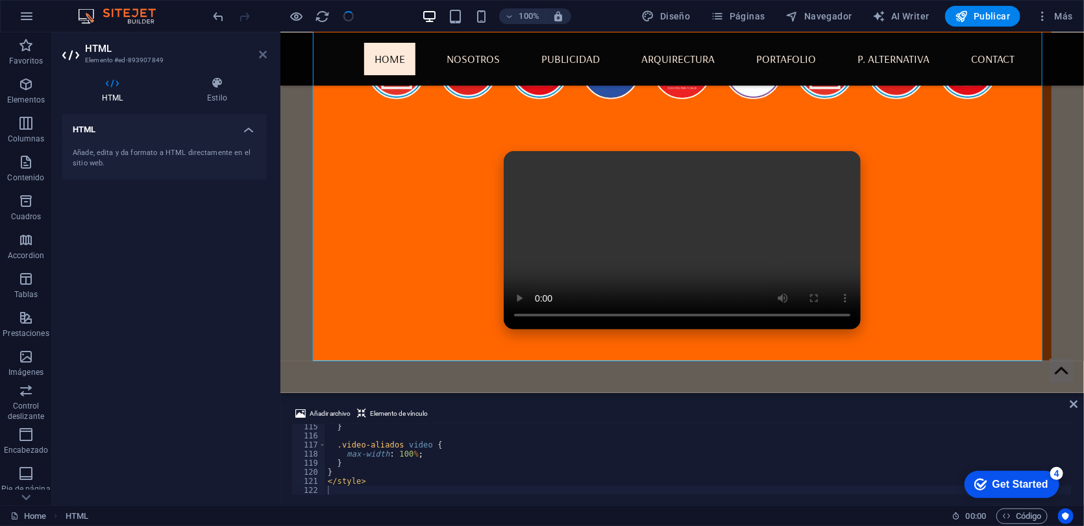
click at [265, 54] on icon at bounding box center [263, 54] width 8 height 10
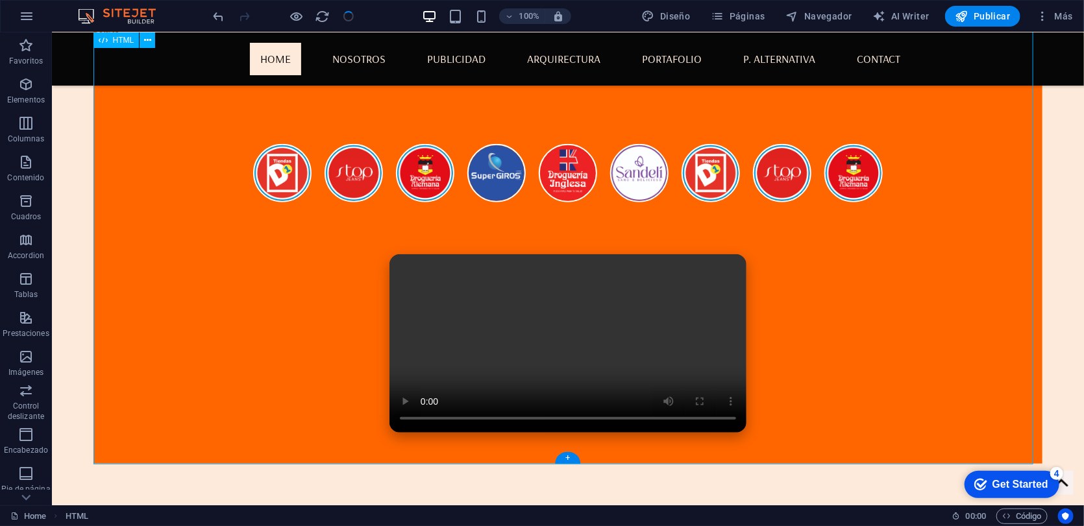
scroll to position [0, 0]
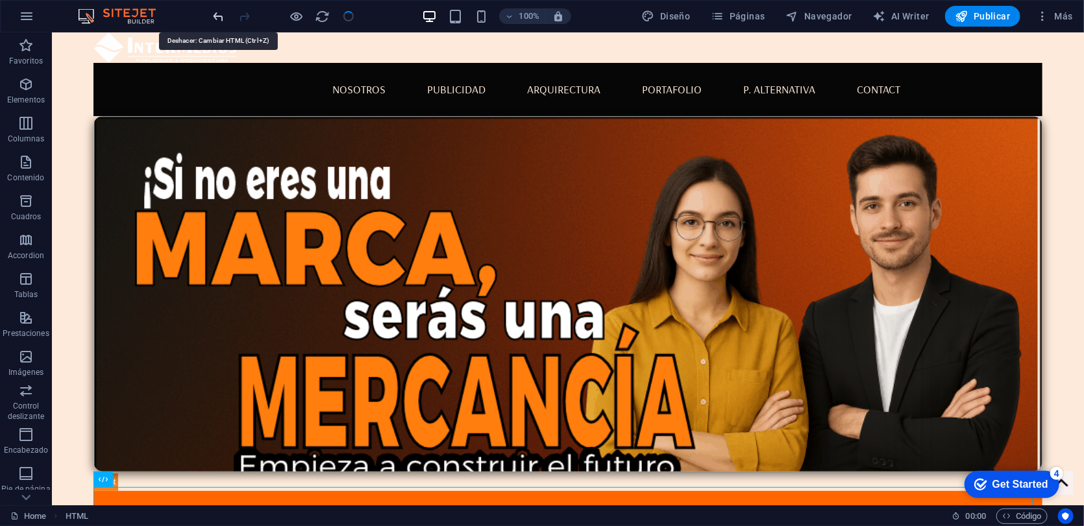
drag, startPoint x: 215, startPoint y: 19, endPoint x: 186, endPoint y: 28, distance: 30.6
click at [215, 19] on icon "undo" at bounding box center [219, 16] width 15 height 15
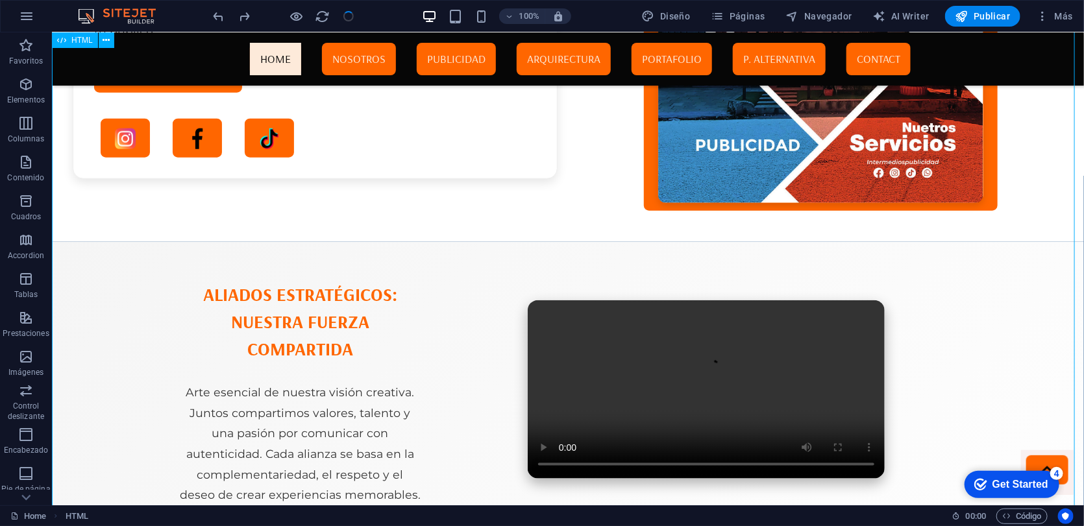
scroll to position [3379, 0]
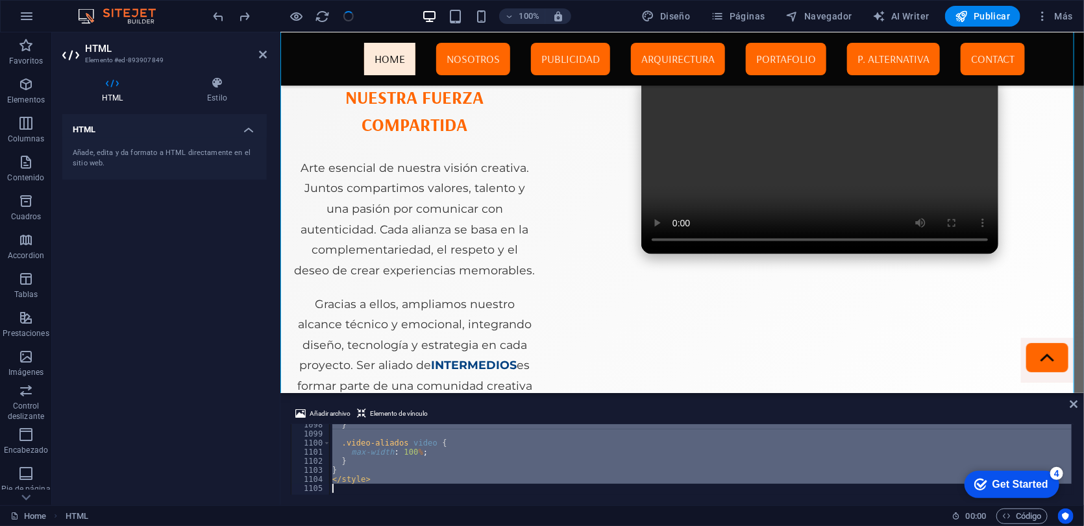
scroll to position [9969, 0]
drag, startPoint x: 328, startPoint y: 459, endPoint x: 351, endPoint y: 533, distance: 78.2
click at [351, 483] on html "[DOMAIN_NAME] Home Favoritos Elementos Columnas Contenido Cuadros Accordion Tab…" at bounding box center [542, 263] width 1084 height 526
type textarea "</style>"
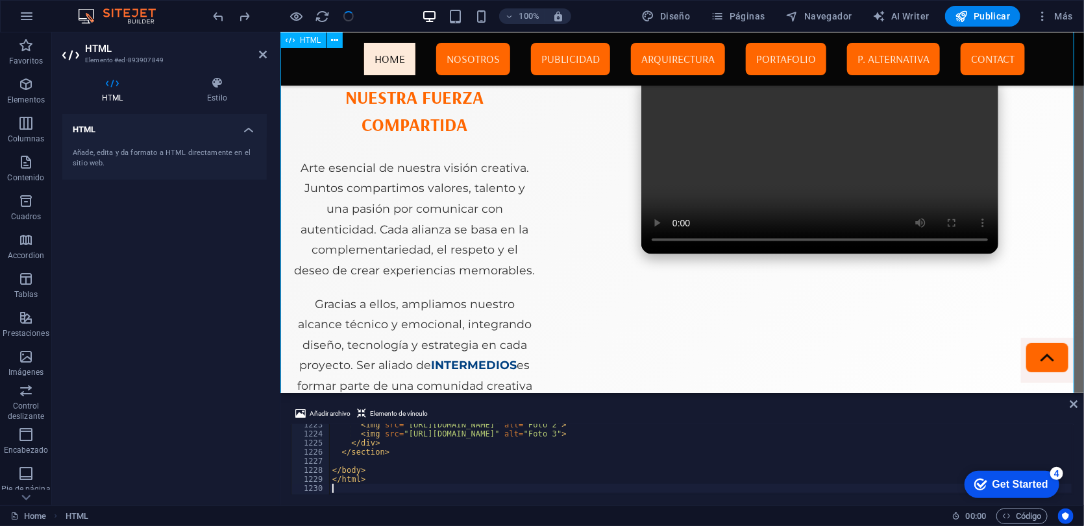
scroll to position [11104, 0]
click at [260, 55] on icon at bounding box center [263, 54] width 8 height 10
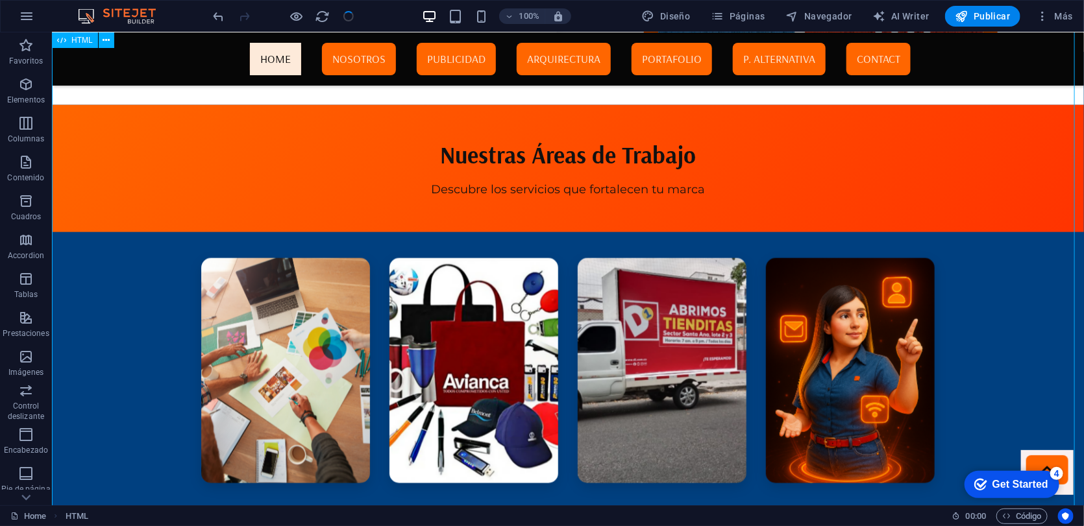
scroll to position [3515, 0]
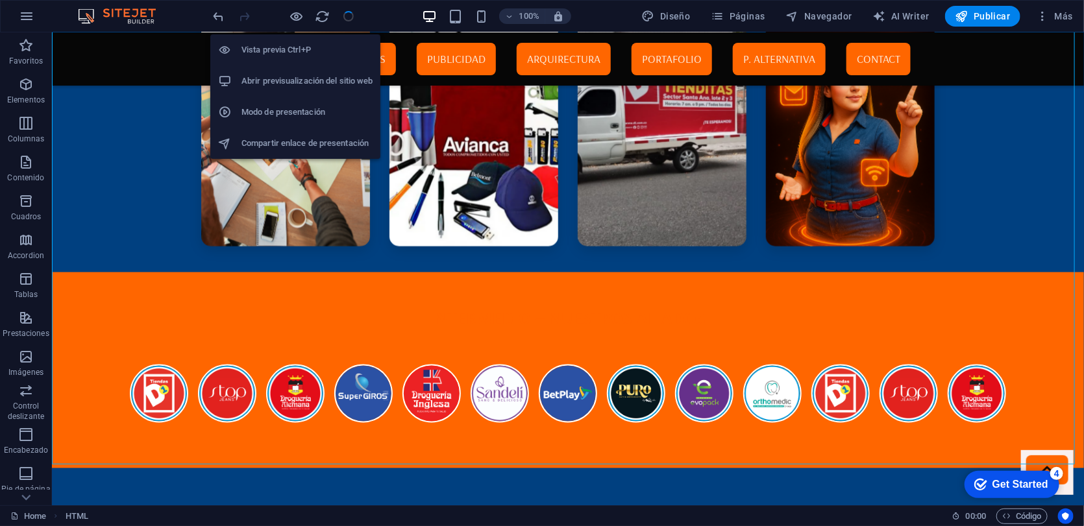
click at [288, 51] on h6 "Vista previa Ctrl+P" at bounding box center [306, 50] width 131 height 16
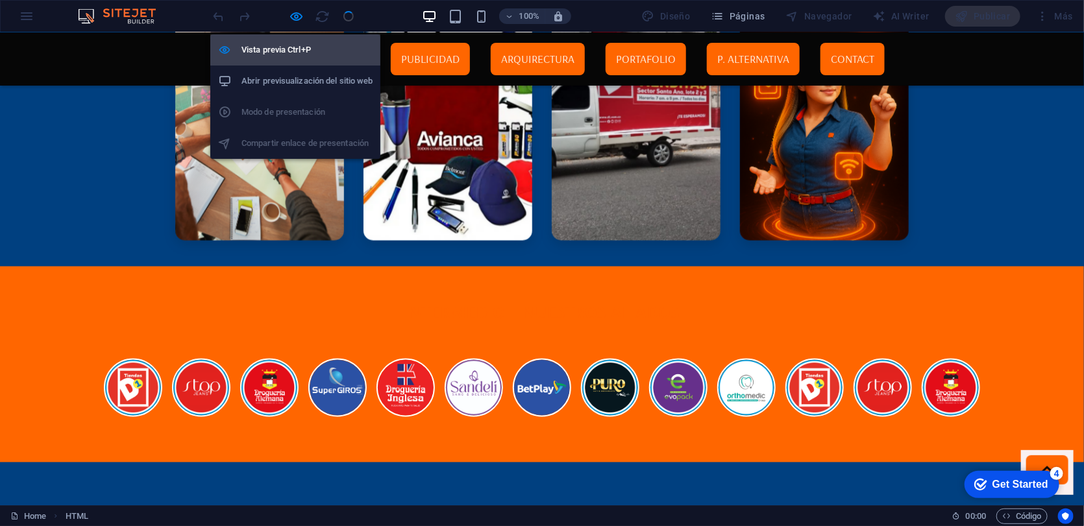
scroll to position [3501, 0]
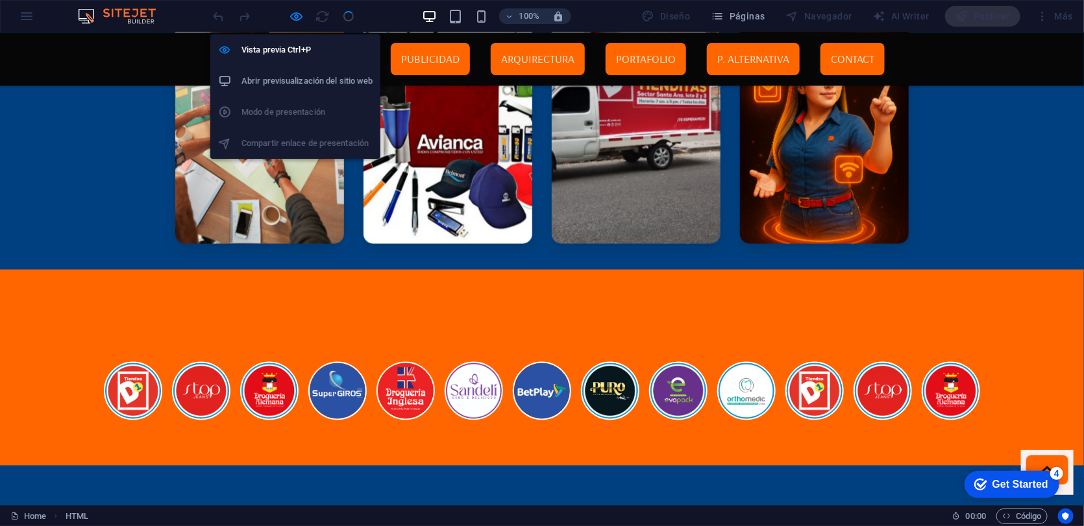
click at [297, 85] on h6 "Abrir previsualización del sitio web" at bounding box center [306, 81] width 131 height 16
click at [295, 19] on icon "button" at bounding box center [296, 16] width 15 height 15
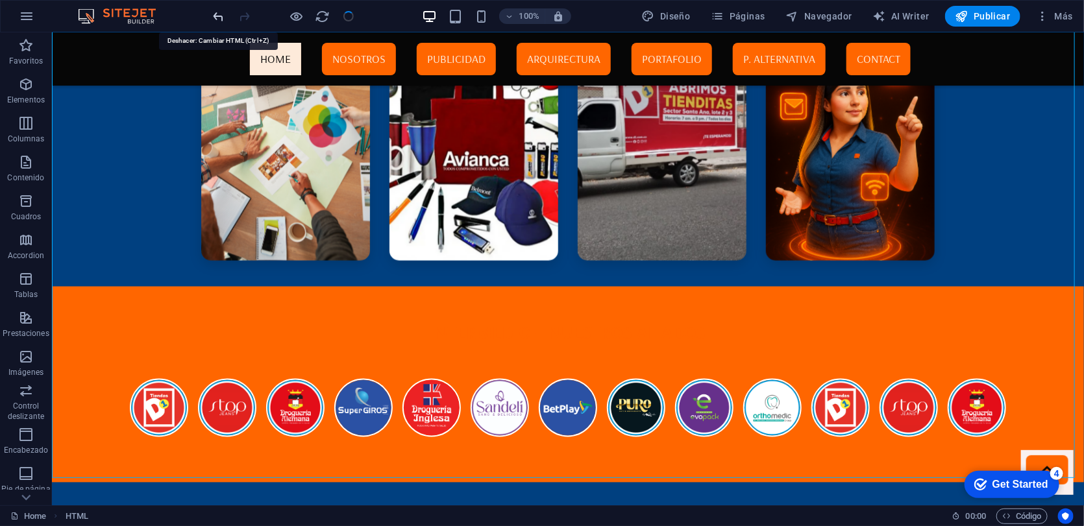
click at [217, 17] on icon "undo" at bounding box center [219, 16] width 15 height 15
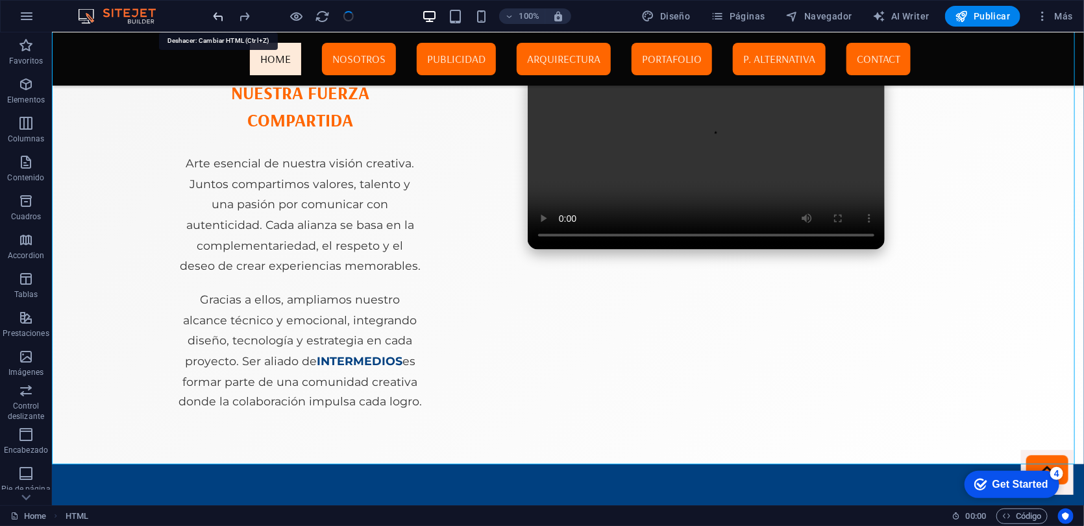
scroll to position [3379, 0]
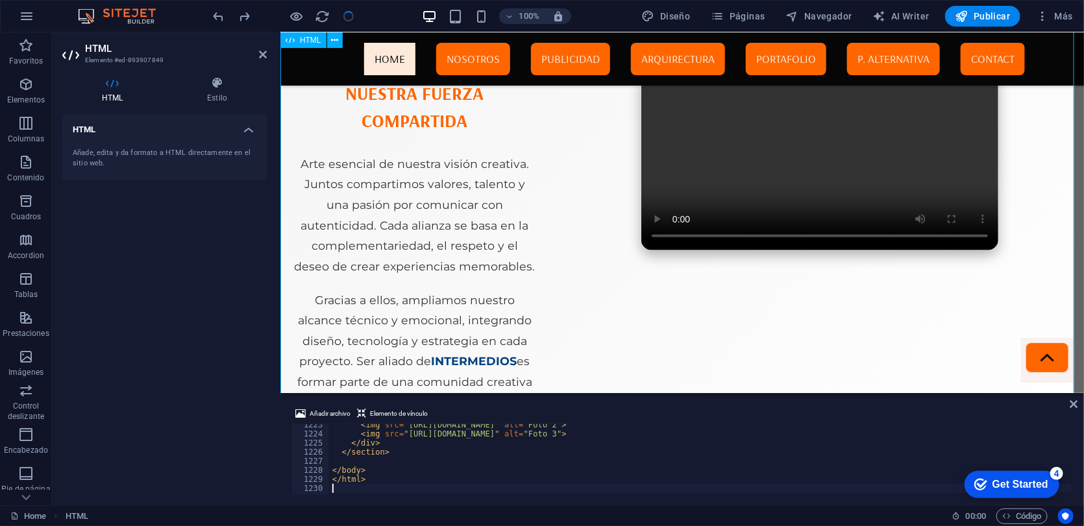
scroll to position [3416, 0]
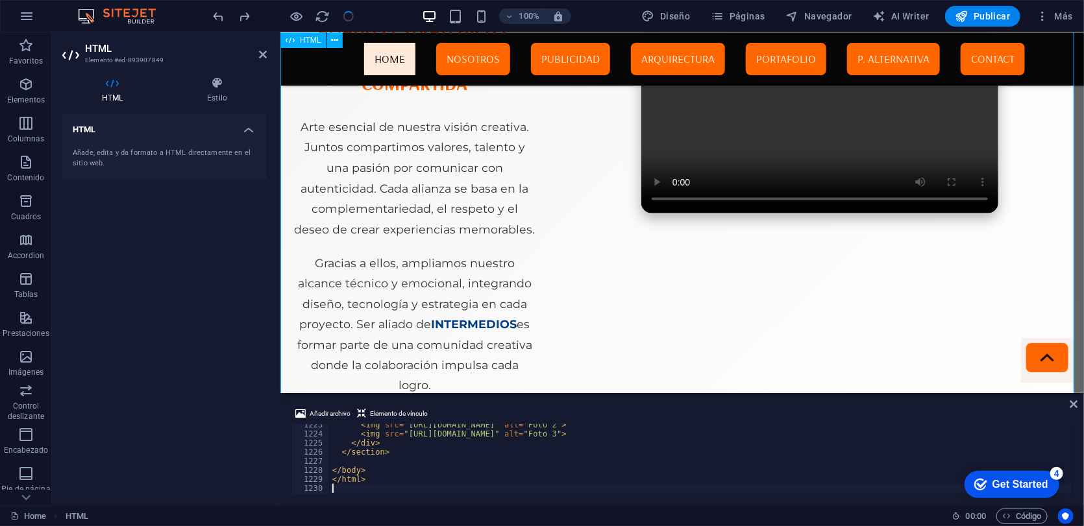
type textarea "</style>"
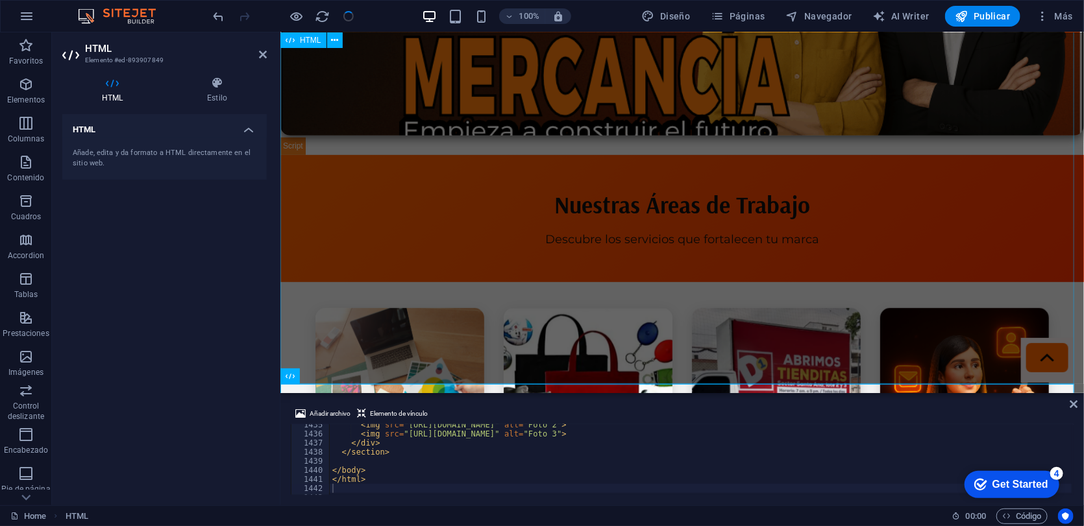
scroll to position [0, 0]
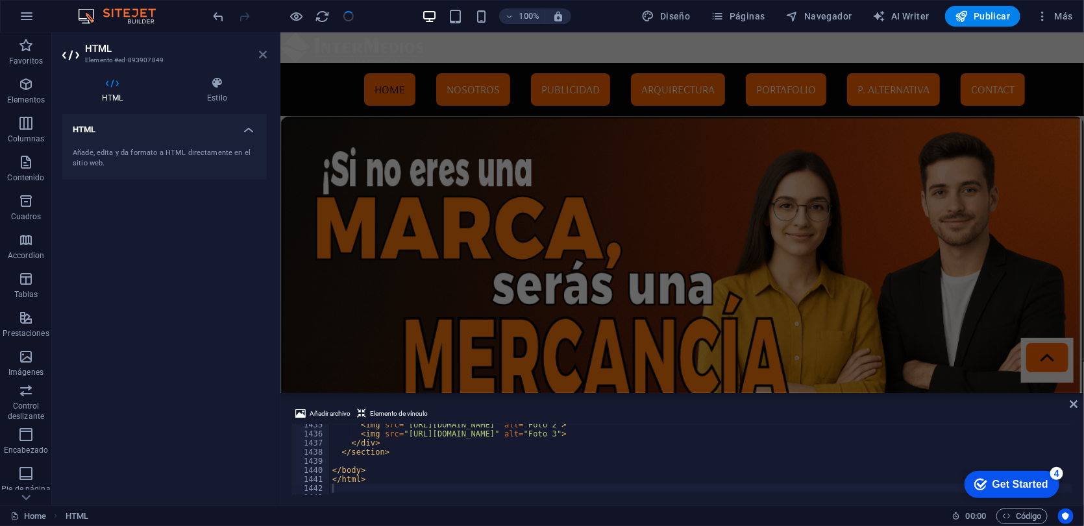
click at [260, 53] on icon at bounding box center [263, 54] width 8 height 10
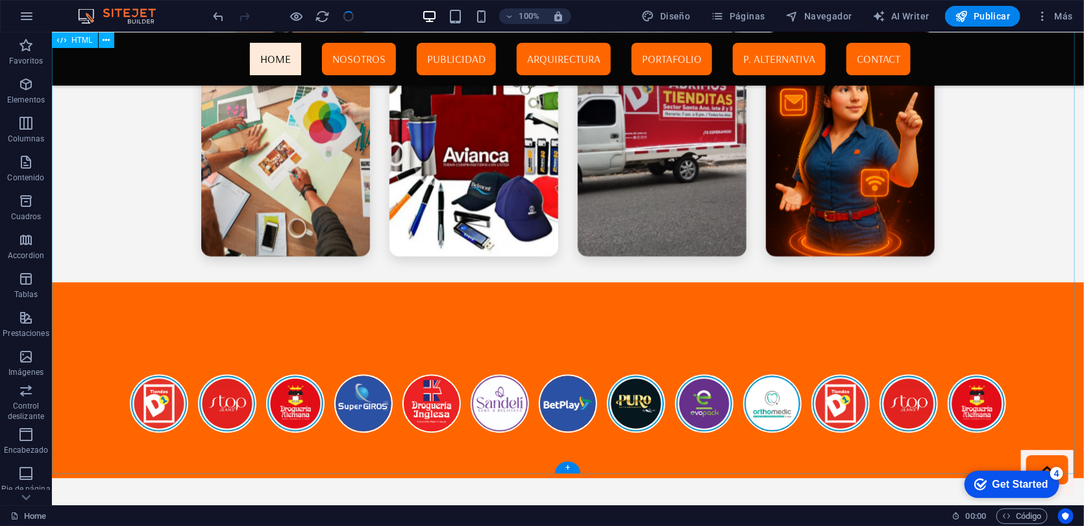
scroll to position [3954, 0]
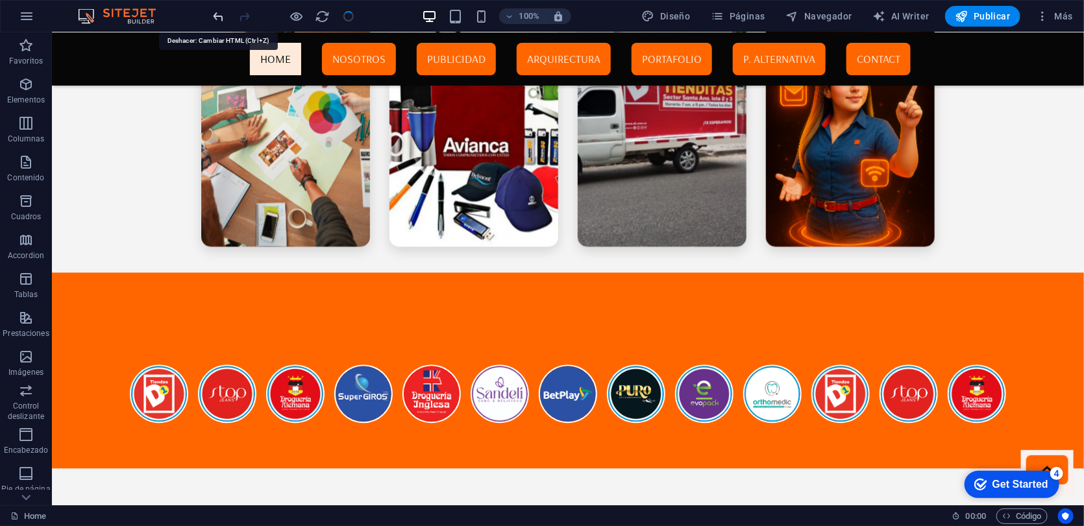
click at [221, 21] on icon "undo" at bounding box center [219, 16] width 15 height 15
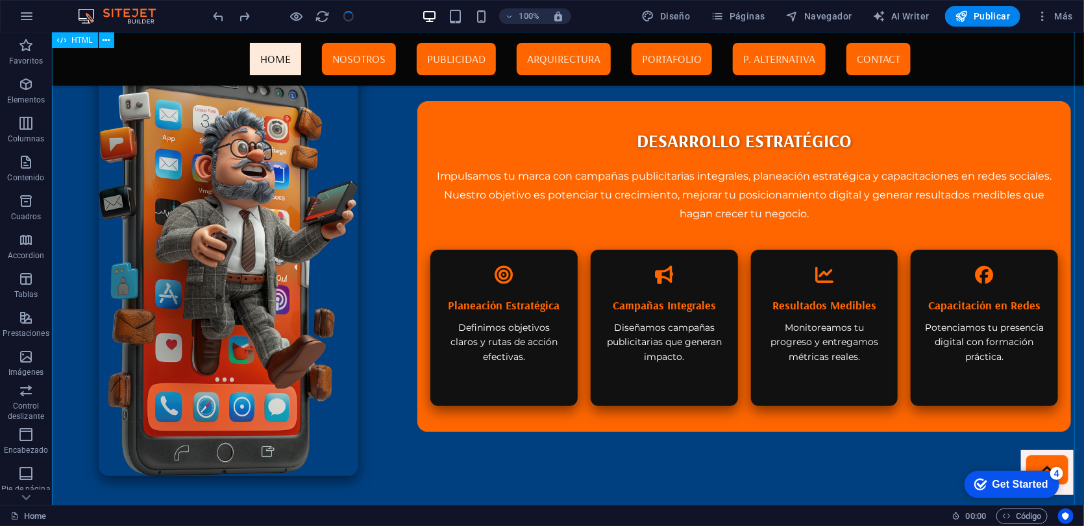
scroll to position [3379, 0]
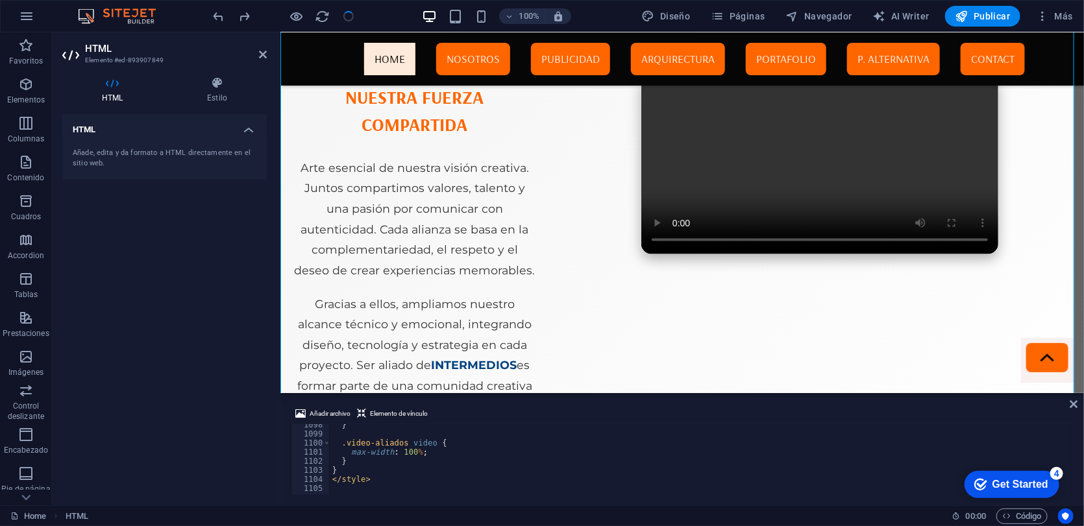
scroll to position [9969, 0]
click at [389, 481] on div "} .video-aliados video { max-width : 100 % ; } } </ style >" at bounding box center [898, 463] width 1136 height 87
type textarea "</style>"
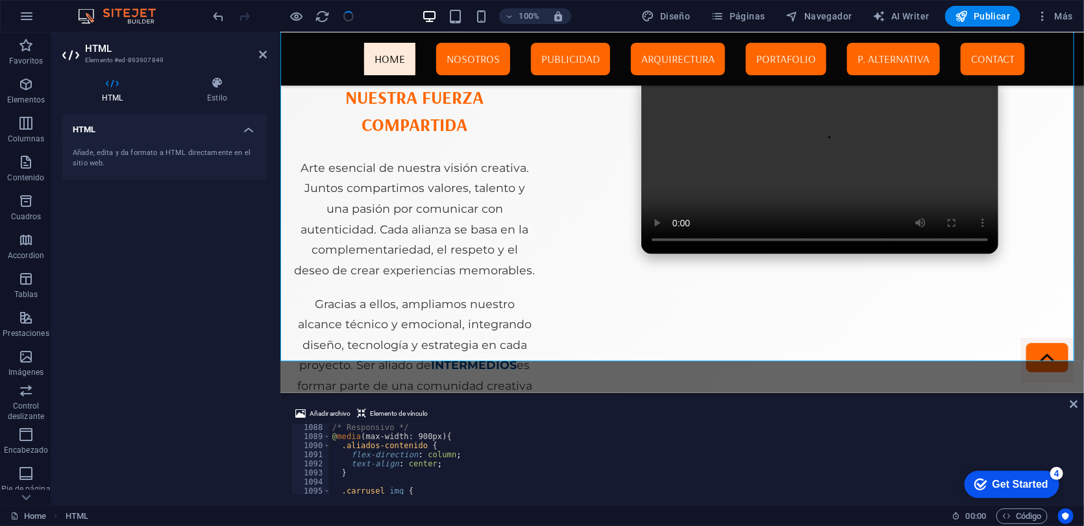
scroll to position [3793, 0]
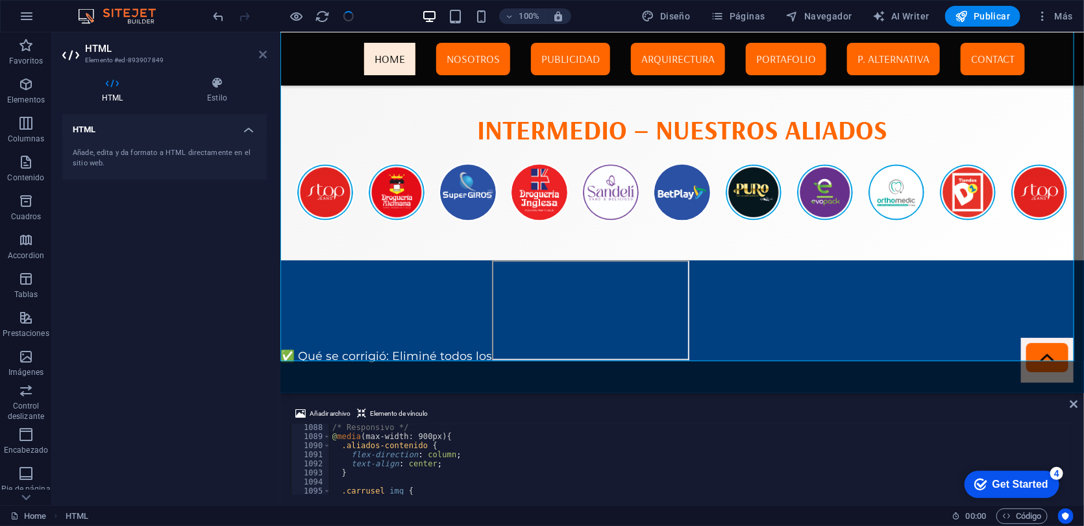
click at [260, 54] on icon at bounding box center [263, 54] width 8 height 10
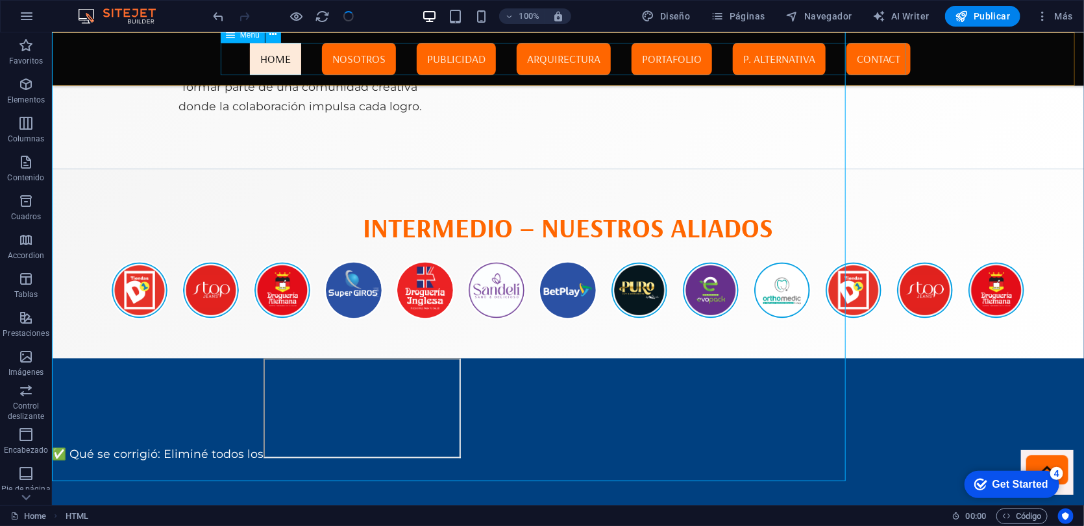
click at [259, 53] on nav "Home Nosotros Publicidad Arquirectura Portafolio P. Alternativa Contact" at bounding box center [567, 58] width 685 height 32
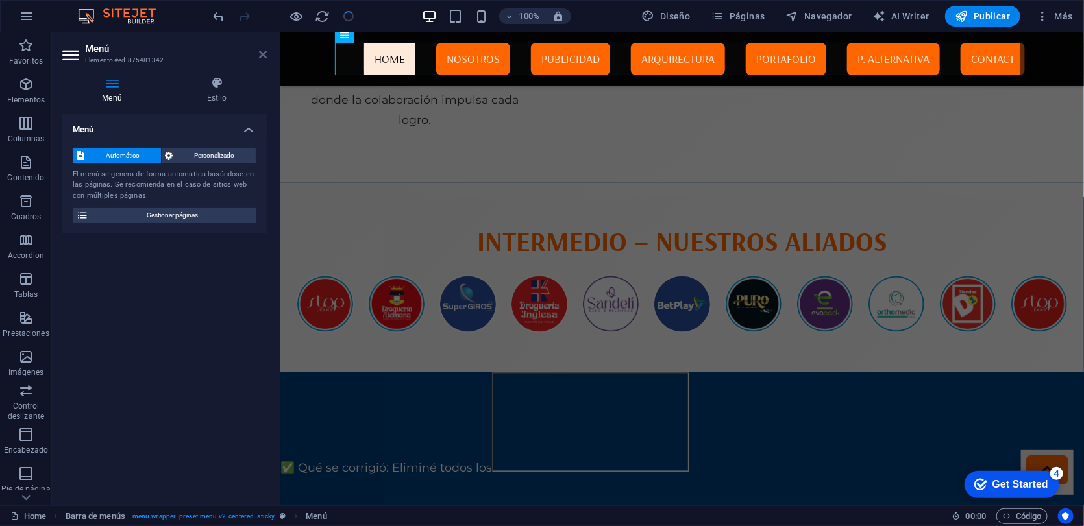
click at [263, 56] on icon at bounding box center [263, 54] width 8 height 10
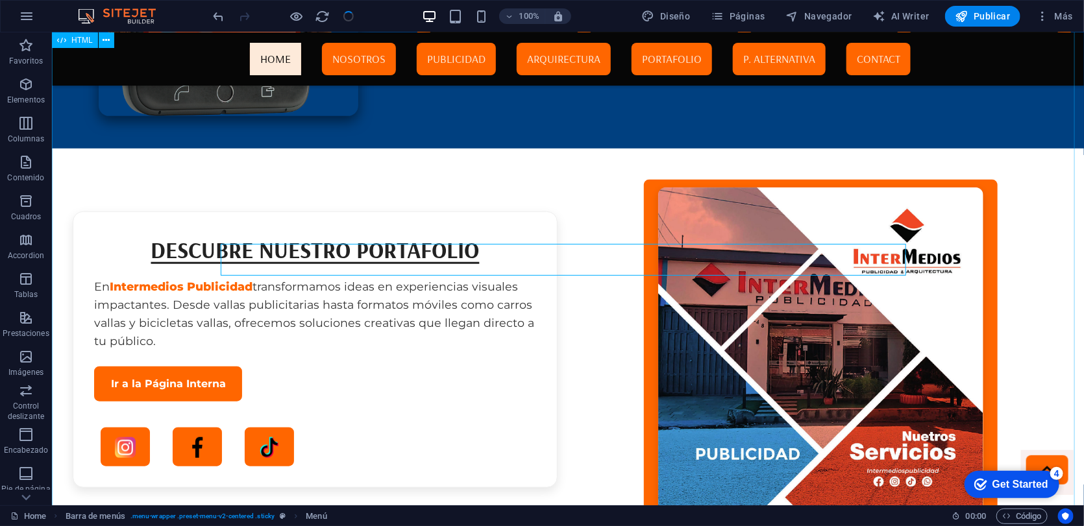
scroll to position [3673, 0]
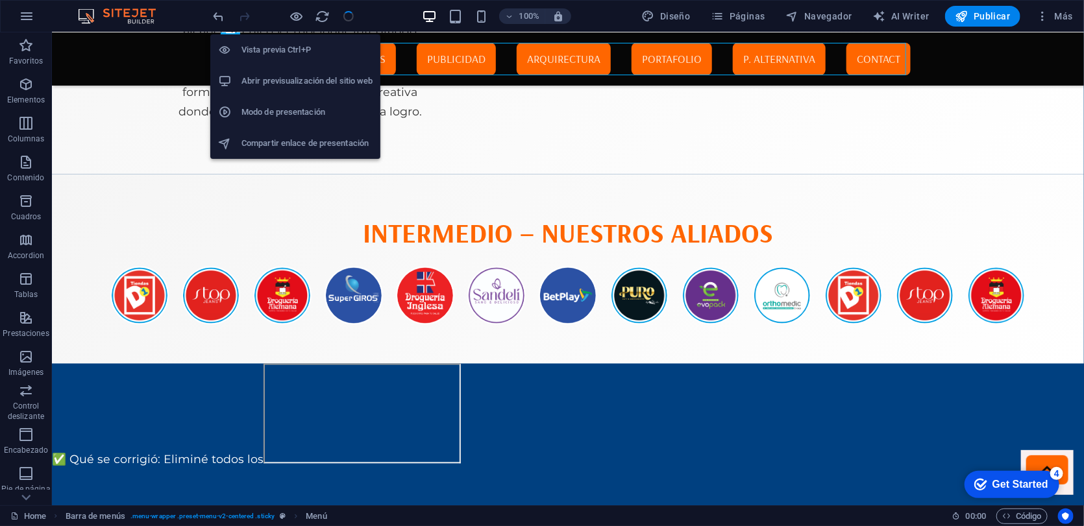
click at [286, 73] on h6 "Abrir previsualización del sitio web" at bounding box center [306, 81] width 131 height 16
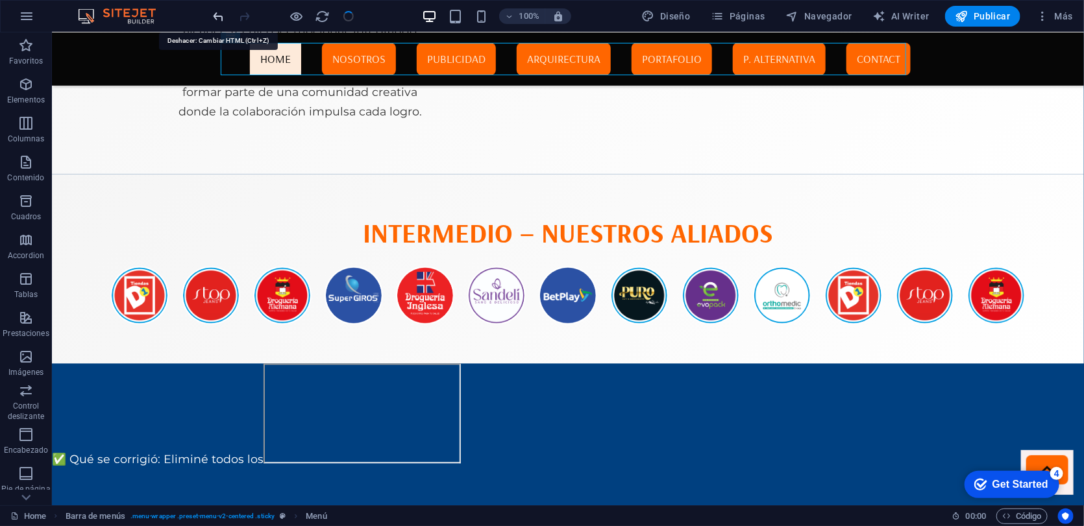
click at [216, 16] on icon "undo" at bounding box center [219, 16] width 15 height 15
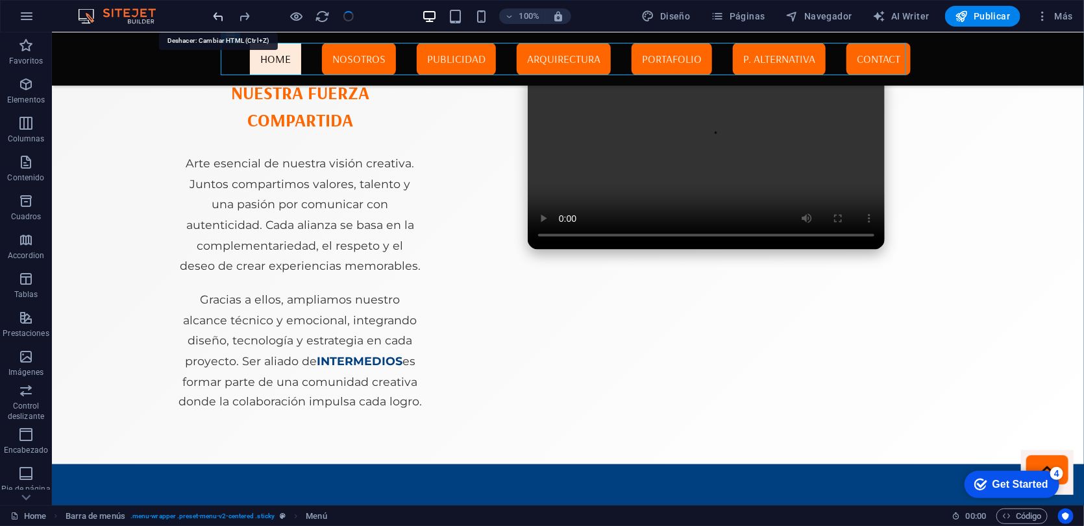
scroll to position [3379, 0]
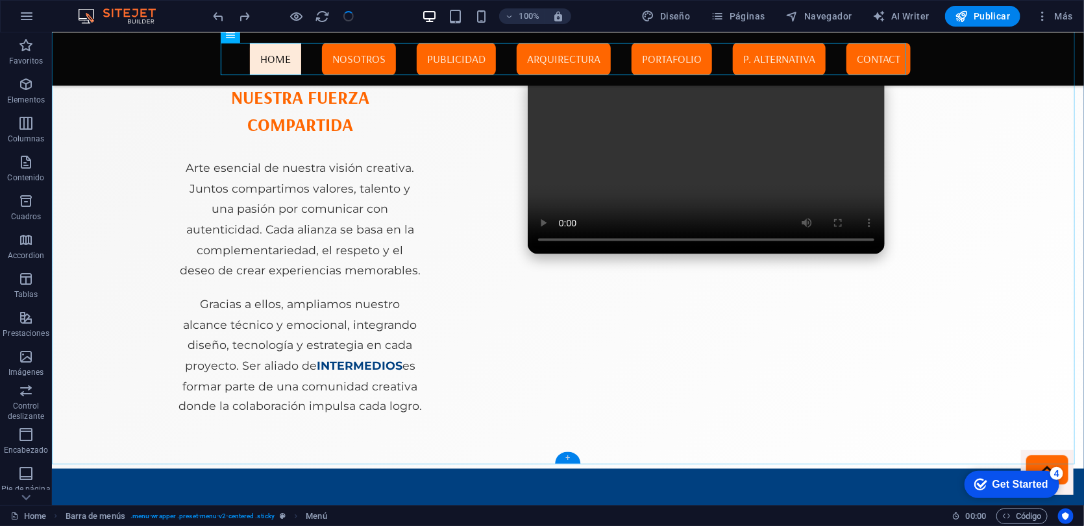
click at [562, 461] on div "+" at bounding box center [567, 458] width 25 height 12
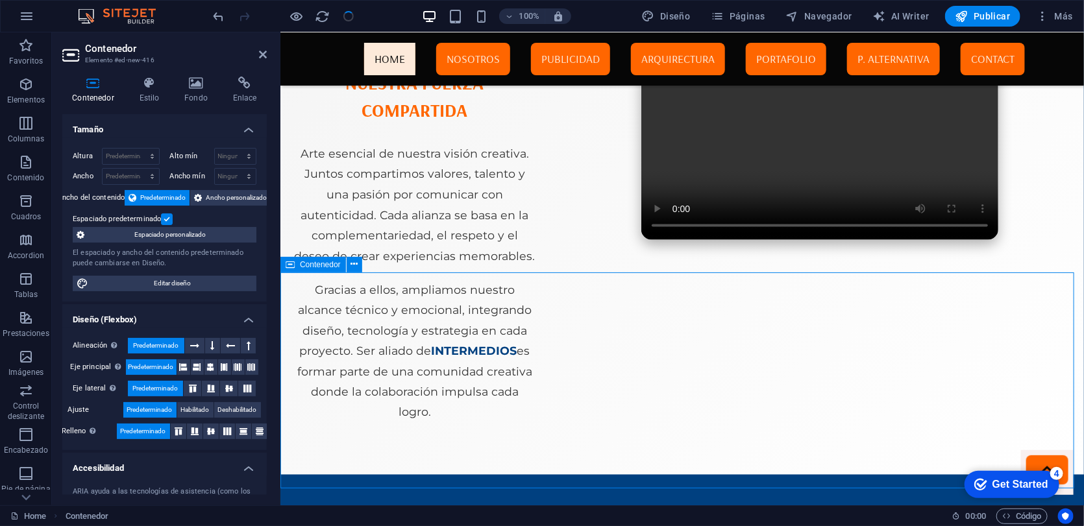
scroll to position [3588, 0]
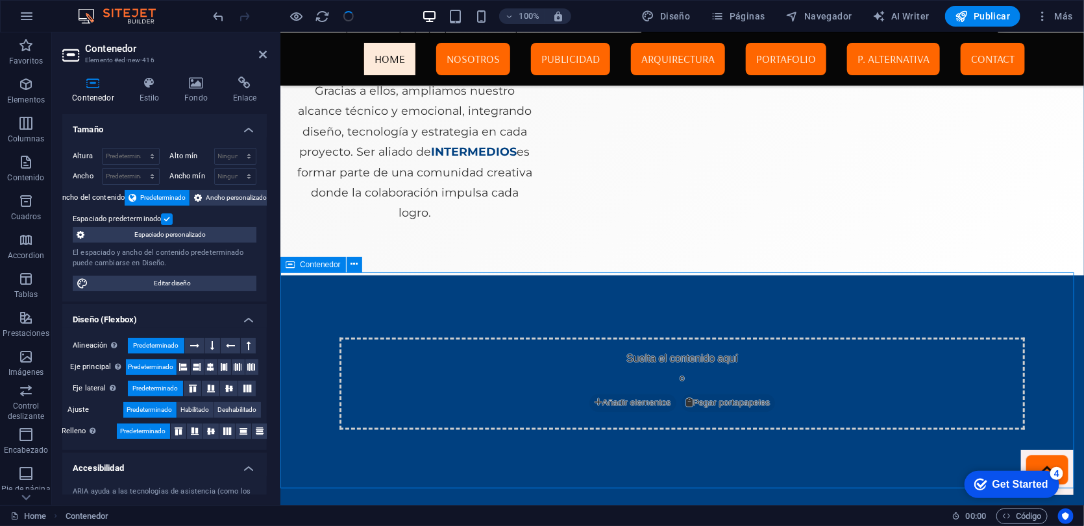
click at [611, 398] on span "Añadir elementos" at bounding box center [632, 403] width 87 height 18
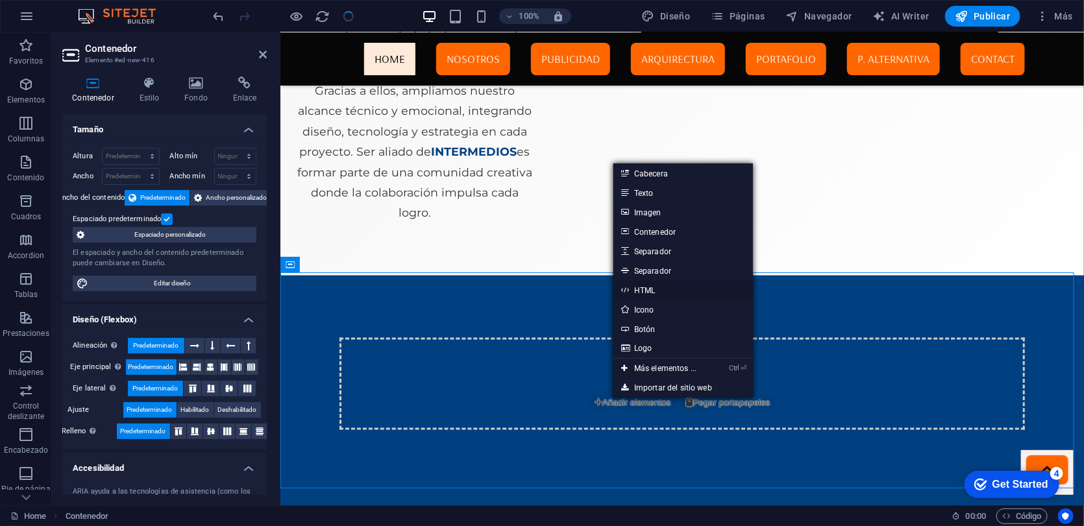
click at [659, 288] on link "HTML" at bounding box center [683, 289] width 140 height 19
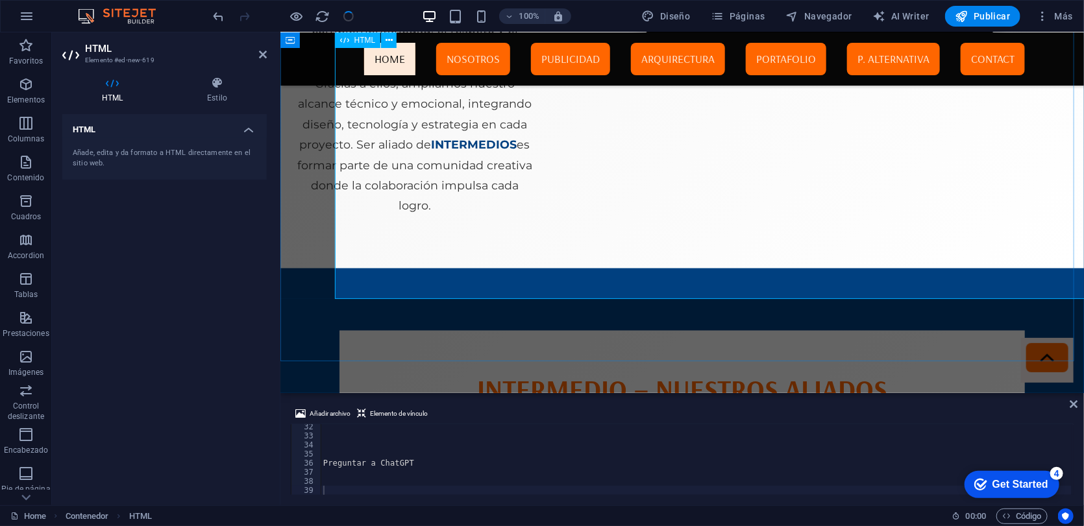
scroll to position [3919, 0]
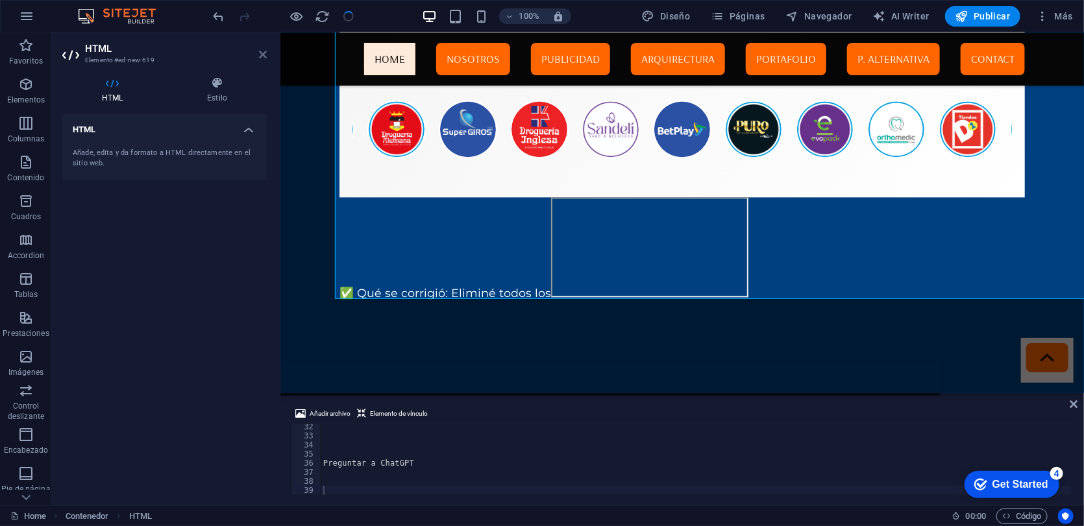
drag, startPoint x: 264, startPoint y: 53, endPoint x: 212, endPoint y: 26, distance: 59.2
click at [264, 53] on icon at bounding box center [263, 54] width 8 height 10
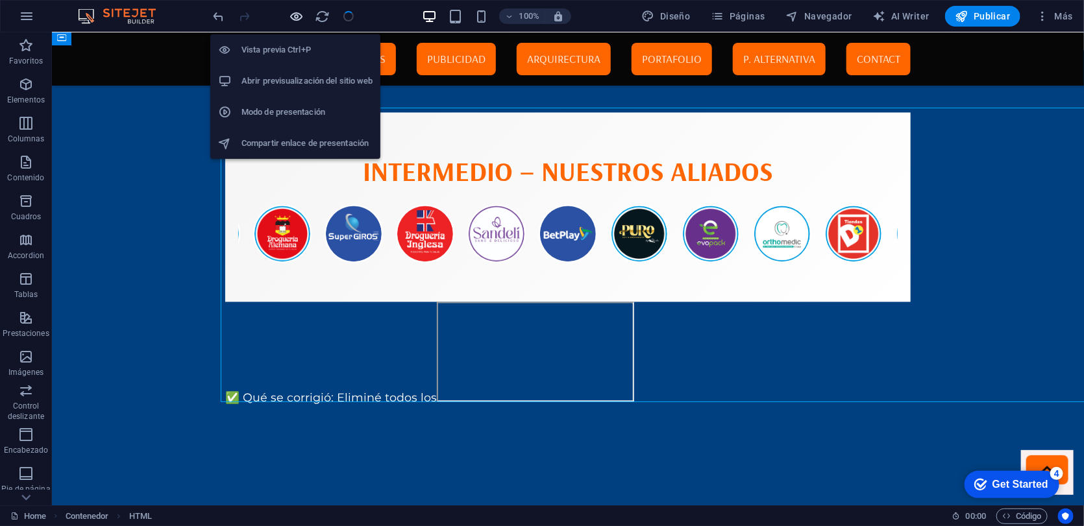
click at [294, 19] on icon "button" at bounding box center [296, 16] width 15 height 15
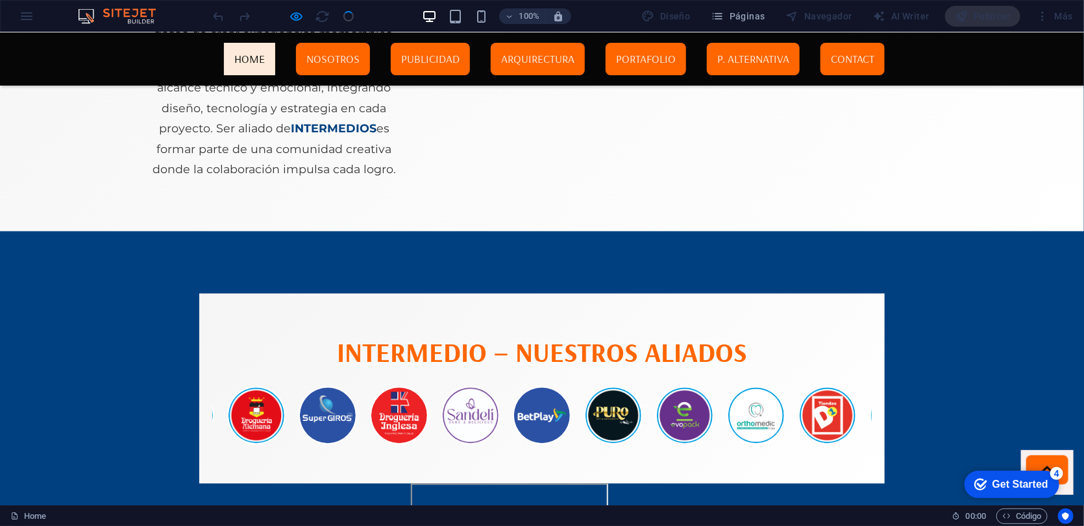
scroll to position [3787, 0]
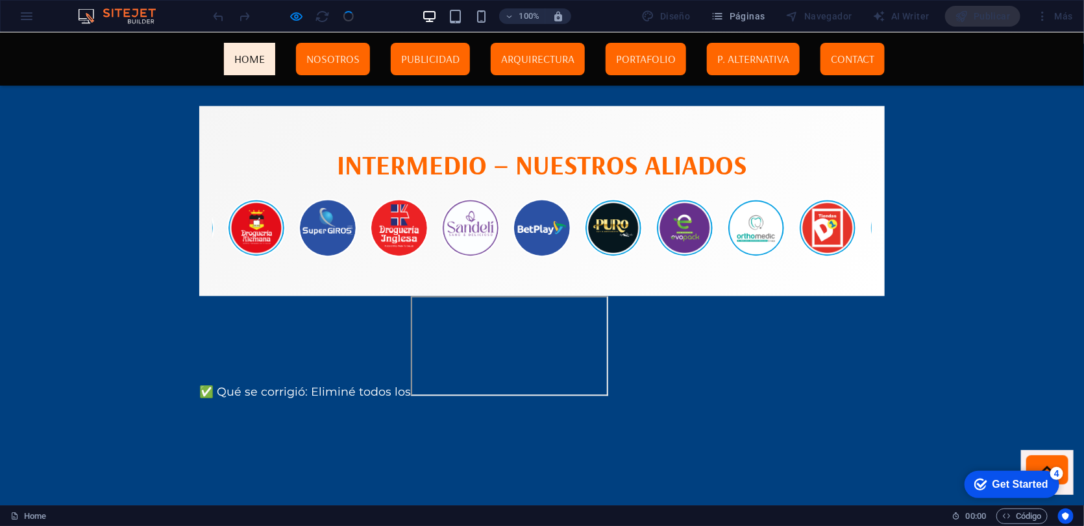
click at [310, 188] on section "Intermedio – Nuestros Aliados" at bounding box center [541, 199] width 685 height 189
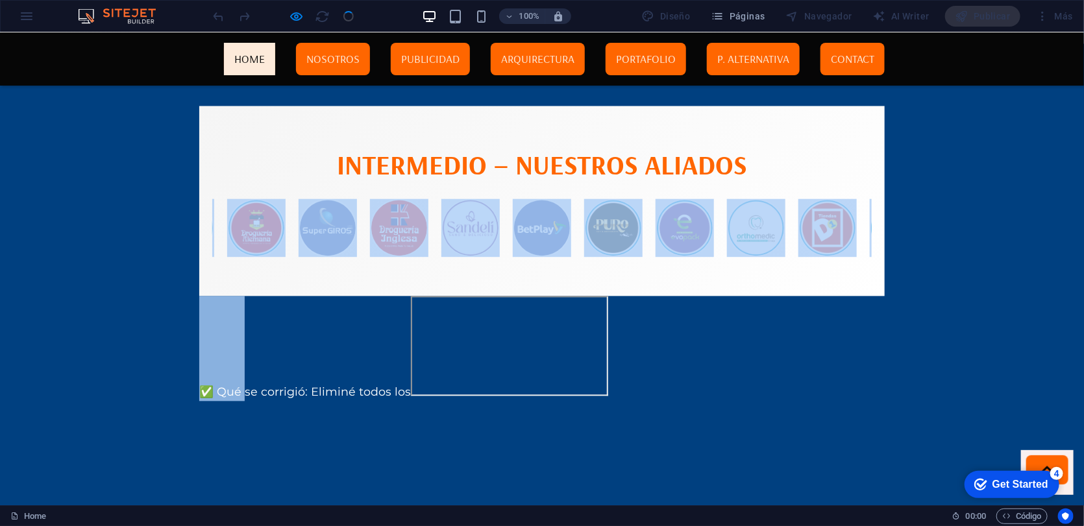
click at [310, 188] on section "Intermedio – Nuestros Aliados" at bounding box center [541, 199] width 685 height 189
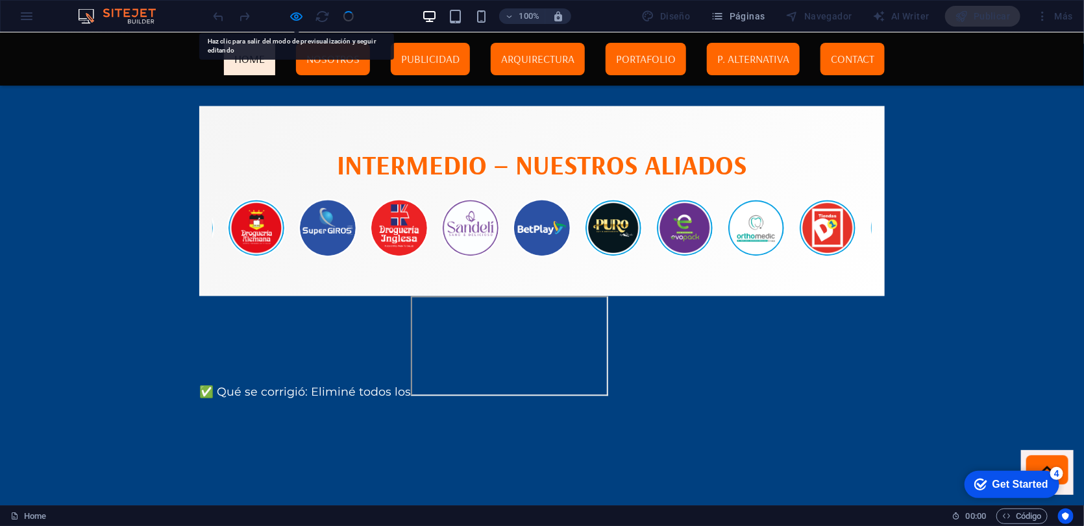
click at [317, 135] on section "Intermedio – Nuestros Aliados" at bounding box center [541, 199] width 685 height 189
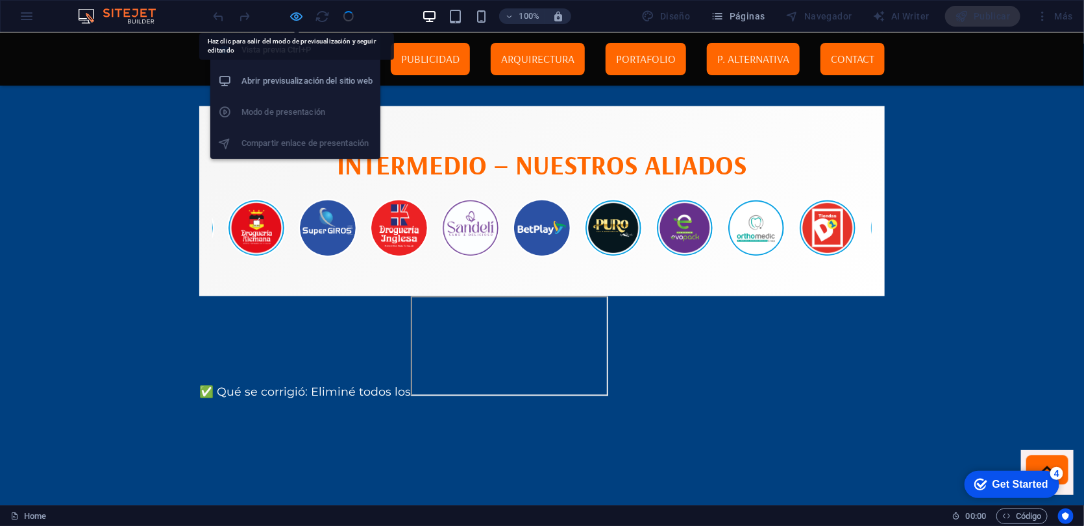
click at [294, 19] on icon "button" at bounding box center [296, 16] width 15 height 15
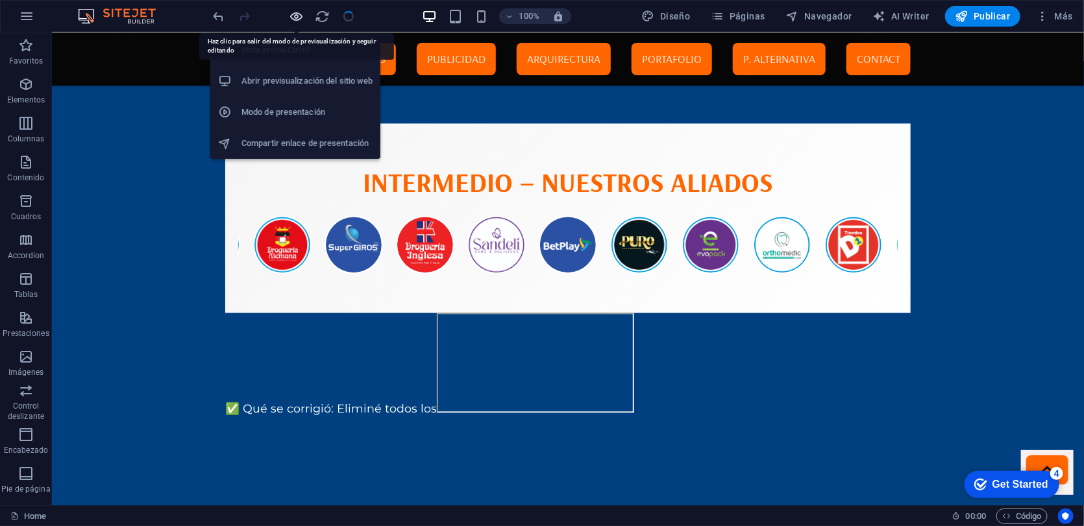
scroll to position [3798, 0]
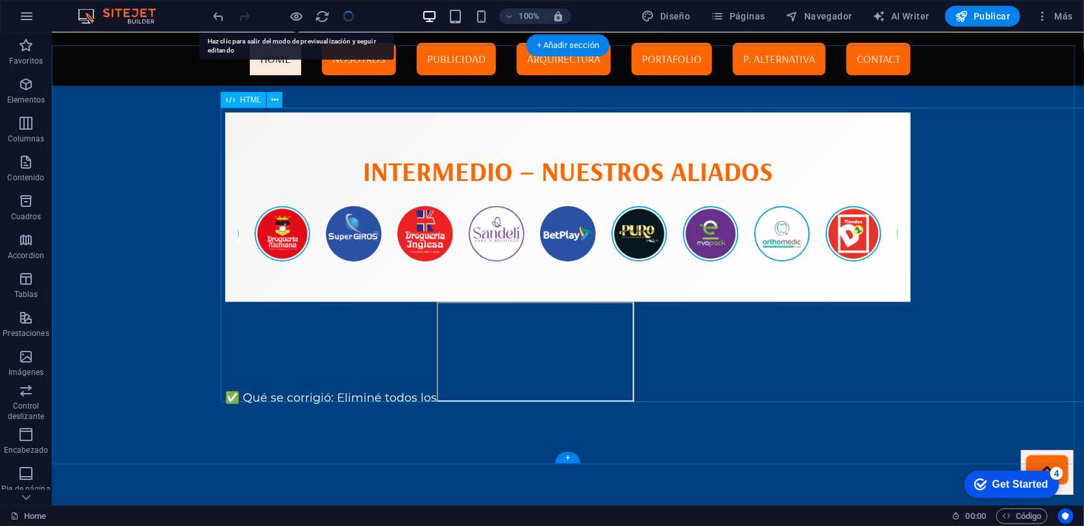
click at [344, 174] on div "Intermedio – Nuestros Aliados ✅ Qué se corrigió: Eliminé todos los y <body>/<me…" at bounding box center [567, 259] width 685 height 295
drag, startPoint x: 344, startPoint y: 174, endPoint x: 115, endPoint y: 175, distance: 228.4
click at [344, 175] on div "Intermedio – Nuestros Aliados ✅ Qué se corrigió: Eliminé todos los y <body>/<me…" at bounding box center [567, 259] width 685 height 295
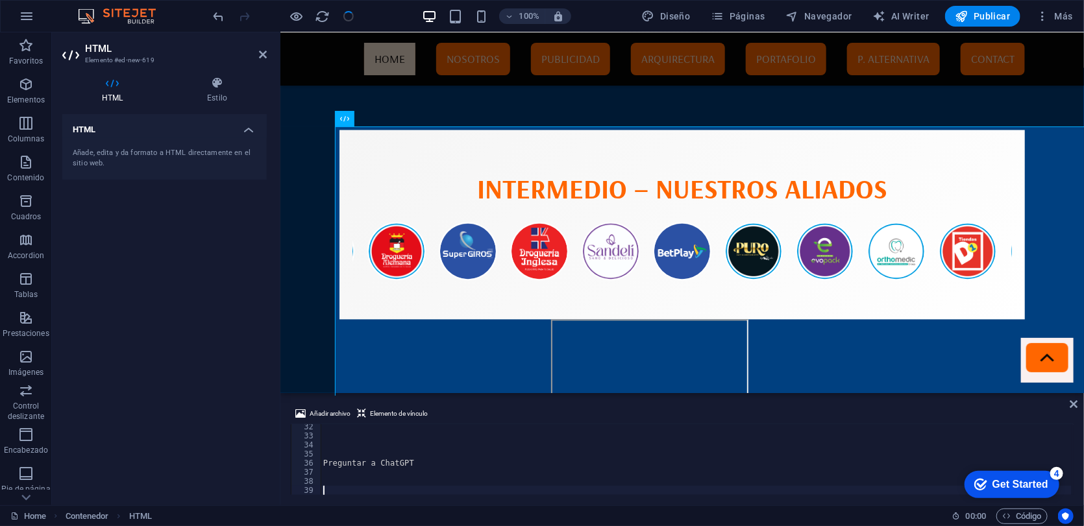
click at [319, 476] on div "37" at bounding box center [306, 472] width 30 height 9
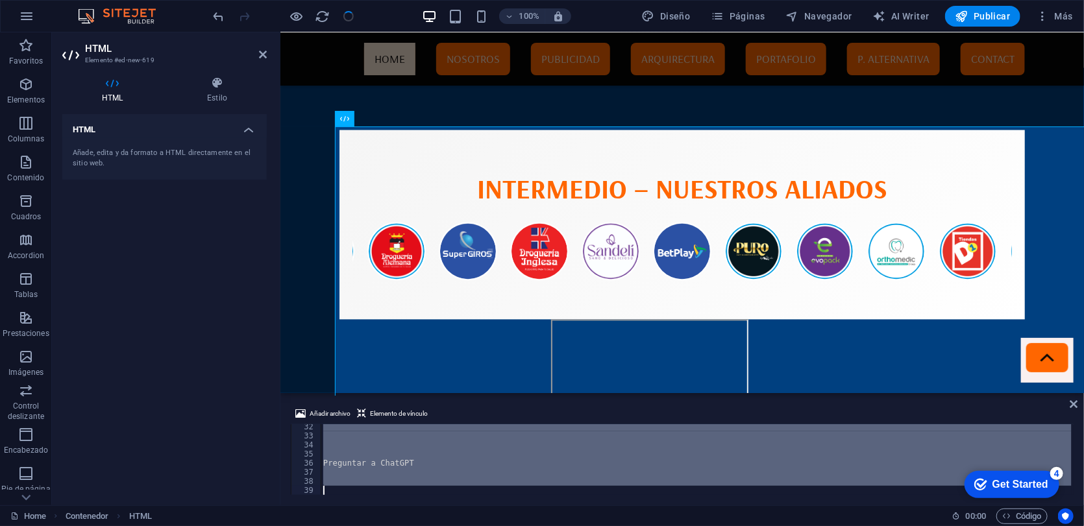
scroll to position [147, 0]
drag, startPoint x: 324, startPoint y: 474, endPoint x: 350, endPoint y: 515, distance: 48.1
click at [350, 483] on section "Favoritos Elementos Columnas Contenido Cuadros Accordion Tablas Prestaciones Im…" at bounding box center [542, 268] width 1084 height 473
click at [350, 483] on div "Home Contenedor HTML" at bounding box center [475, 517] width 931 height 16
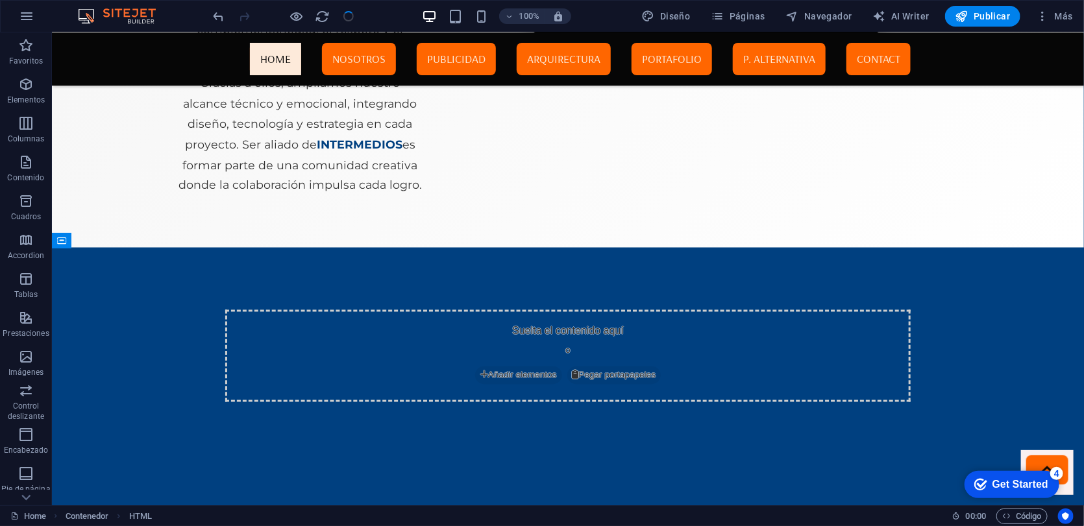
scroll to position [3595, 0]
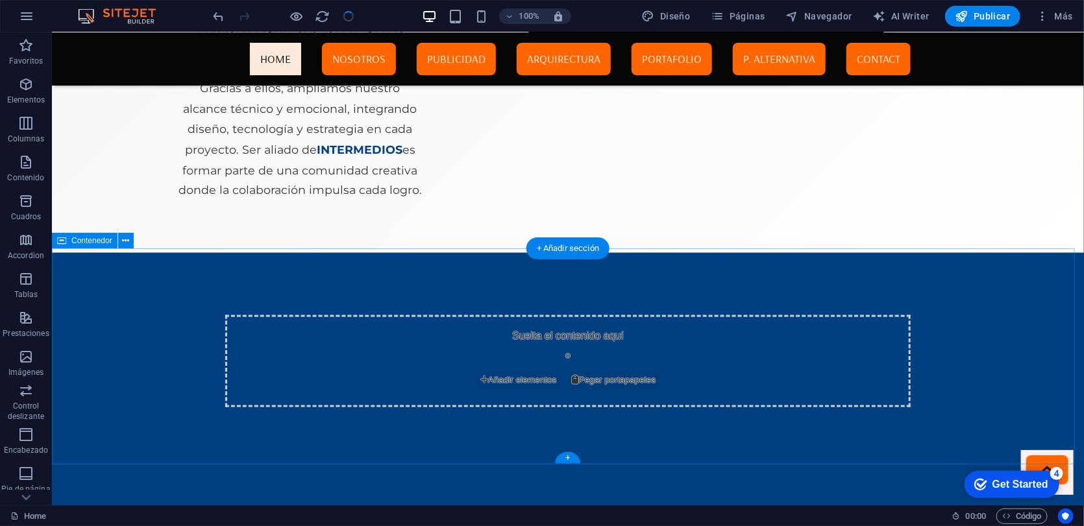
click at [506, 380] on span "Añadir elementos" at bounding box center [517, 380] width 87 height 18
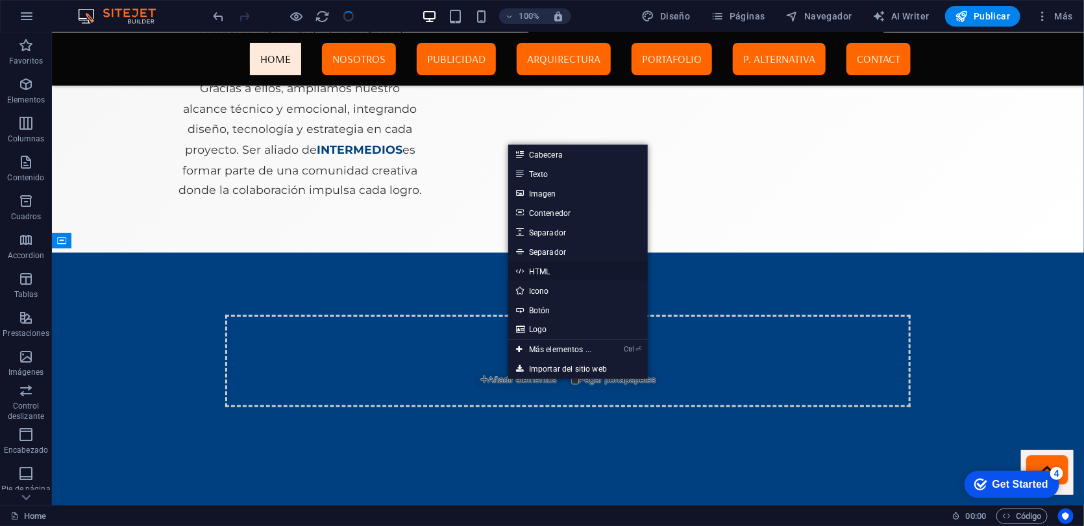
click at [550, 272] on link "HTML" at bounding box center [578, 270] width 140 height 19
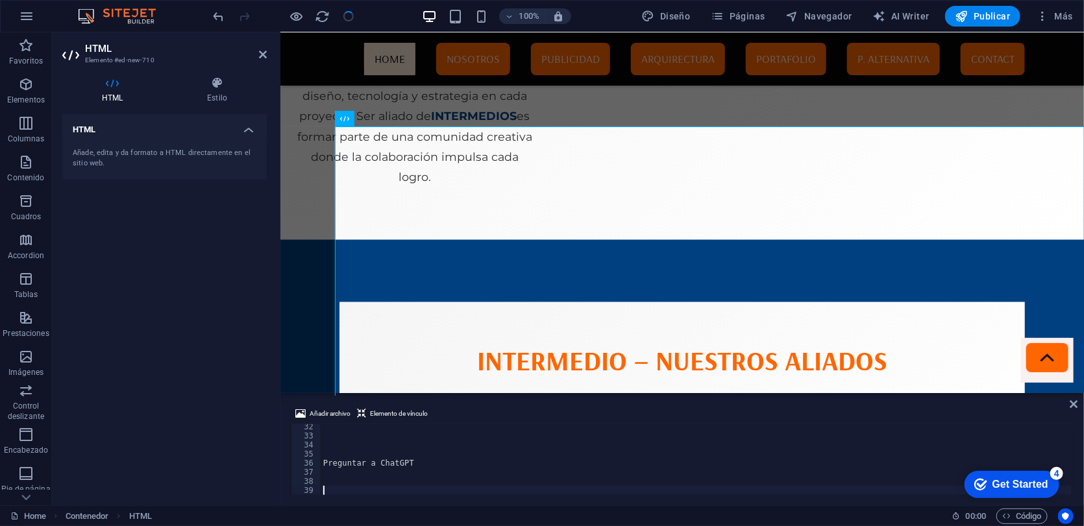
scroll to position [3797, 0]
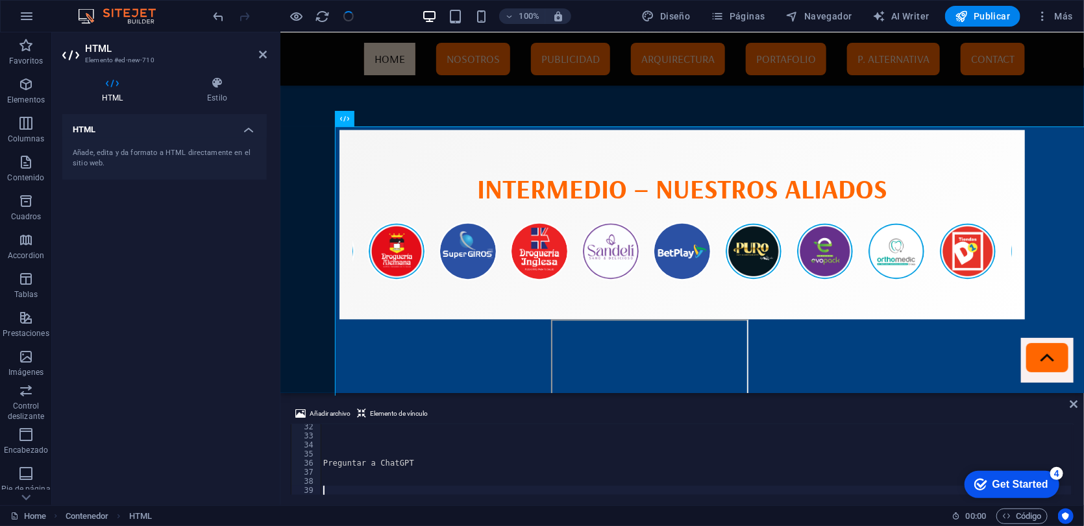
click at [321, 480] on div "32 33 34 35 36 37 38 39" at bounding box center [306, 459] width 30 height 71
click at [317, 476] on div "37" at bounding box center [306, 472] width 30 height 9
click at [320, 470] on div "37" at bounding box center [306, 472] width 30 height 9
click at [324, 465] on div "Preguntar a ChatGPT" at bounding box center [696, 466] width 751 height 89
click at [428, 467] on div "Preguntar a ChatGPT" at bounding box center [696, 466] width 751 height 89
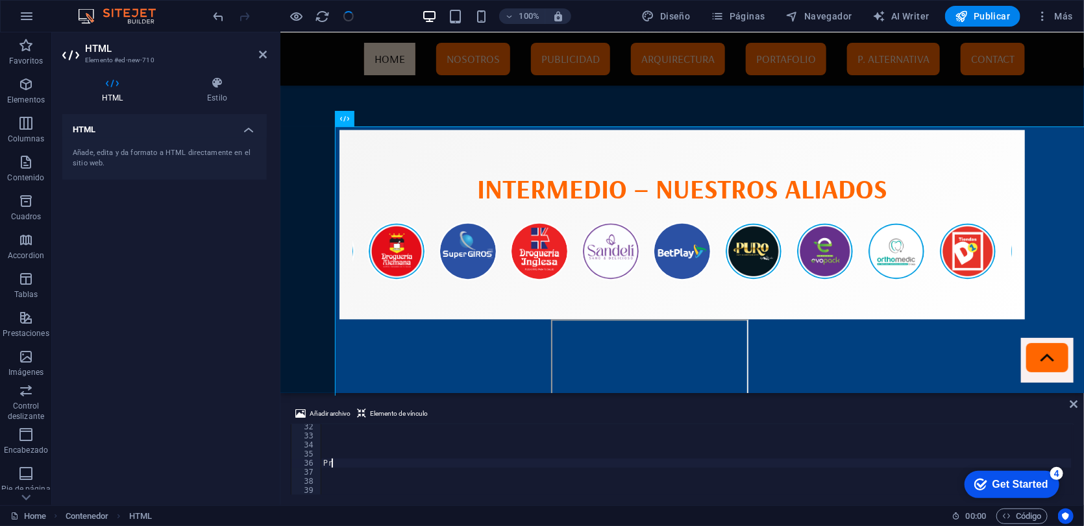
type textarea "P"
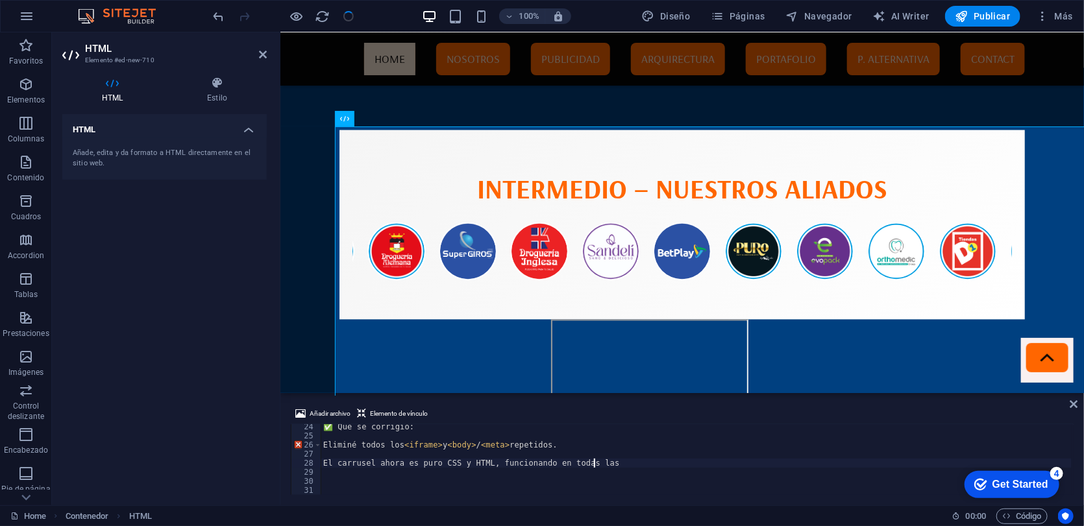
scroll to position [211, 0]
type textarea "E"
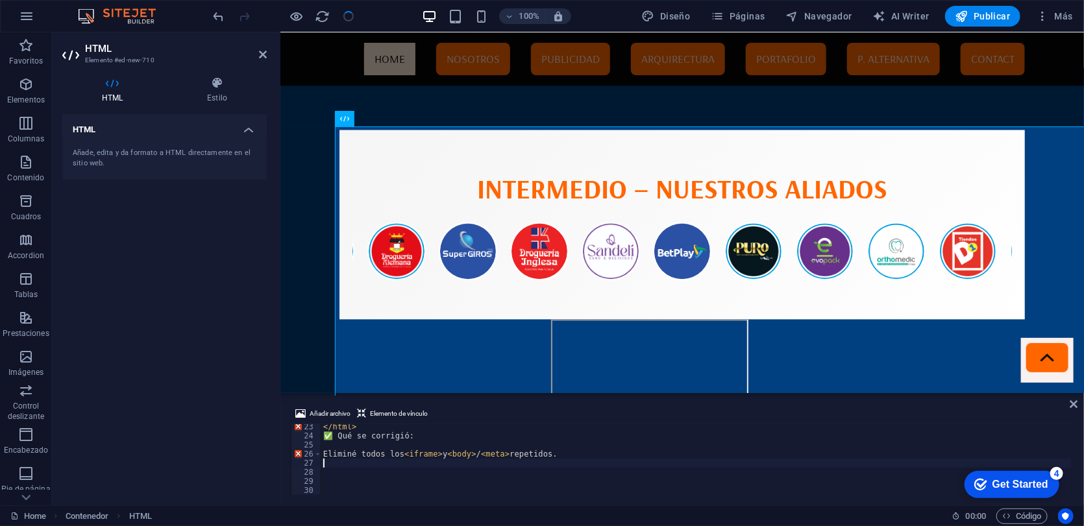
scroll to position [193, 0]
type textarea "E"
type textarea "✅"
type textarea "</html>"
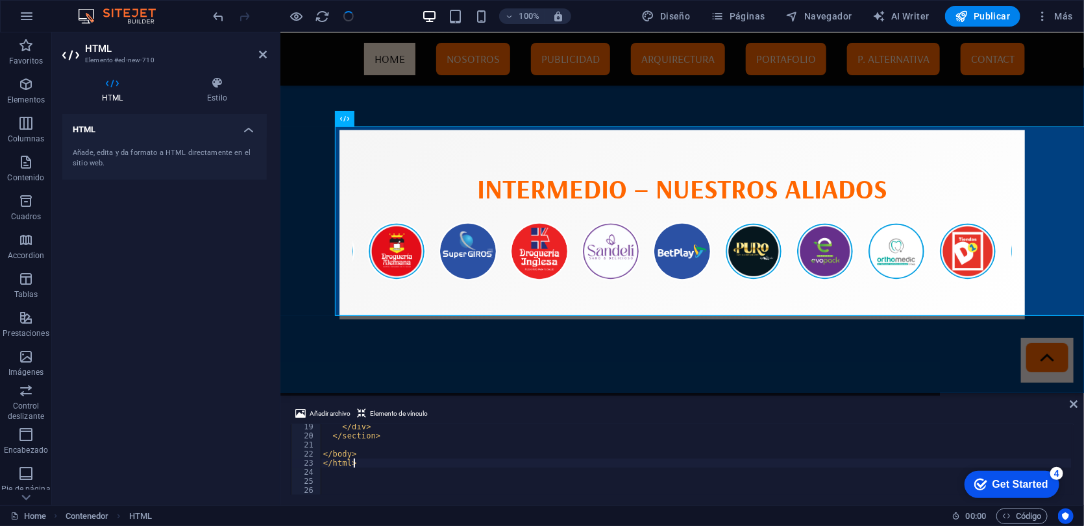
scroll to position [165, 0]
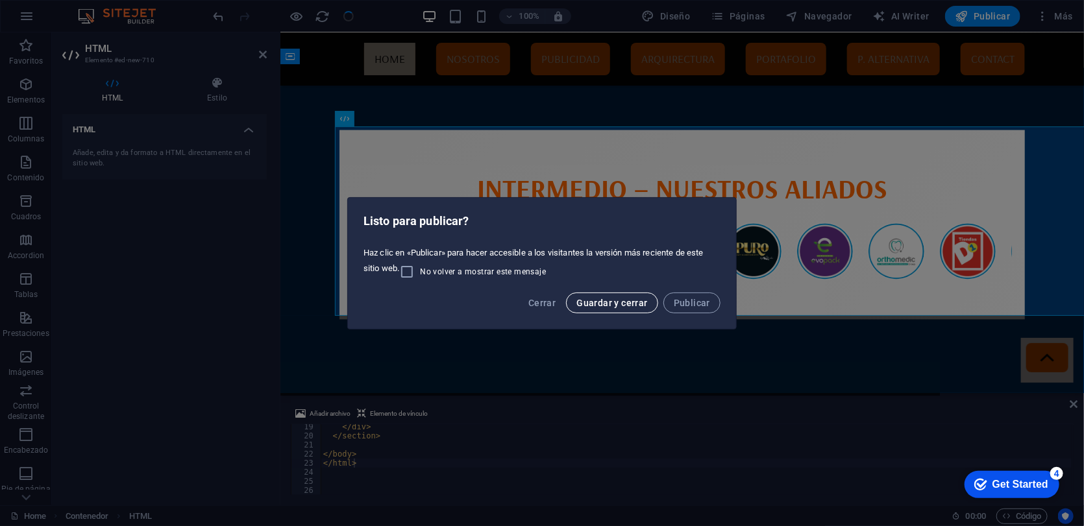
click at [586, 308] on button "Guardar y cerrar" at bounding box center [611, 303] width 91 height 21
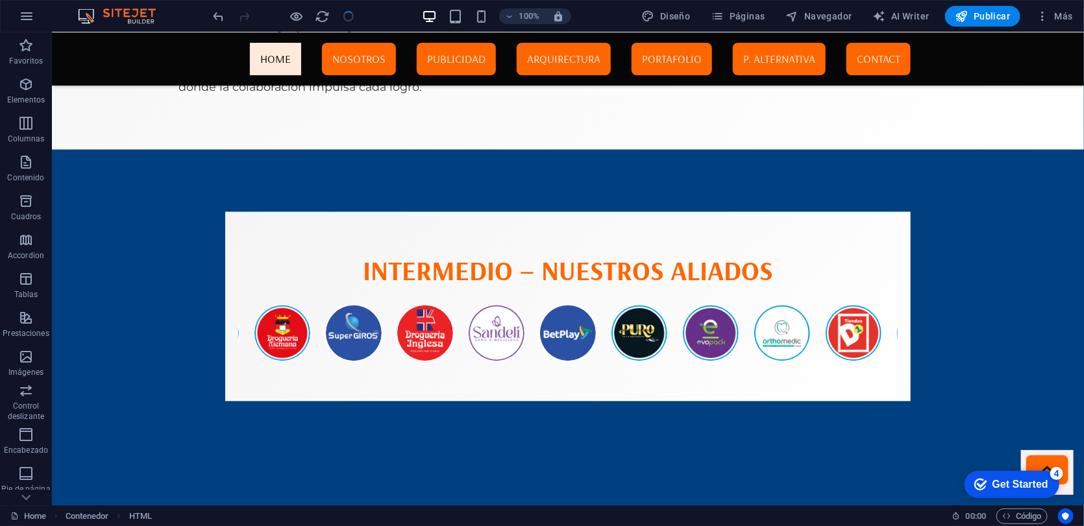
scroll to position [3693, 0]
